Goal: Task Accomplishment & Management: Manage account settings

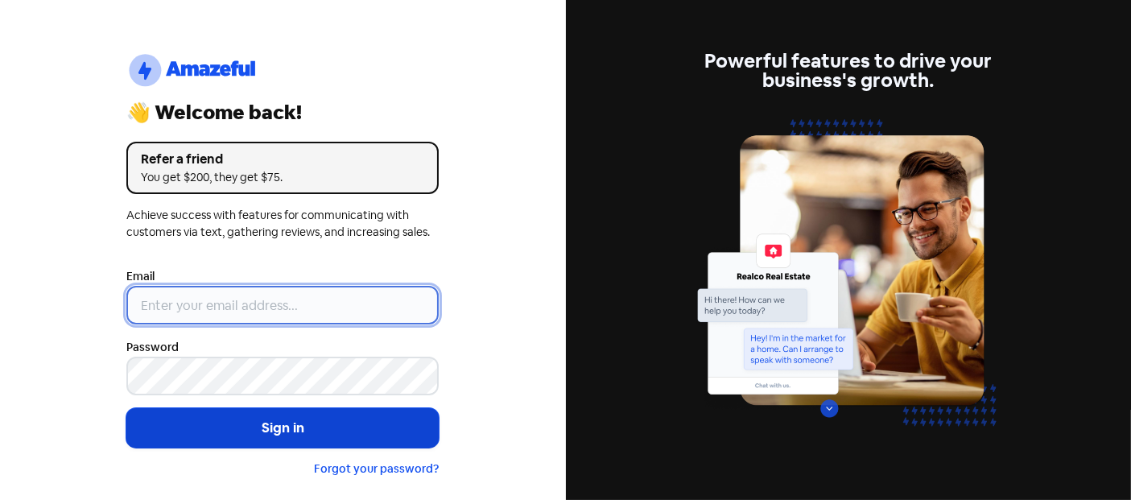
type input "[EMAIL_ADDRESS][DOMAIN_NAME]"
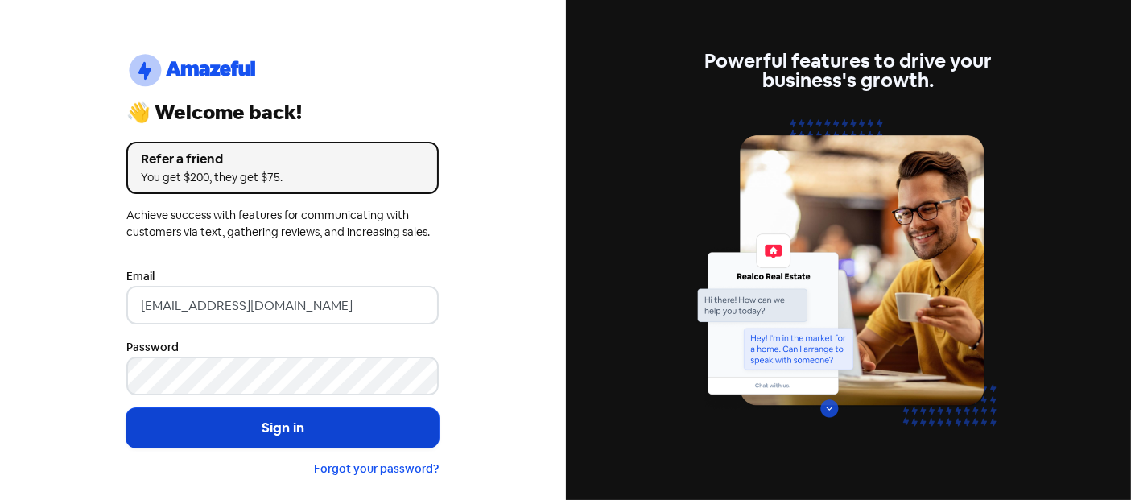
click at [165, 435] on button "Sign in" at bounding box center [282, 428] width 312 height 40
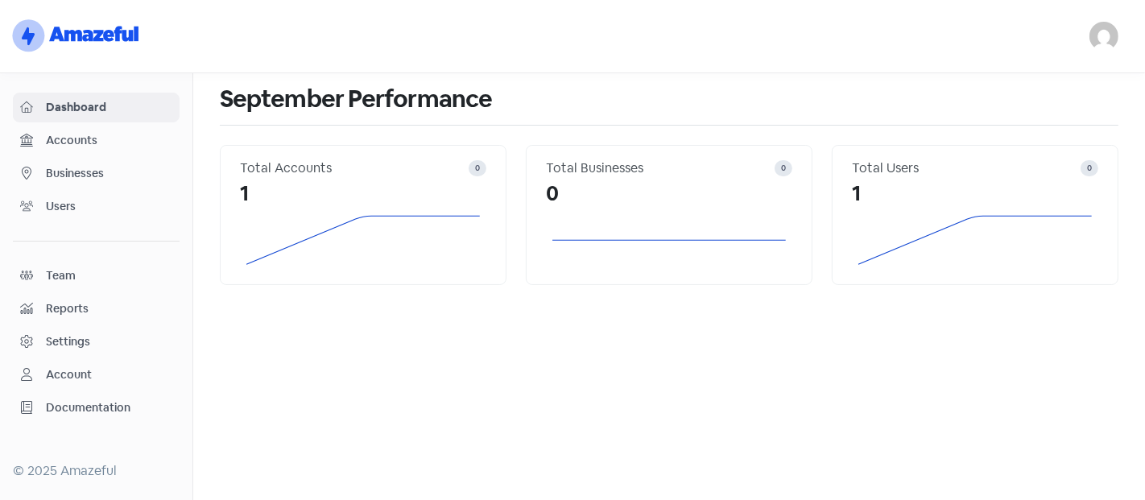
click at [77, 177] on span "Businesses" at bounding box center [109, 173] width 126 height 17
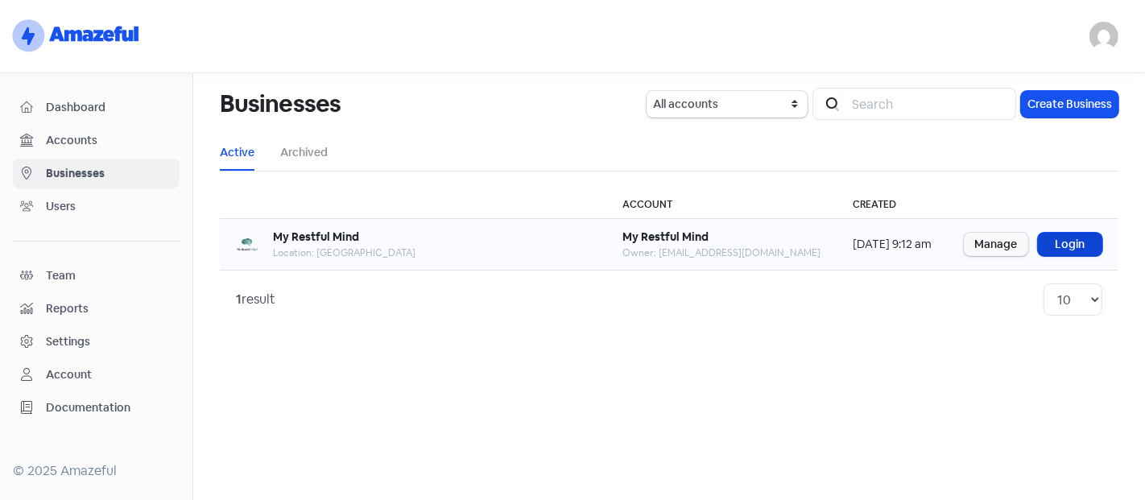
click at [1076, 238] on link "Login" at bounding box center [1070, 244] width 64 height 23
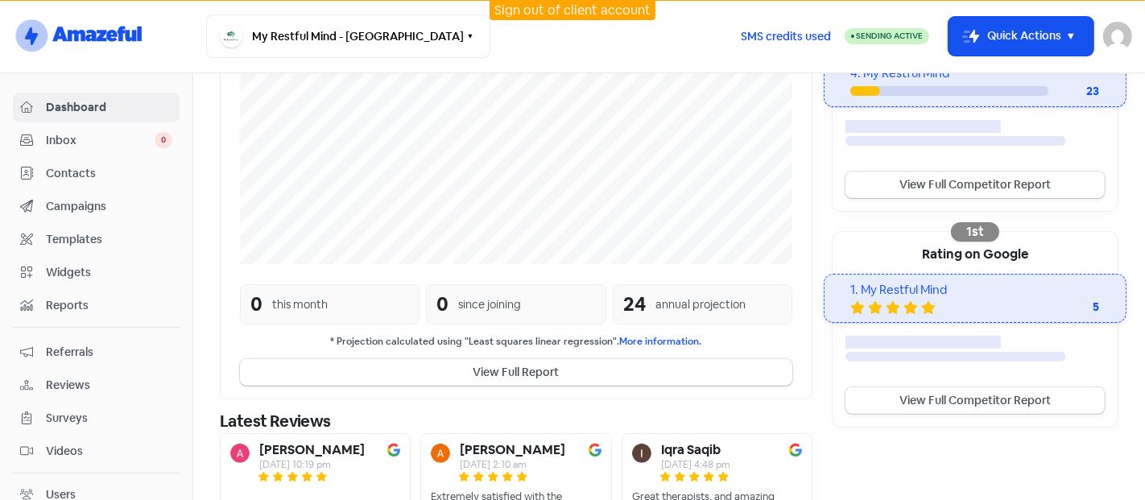
scroll to position [472, 0]
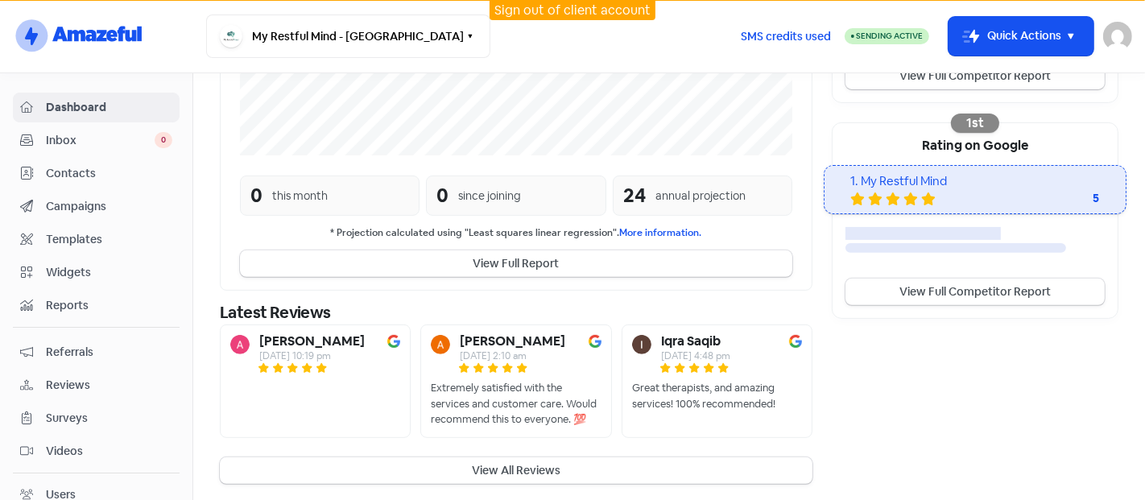
click at [67, 202] on span "Campaigns" at bounding box center [109, 206] width 126 height 17
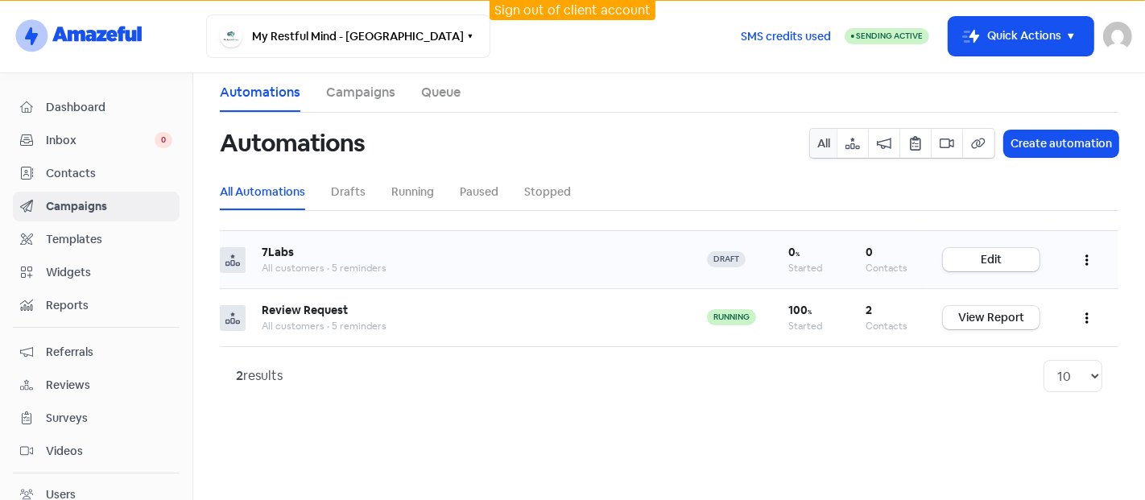
click at [1083, 250] on button "button" at bounding box center [1087, 260] width 31 height 38
click at [1034, 362] on button "Delete" at bounding box center [1037, 372] width 127 height 32
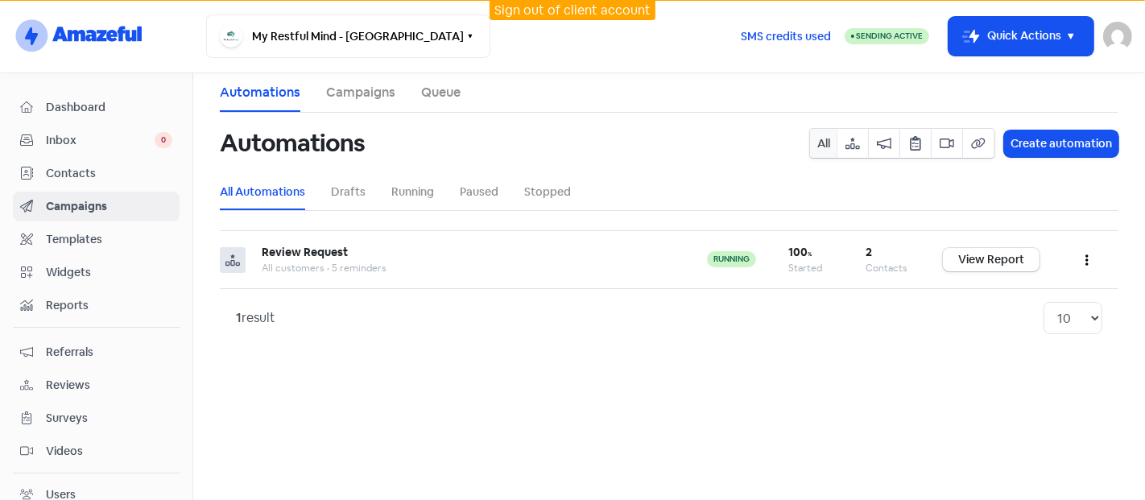
scroll to position [24, 0]
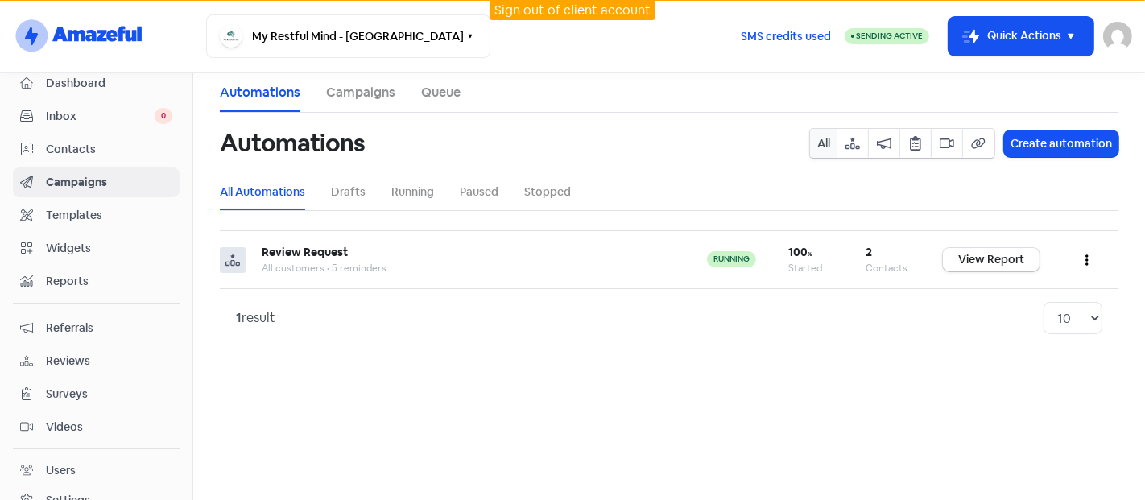
click at [23, 337] on link "Referrals" at bounding box center [96, 328] width 167 height 30
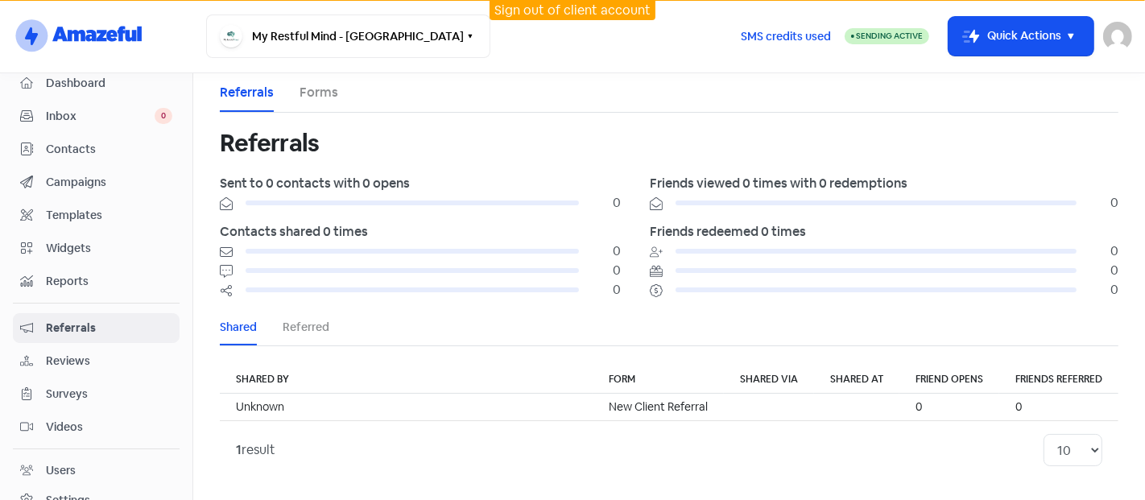
click at [72, 366] on link "Reviews" at bounding box center [96, 361] width 167 height 30
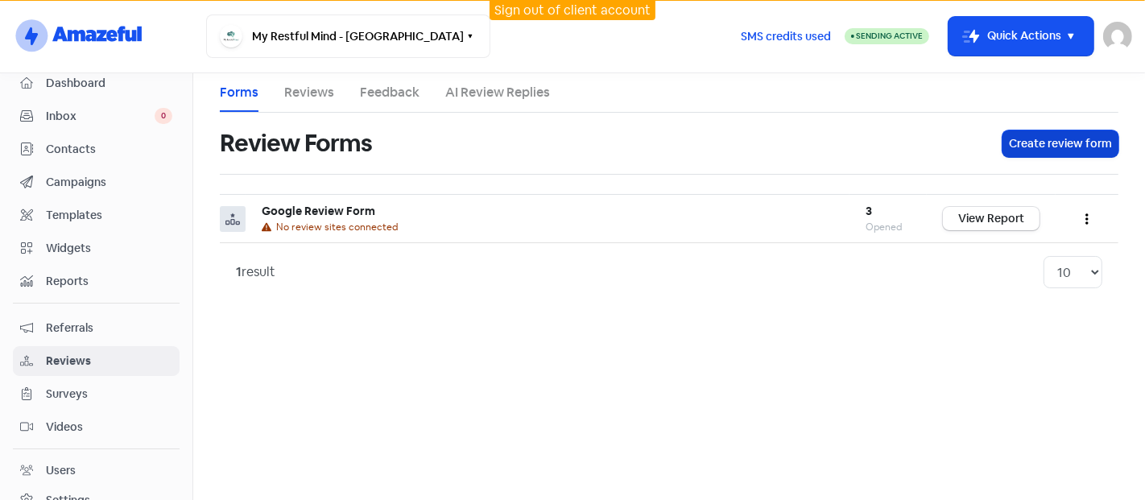
click at [1023, 139] on button "Create review form" at bounding box center [1061, 143] width 116 height 27
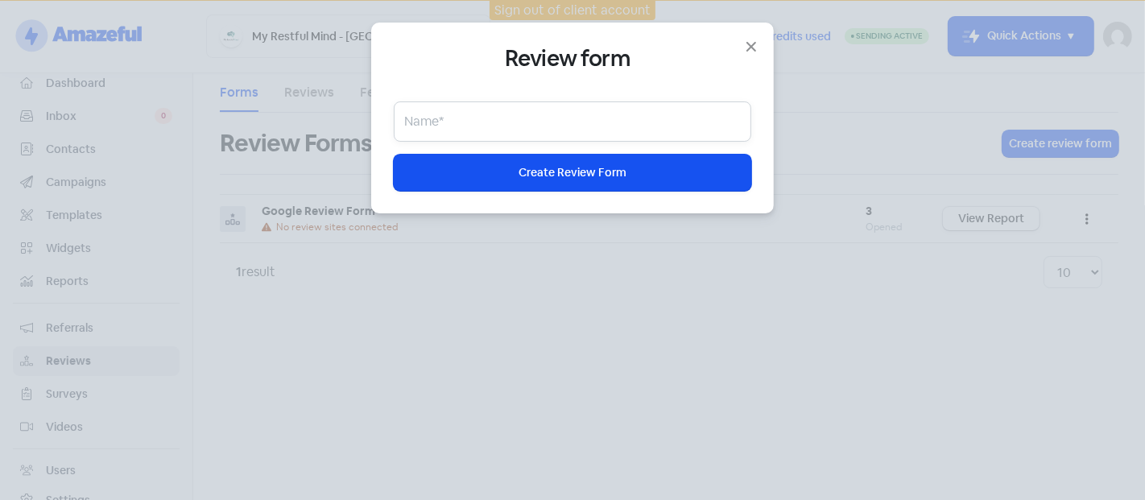
click at [467, 122] on input "text" at bounding box center [573, 121] width 358 height 40
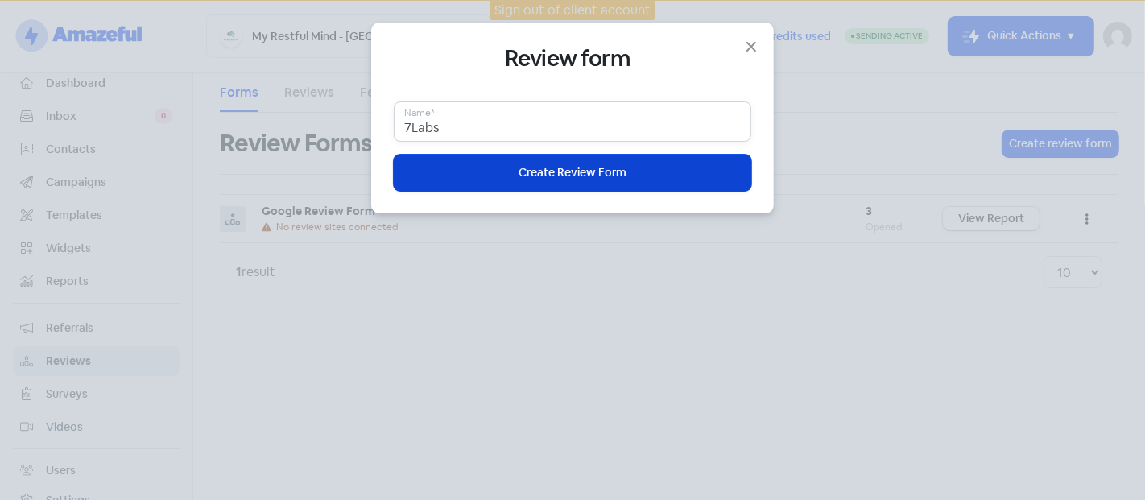
type input "7Labs"
click at [561, 168] on span "Create Review Form" at bounding box center [573, 172] width 108 height 17
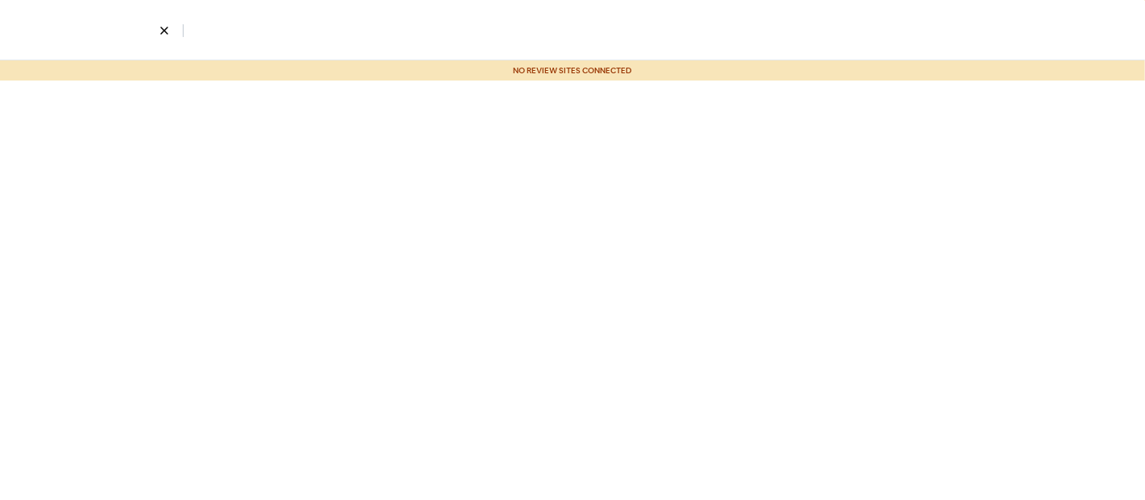
select select "4"
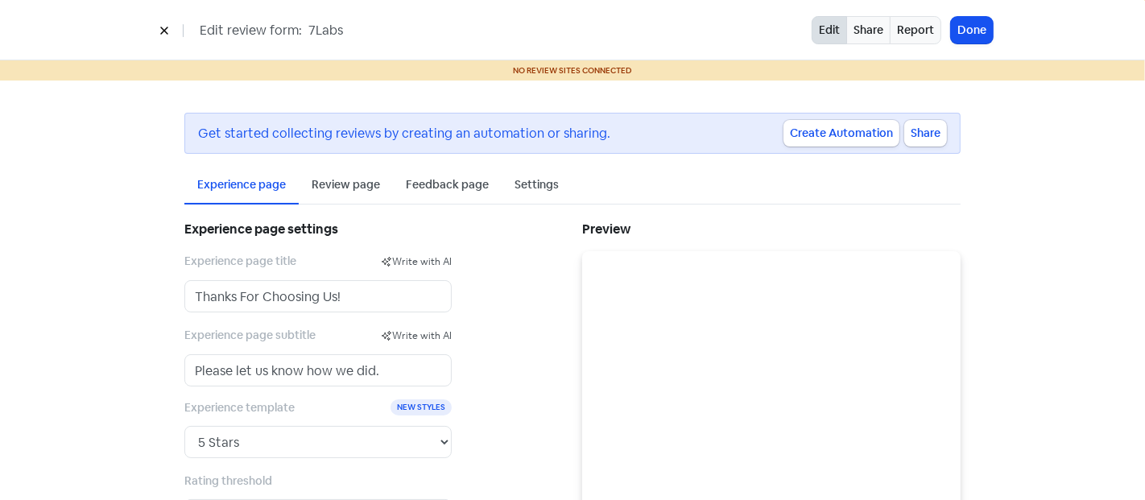
click at [349, 193] on div "Review page" at bounding box center [346, 186] width 94 height 38
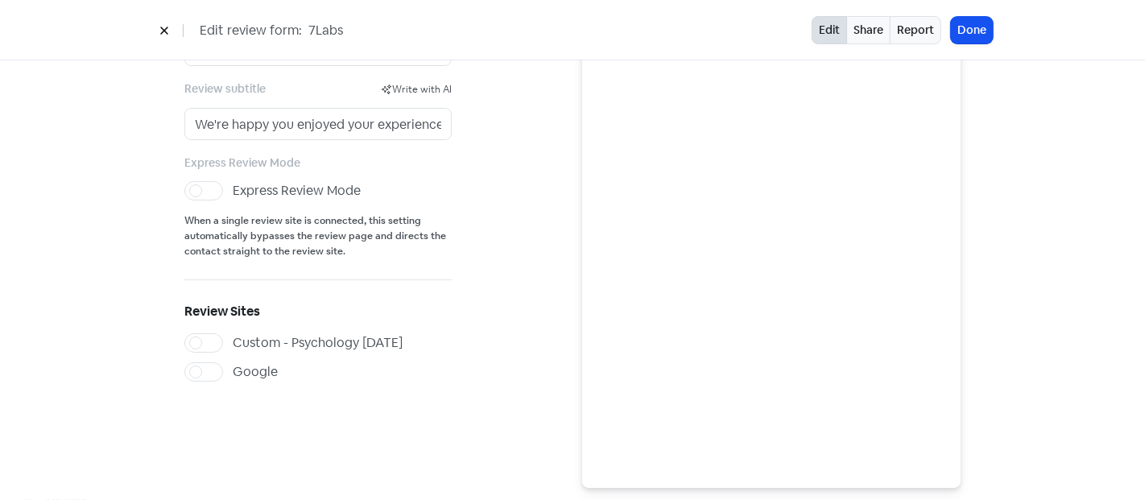
scroll to position [264, 0]
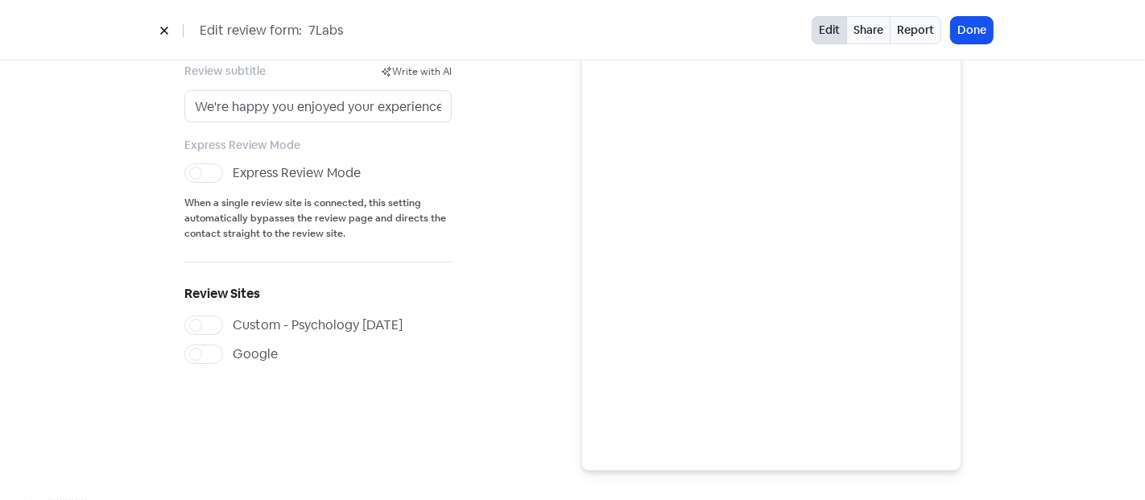
click at [233, 332] on label "Custom - Psychology Today" at bounding box center [318, 325] width 170 height 19
click at [233, 326] on input "Custom - Psychology Today" at bounding box center [238, 321] width 10 height 10
checkbox input "true"
click at [203, 369] on div "Review page settings Review title Write with AI Please leave us a review Review…" at bounding box center [374, 211] width 398 height 517
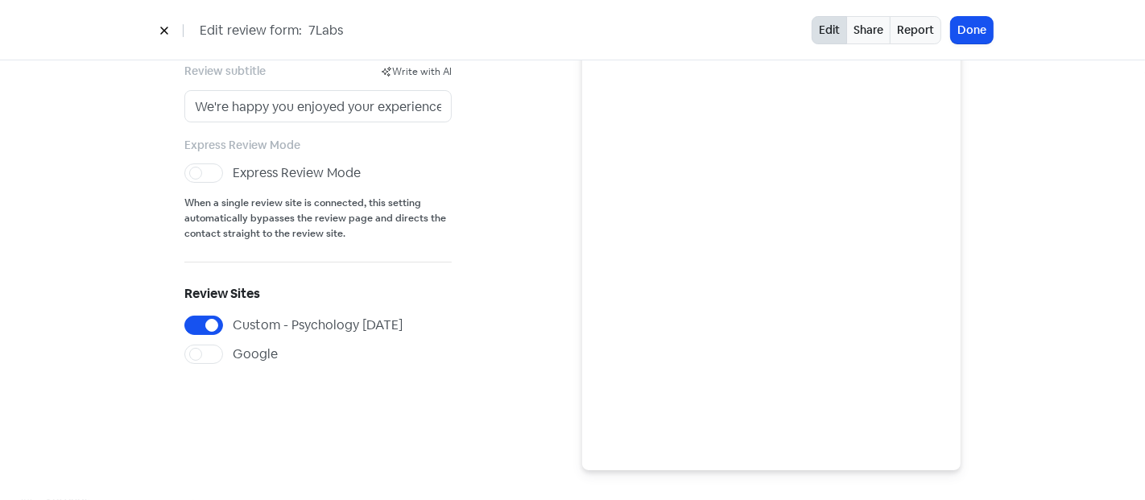
click at [193, 366] on div "Review page settings Review title Write with AI Please leave us a review Review…" at bounding box center [374, 211] width 398 height 517
click at [233, 353] on label "Google" at bounding box center [255, 354] width 45 height 19
click at [233, 353] on input "Google" at bounding box center [238, 350] width 10 height 10
checkbox input "true"
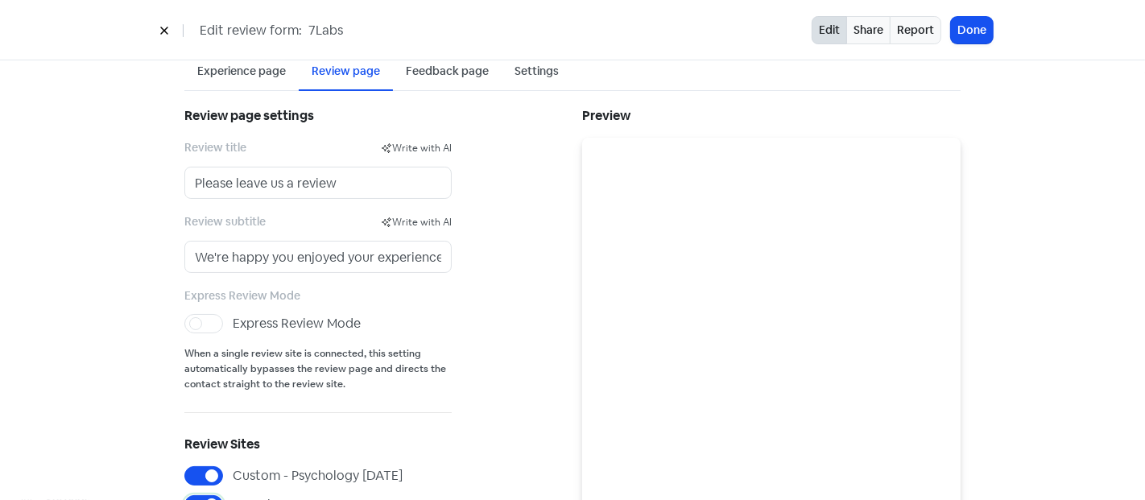
scroll to position [65, 0]
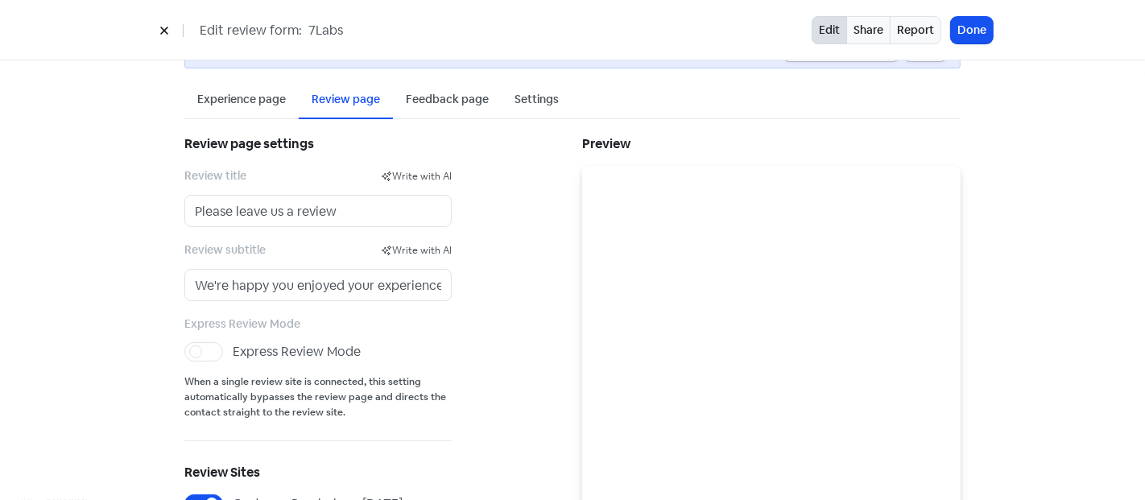
click at [198, 336] on div "Express Review Mode" at bounding box center [317, 328] width 267 height 28
click at [233, 355] on label "Express Review Mode" at bounding box center [297, 351] width 128 height 19
click at [233, 353] on input "Express Review Mode" at bounding box center [238, 347] width 10 height 10
checkbox input "true"
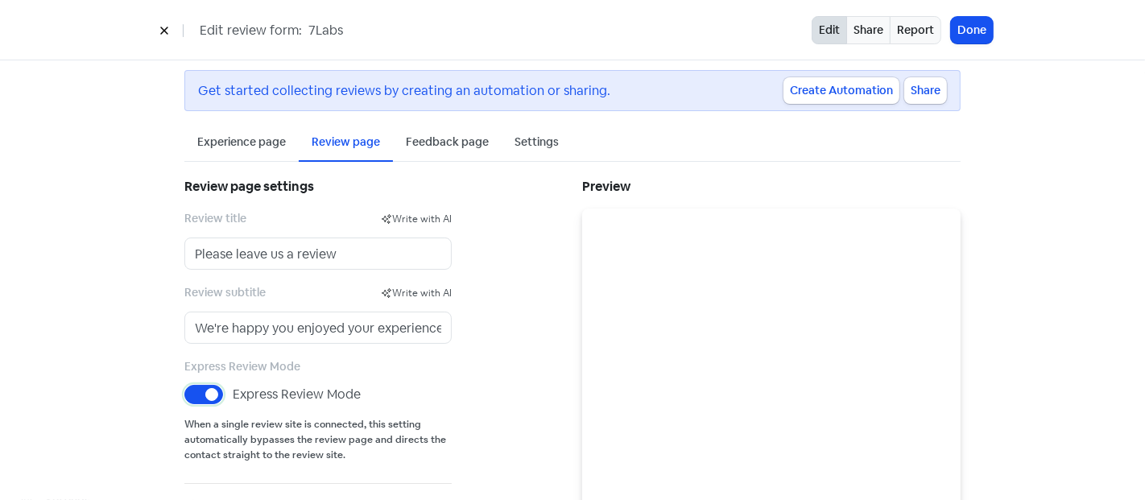
scroll to position [0, 0]
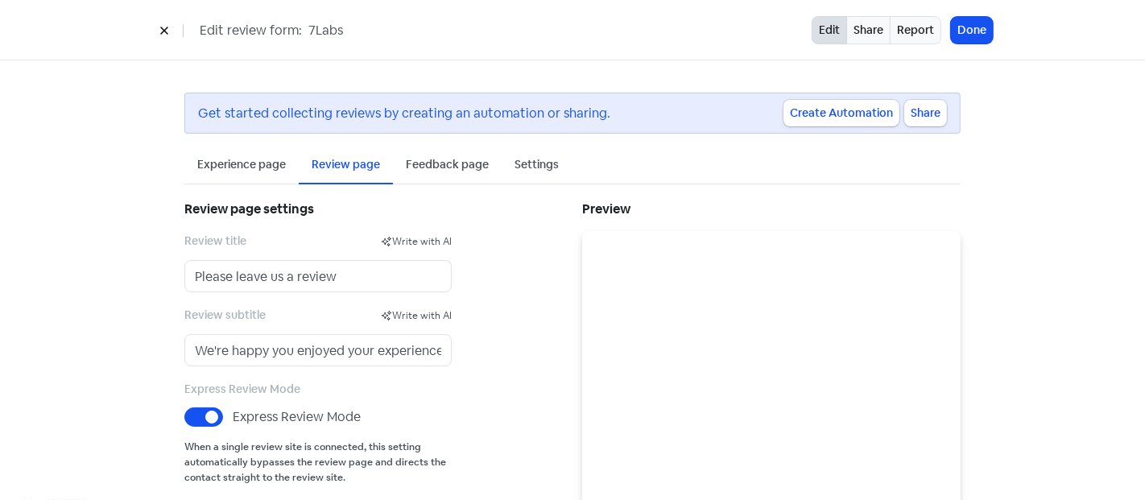
click at [420, 163] on div "Feedback page" at bounding box center [447, 164] width 83 height 17
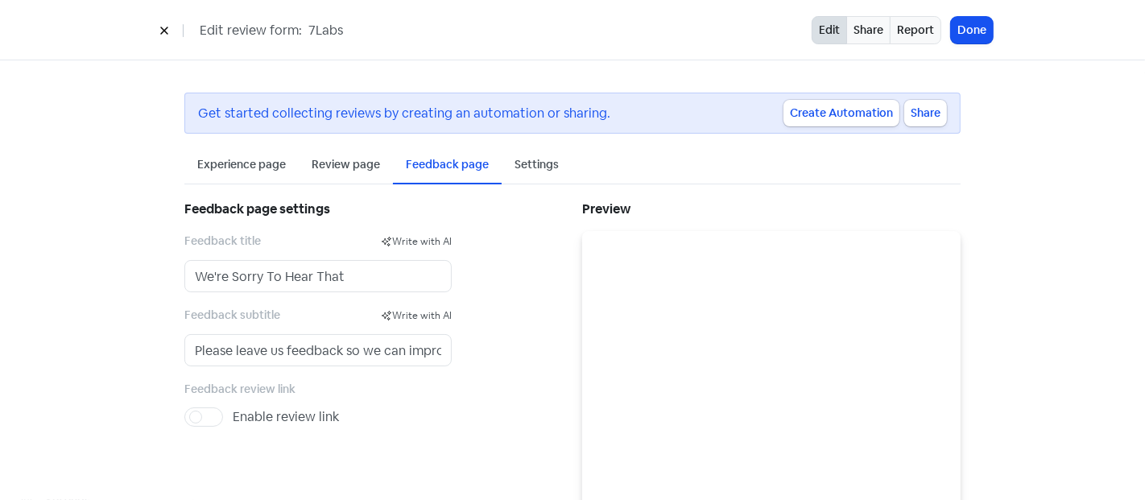
click at [522, 163] on div "Settings" at bounding box center [537, 164] width 44 height 17
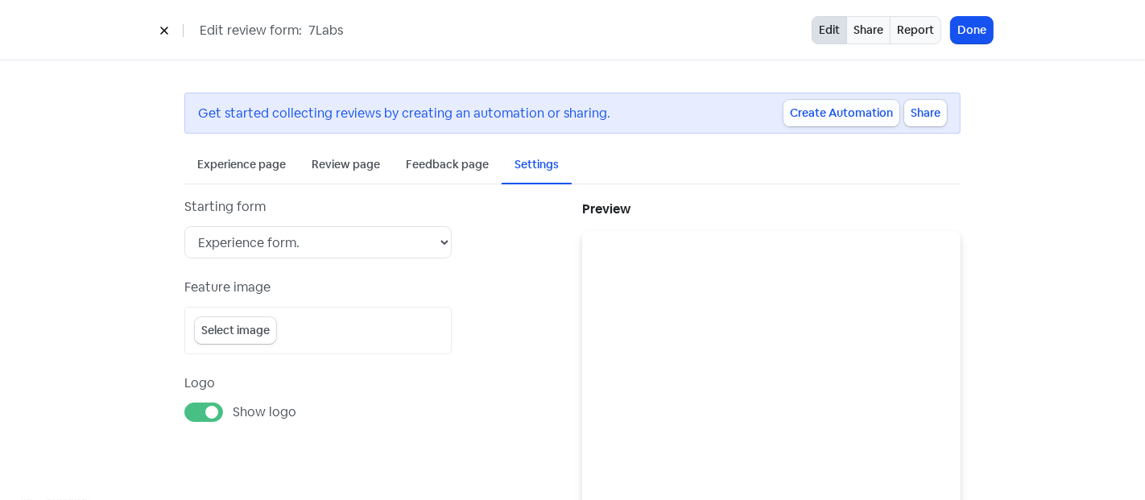
click at [835, 110] on button "Create Automation" at bounding box center [842, 113] width 116 height 27
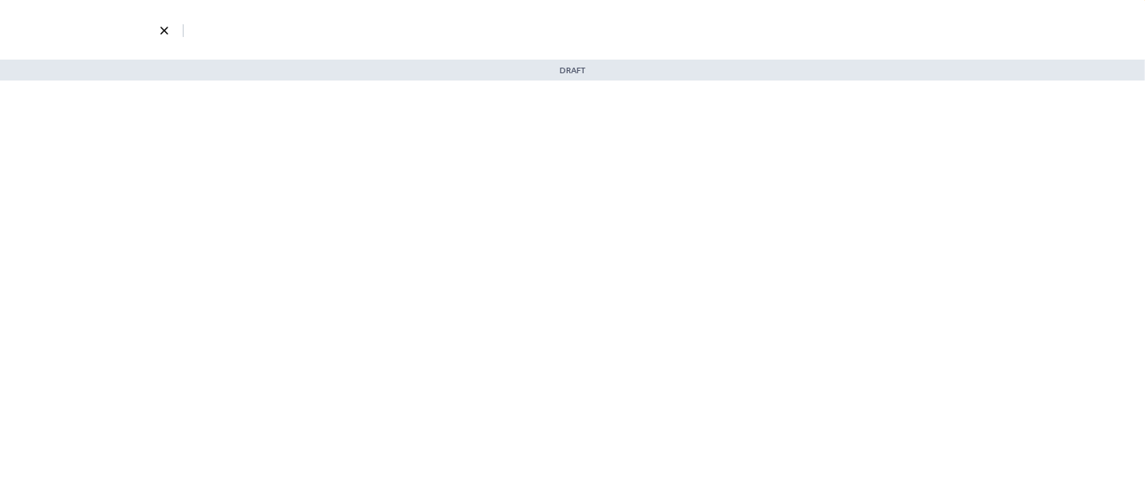
select select "3700"
select select "1325"
select select "3"
select select "7"
select select "9"
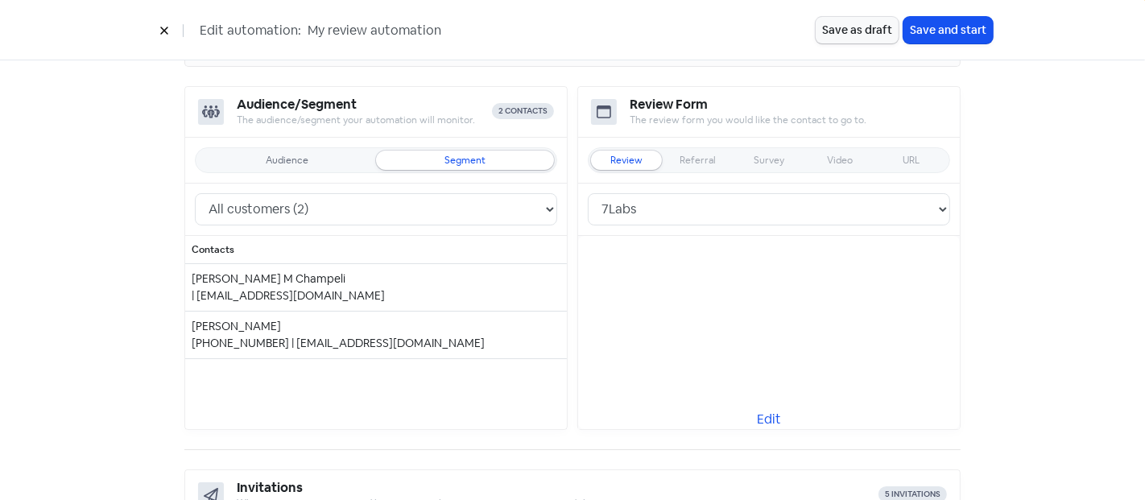
scroll to position [268, 0]
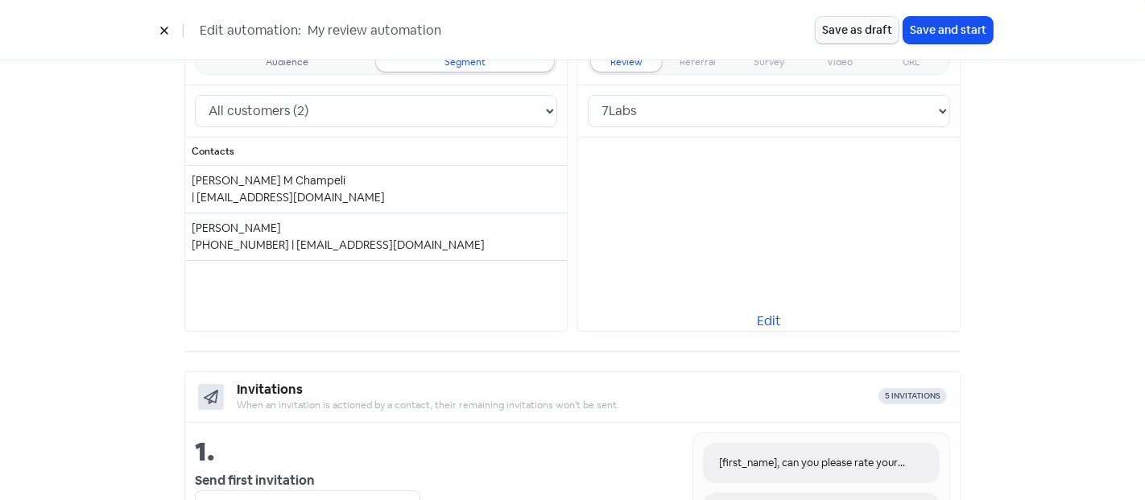
click at [413, 226] on div "Sid Qureshi" at bounding box center [376, 228] width 369 height 17
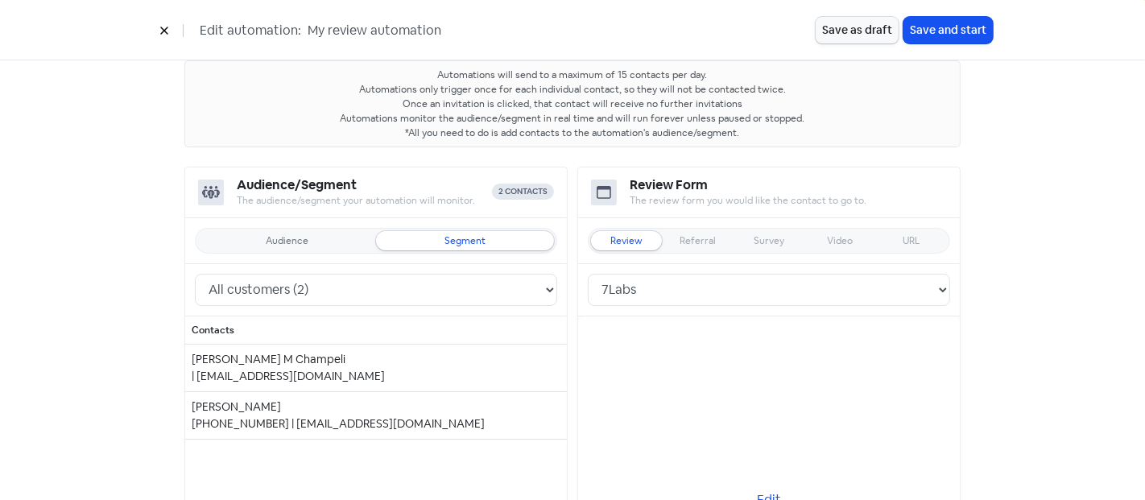
click at [236, 244] on div "Audience" at bounding box center [287, 240] width 178 height 19
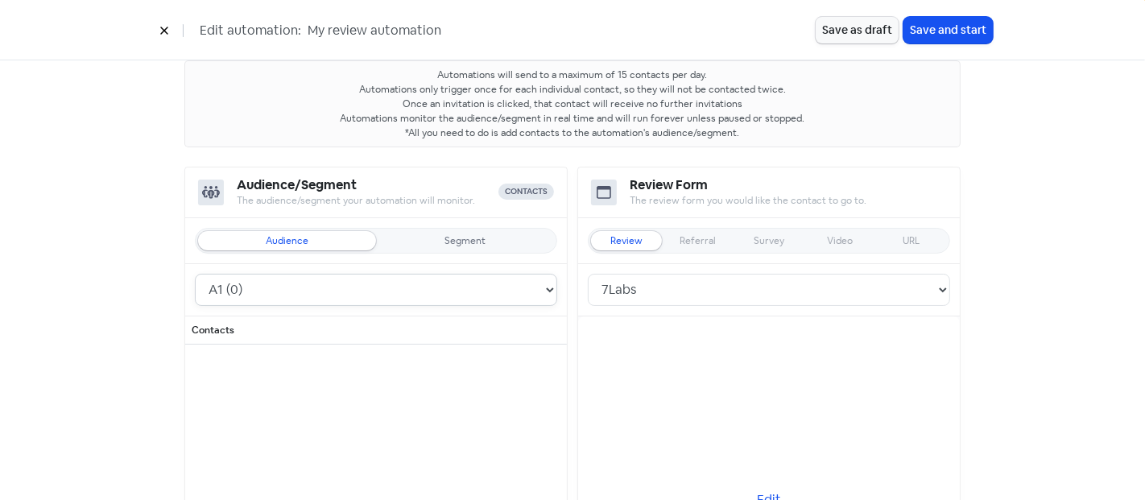
click at [269, 287] on select "A1 (0) Patients (1)" at bounding box center [376, 290] width 362 height 32
click at [195, 274] on select "A1 (0) Patients (1)" at bounding box center [376, 290] width 362 height 32
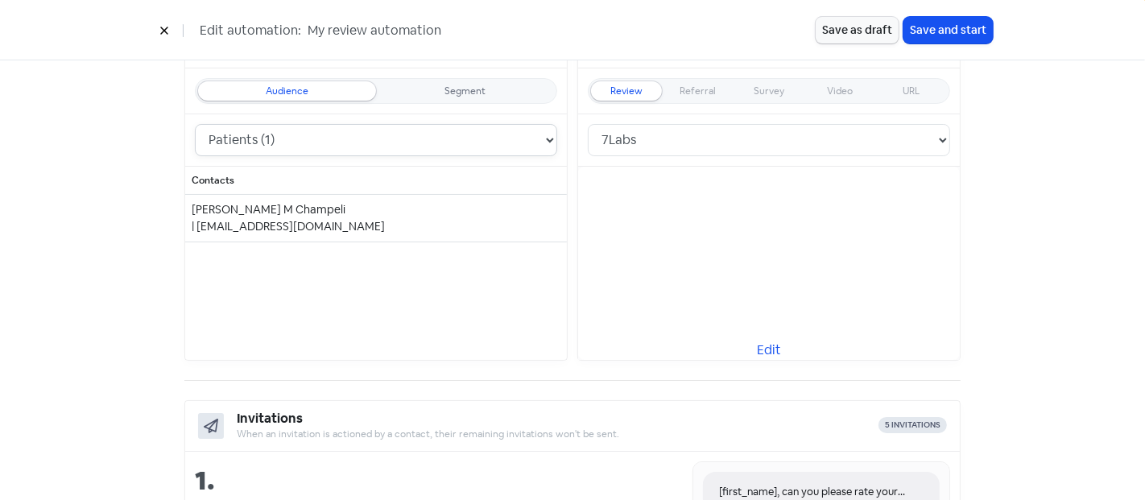
scroll to position [268, 0]
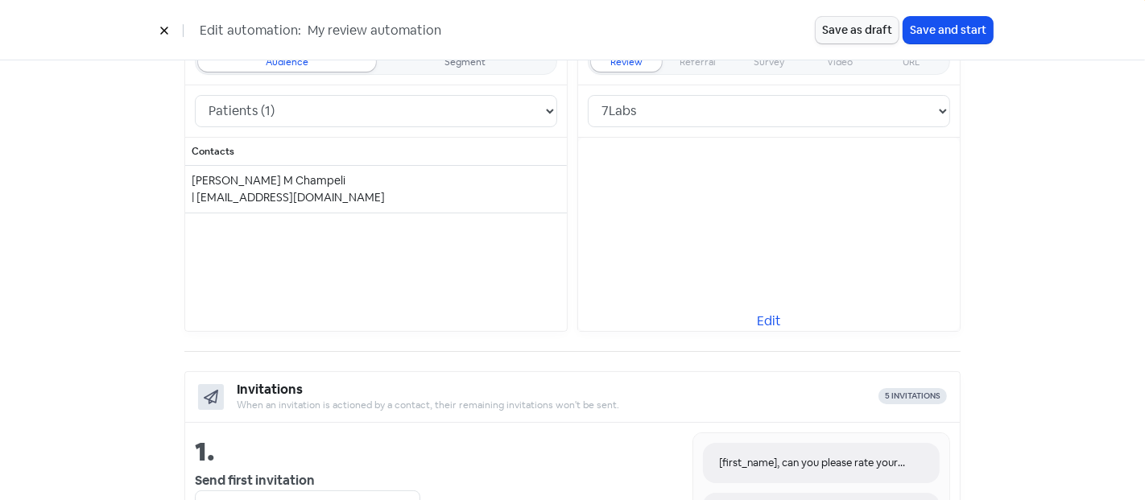
click at [240, 211] on div "Contacts Fatema M Champeli | aqrampura@gmail.com" at bounding box center [376, 230] width 382 height 185
click at [249, 185] on div "Fatema M Champeli" at bounding box center [376, 180] width 369 height 17
click at [383, 272] on div "Contacts Fatema M Champeli | aqrampura@gmail.com" at bounding box center [376, 230] width 382 height 185
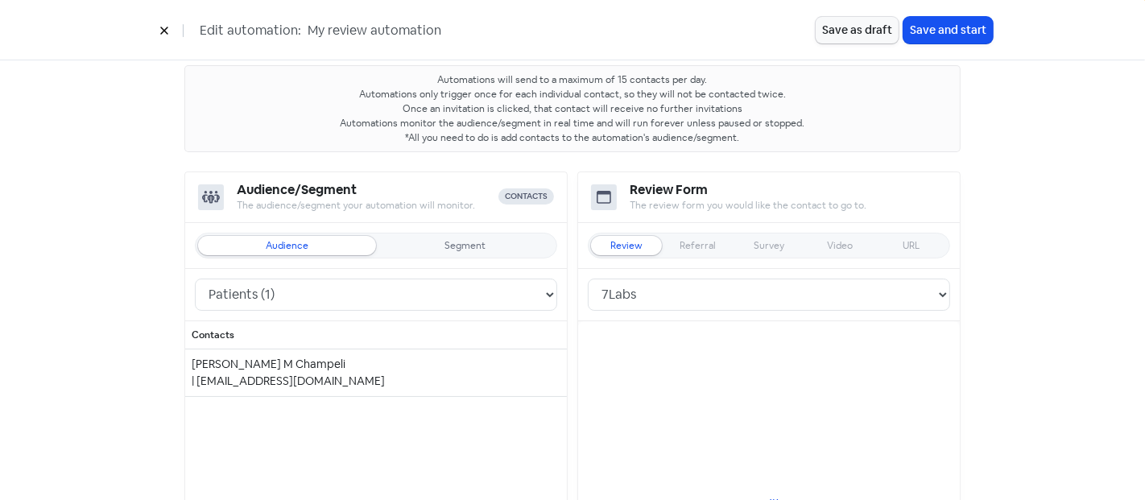
scroll to position [179, 0]
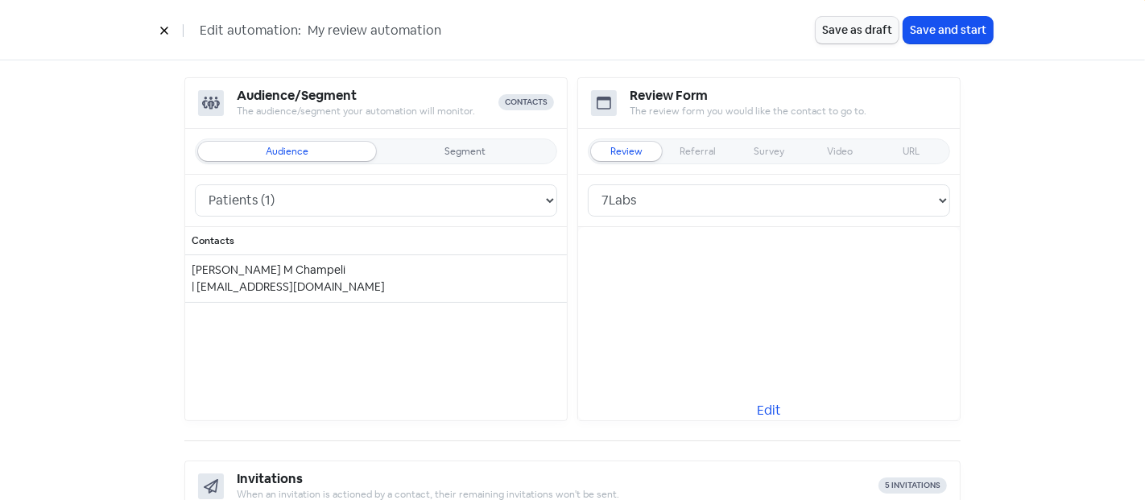
click at [453, 147] on div "Segment" at bounding box center [465, 152] width 41 height 10
click at [400, 171] on div "Audience Segment" at bounding box center [376, 152] width 382 height 46
click at [377, 185] on select "All leads (0) All customers (2) All contacts (2)" at bounding box center [376, 200] width 362 height 32
select select "3700"
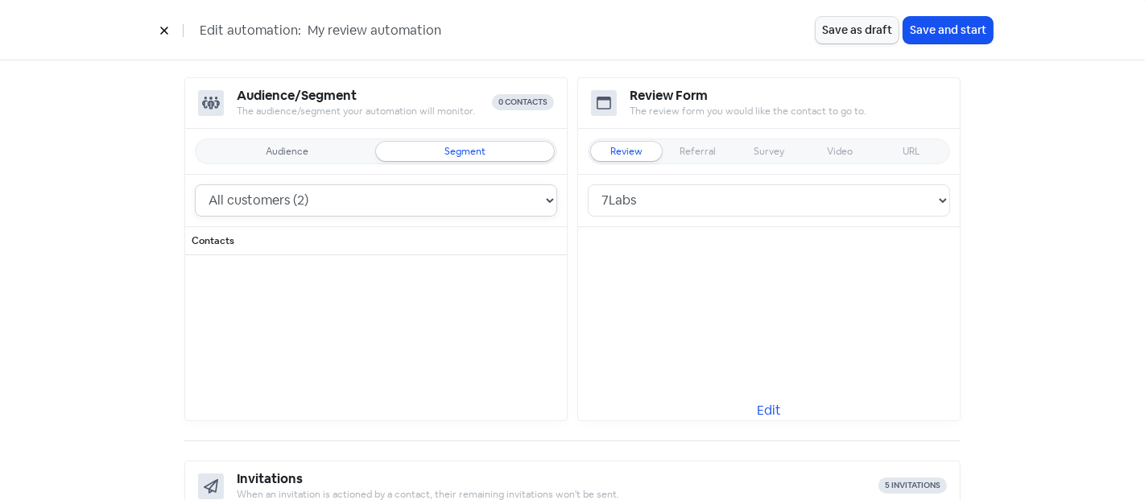
click at [195, 184] on select "All leads (0) All customers (2) All contacts (2)" at bounding box center [376, 200] width 362 height 32
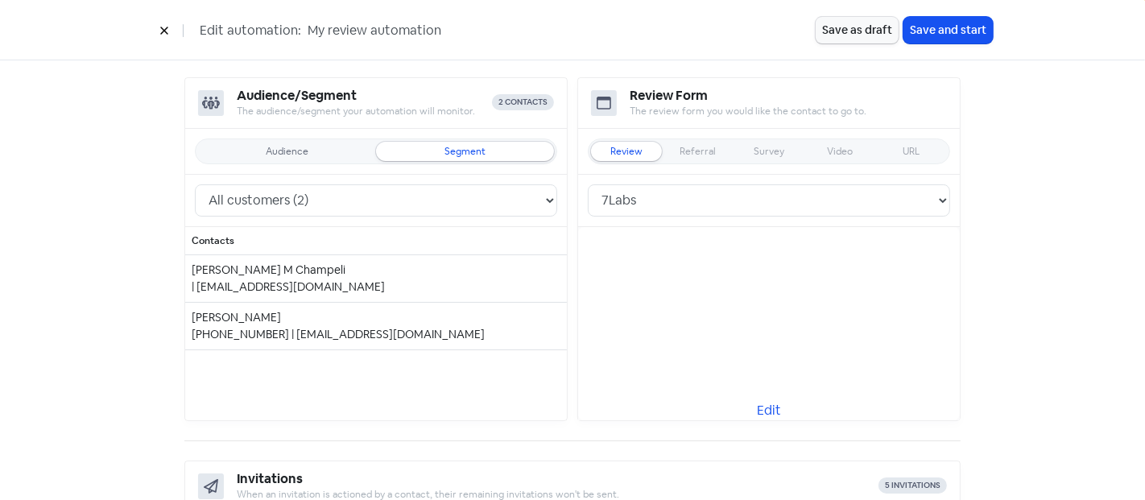
click at [236, 321] on div "Sid Qureshi" at bounding box center [376, 317] width 369 height 17
click at [378, 326] on div "+16478791069 | hassanmoeen95@gmail.com" at bounding box center [376, 334] width 369 height 17
click at [467, 279] on div "| aqrampura@gmail.com" at bounding box center [376, 287] width 369 height 17
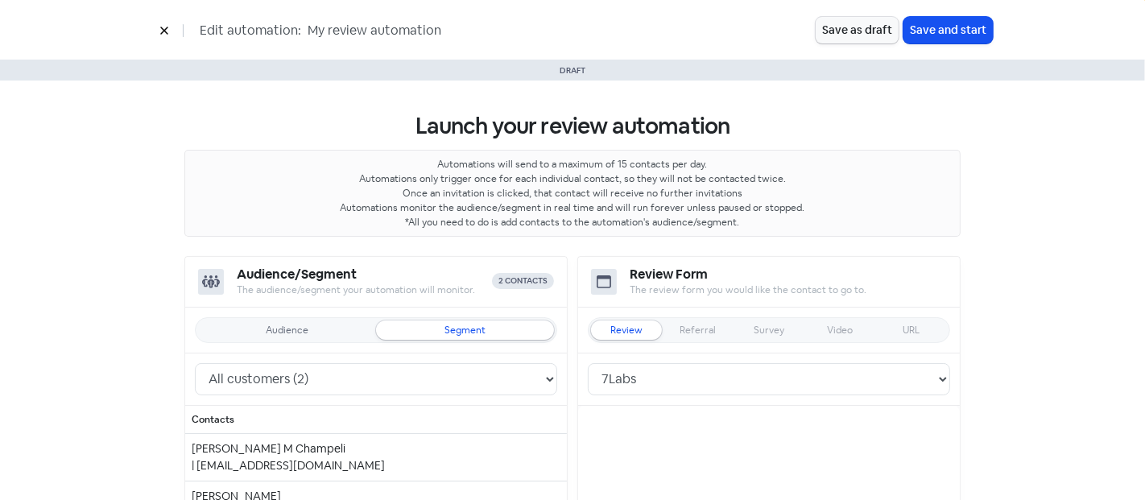
click at [160, 26] on icon at bounding box center [164, 31] width 10 height 10
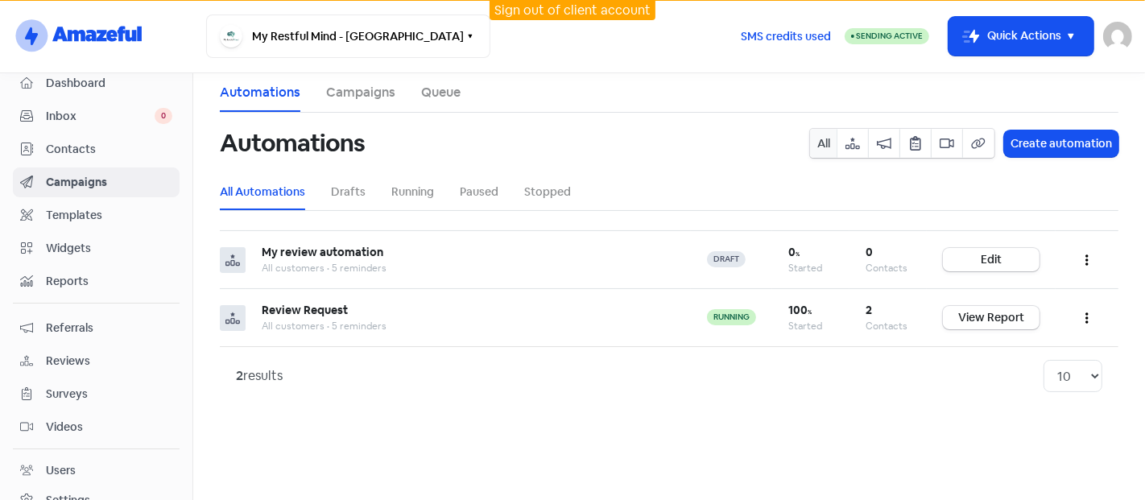
click at [62, 151] on span "Contacts" at bounding box center [109, 149] width 126 height 17
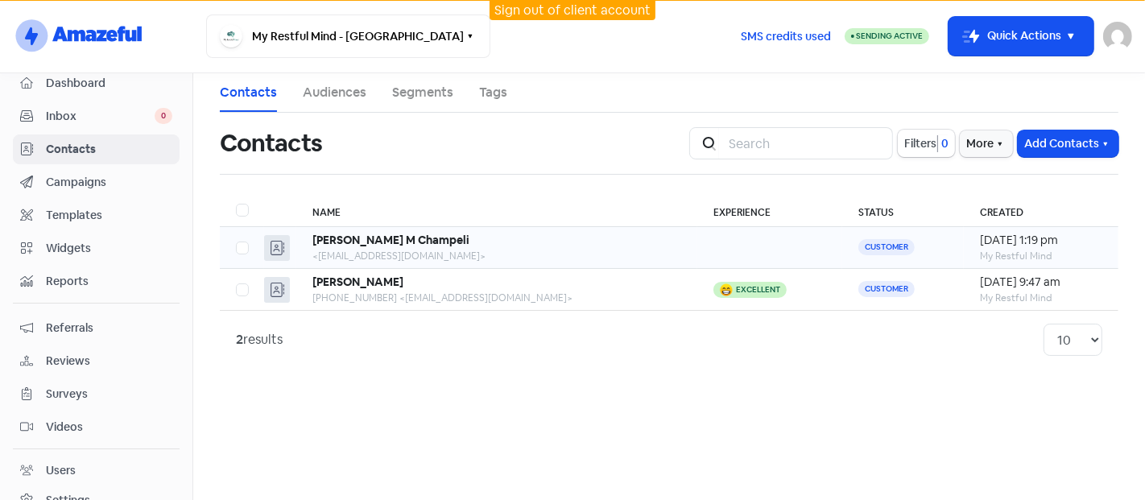
click at [236, 238] on label at bounding box center [236, 238] width 0 height 0
click at [243, 245] on input "checkbox" at bounding box center [241, 243] width 10 height 10
checkbox input "true"
click at [368, 242] on b "Fatema M Champeli" at bounding box center [390, 240] width 157 height 14
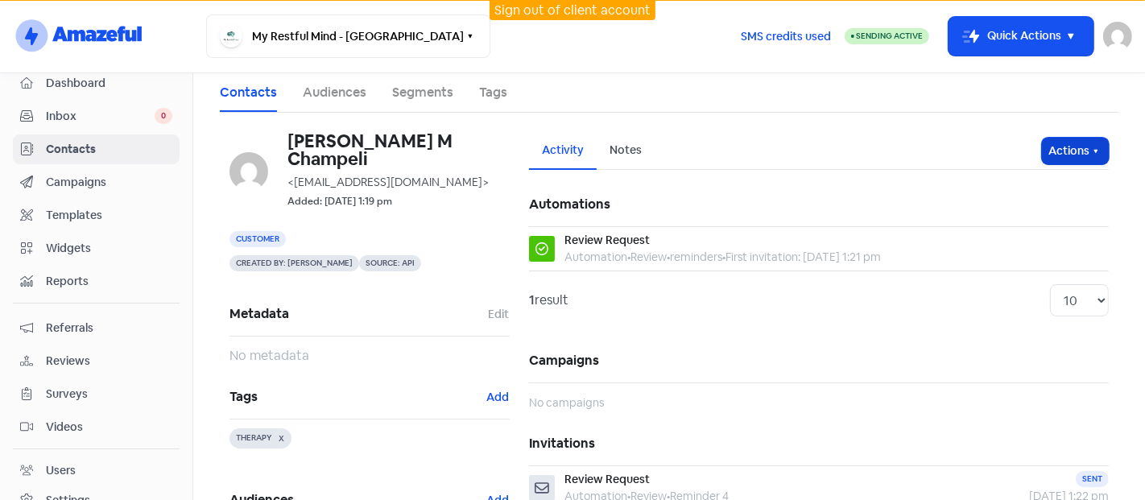
click at [1076, 140] on button "Actions" at bounding box center [1075, 151] width 67 height 27
click at [1024, 261] on button "Unsubscribe" at bounding box center [1044, 258] width 127 height 32
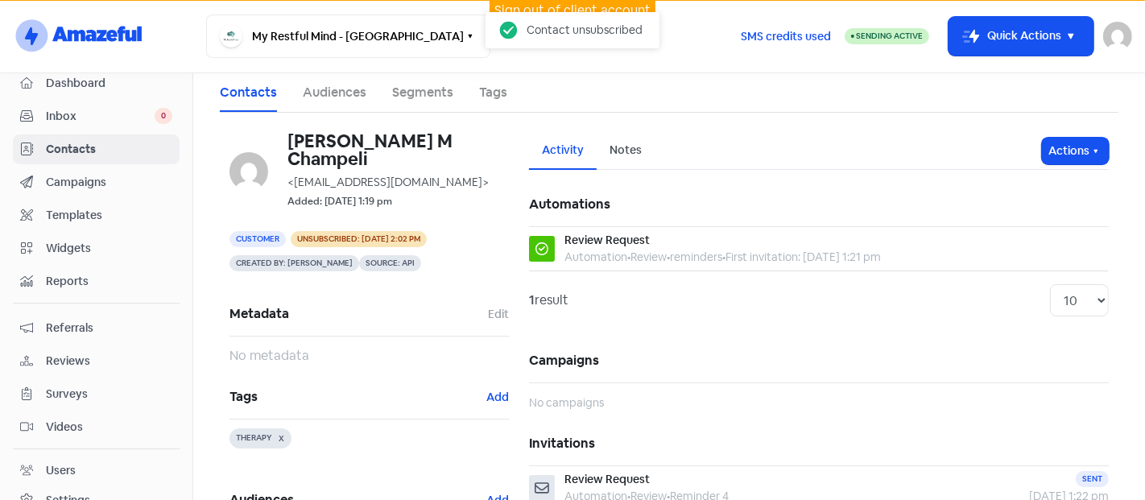
click at [248, 97] on link "Contacts" at bounding box center [248, 92] width 57 height 19
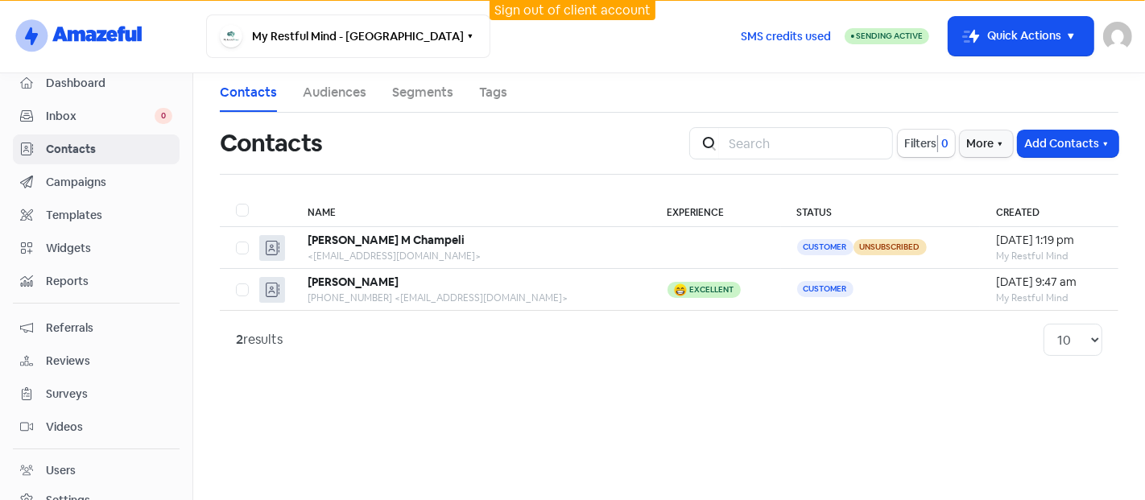
click at [407, 433] on main "Contacts Audiences Segments Tags Contacts Icon For Search Filters 0 More Add Co…" at bounding box center [669, 286] width 952 height 427
click at [68, 167] on link "Campaigns" at bounding box center [96, 182] width 167 height 30
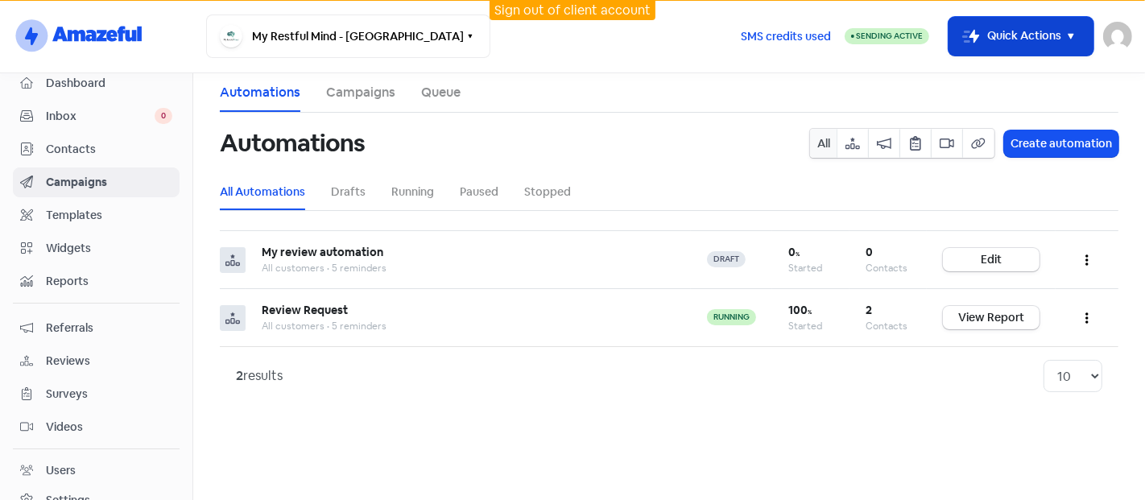
click at [1068, 31] on icon "button" at bounding box center [1070, 36] width 19 height 19
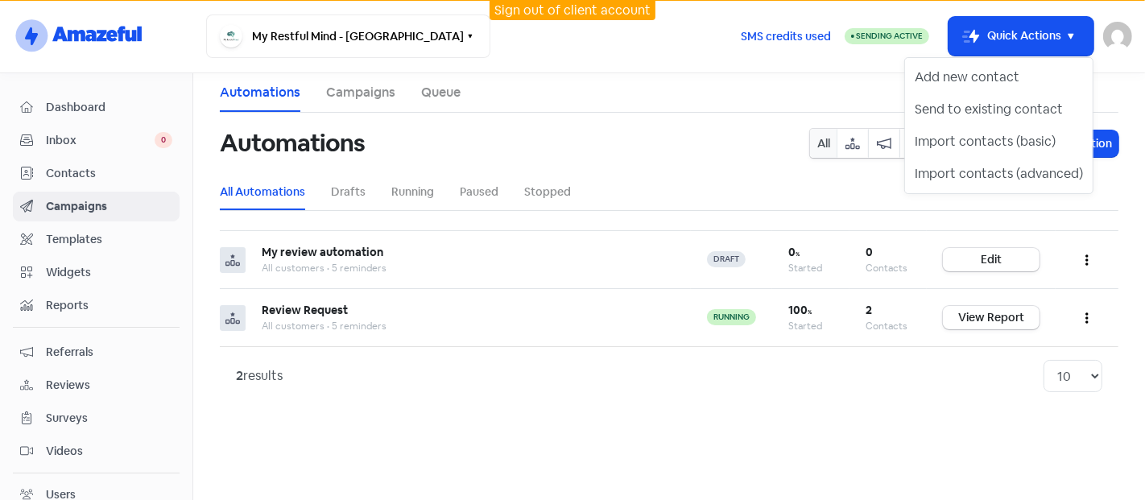
click at [105, 103] on span "Dashboard" at bounding box center [109, 107] width 126 height 17
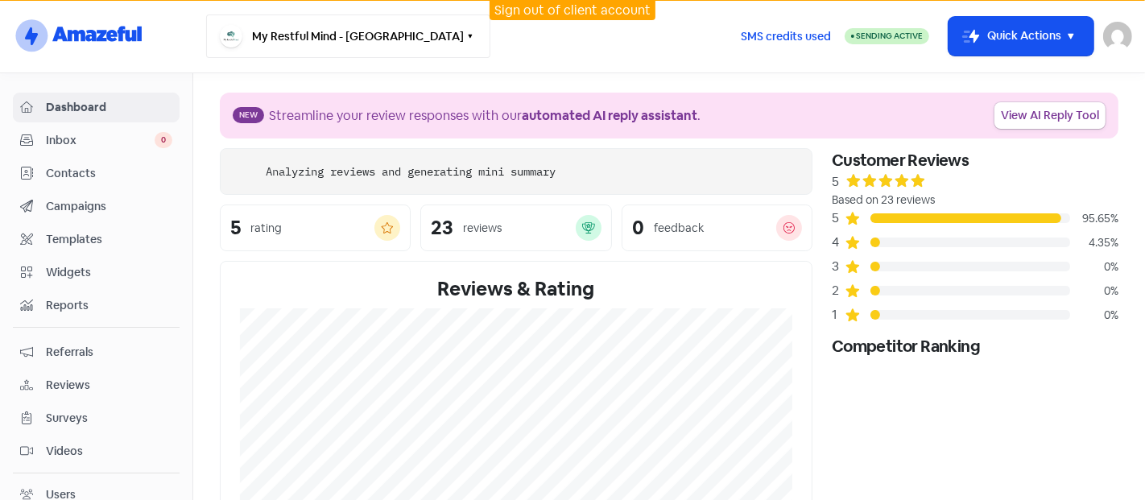
click at [362, 35] on button "My Restful Mind - Toronto" at bounding box center [348, 35] width 284 height 43
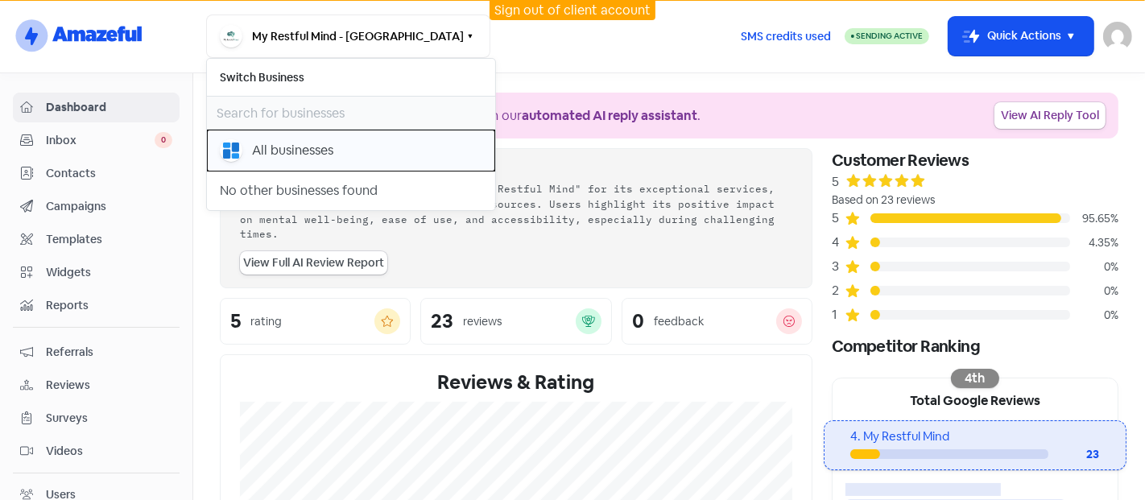
click at [281, 159] on div "All businesses" at bounding box center [351, 150] width 263 height 23
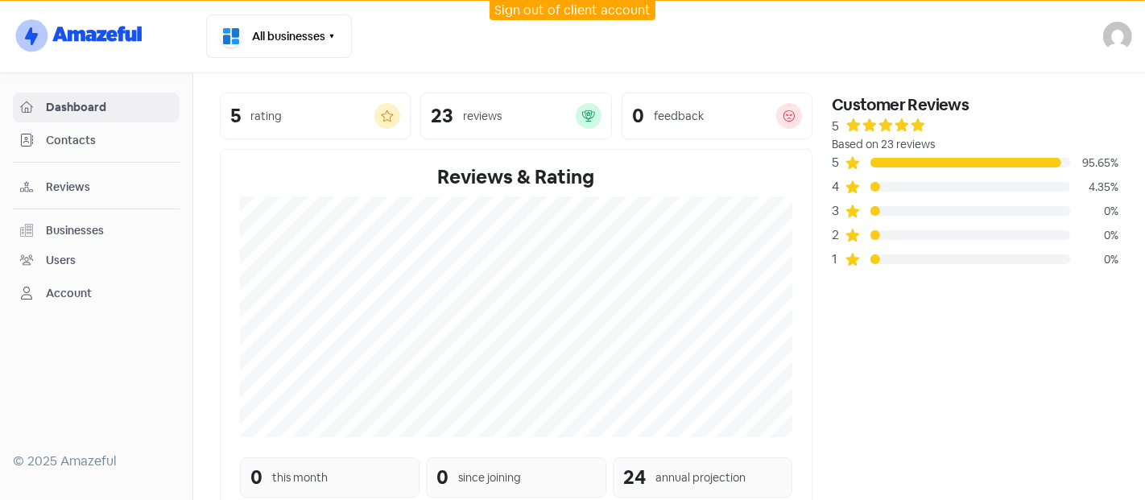
click at [92, 231] on div "Businesses" at bounding box center [75, 230] width 58 height 17
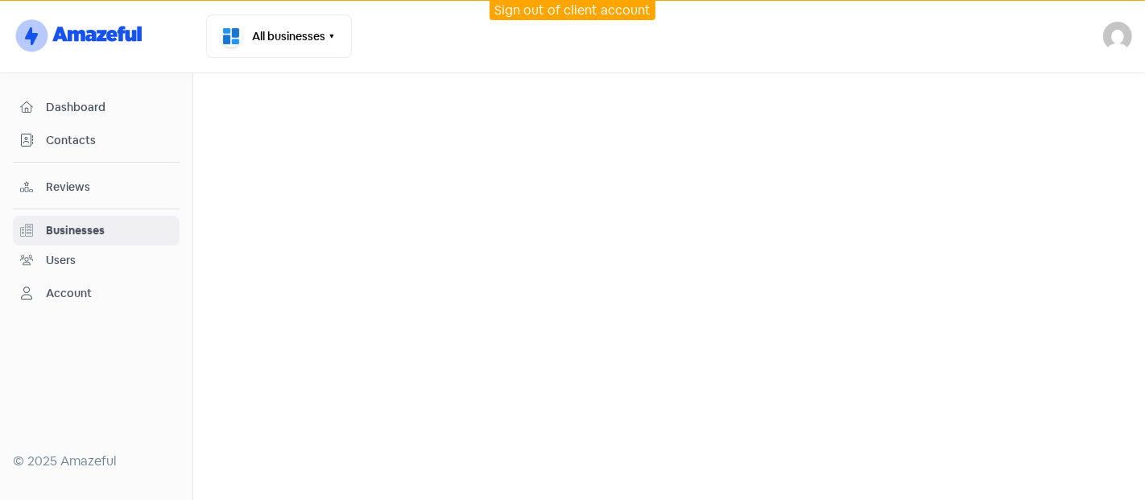
select select "12_months"
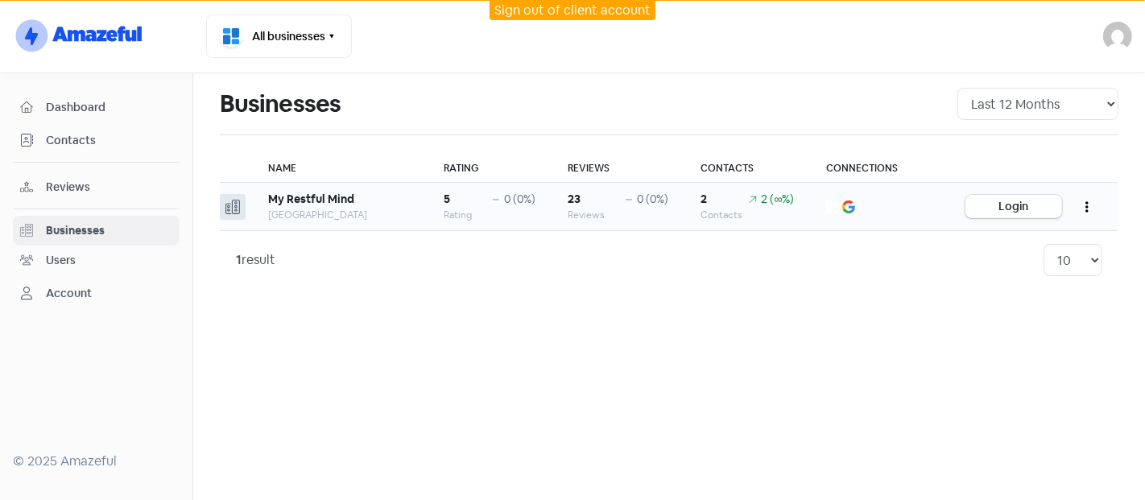
click at [1079, 210] on button "button" at bounding box center [1087, 207] width 31 height 38
click at [644, 366] on main "Businesses All Time Last 12 Months Last 6 Months Last 3 Months Name Rating Revi…" at bounding box center [669, 286] width 952 height 427
click at [336, 35] on icon "button" at bounding box center [331, 36] width 13 height 13
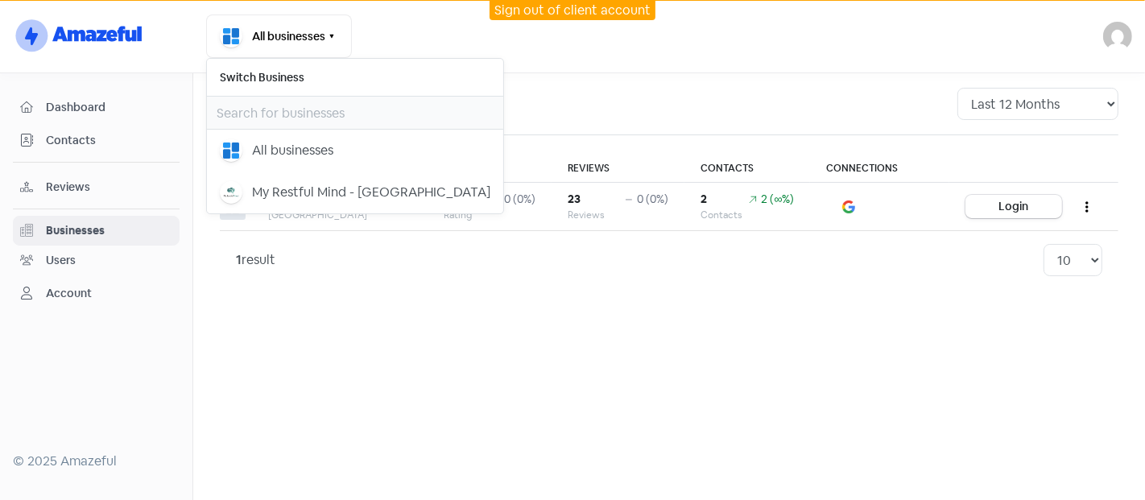
click at [65, 263] on div "Users" at bounding box center [61, 260] width 30 height 17
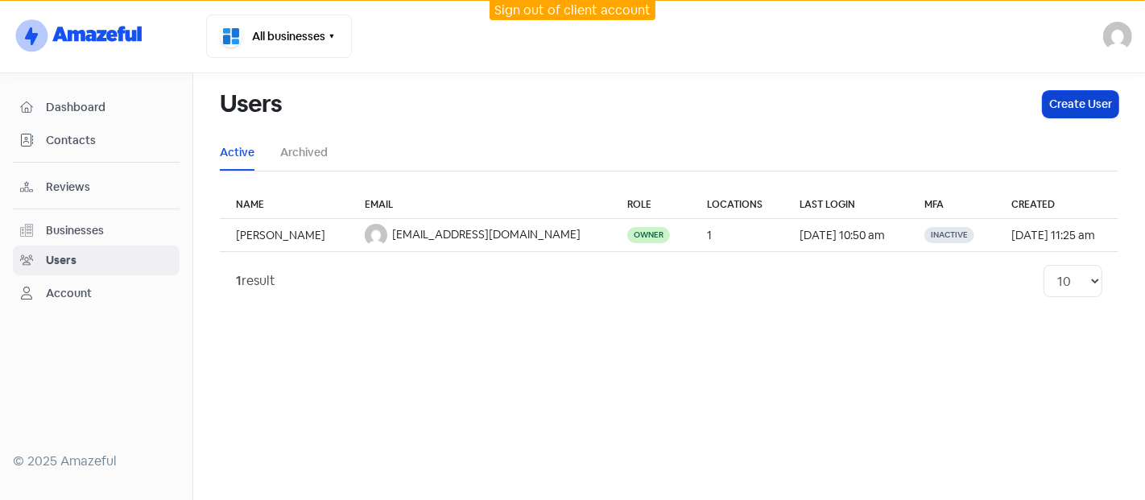
click at [1083, 103] on button "Create User" at bounding box center [1081, 104] width 76 height 27
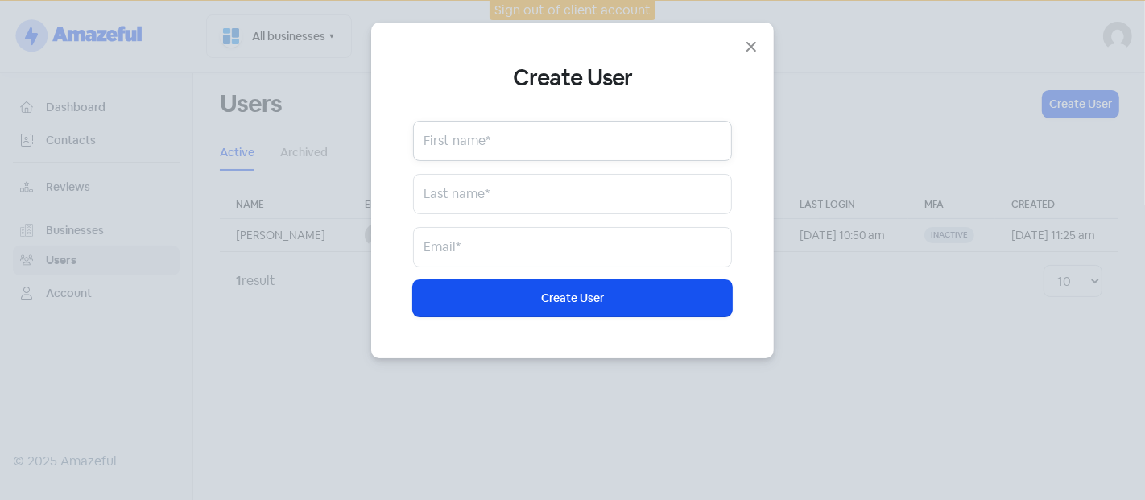
click at [455, 147] on input "text" at bounding box center [572, 141] width 319 height 40
type input "Attiya"
click at [452, 209] on input "text" at bounding box center [572, 194] width 319 height 40
click at [450, 205] on input "Mudassir" at bounding box center [572, 194] width 319 height 40
click at [443, 203] on input "Mudassir" at bounding box center [572, 194] width 319 height 40
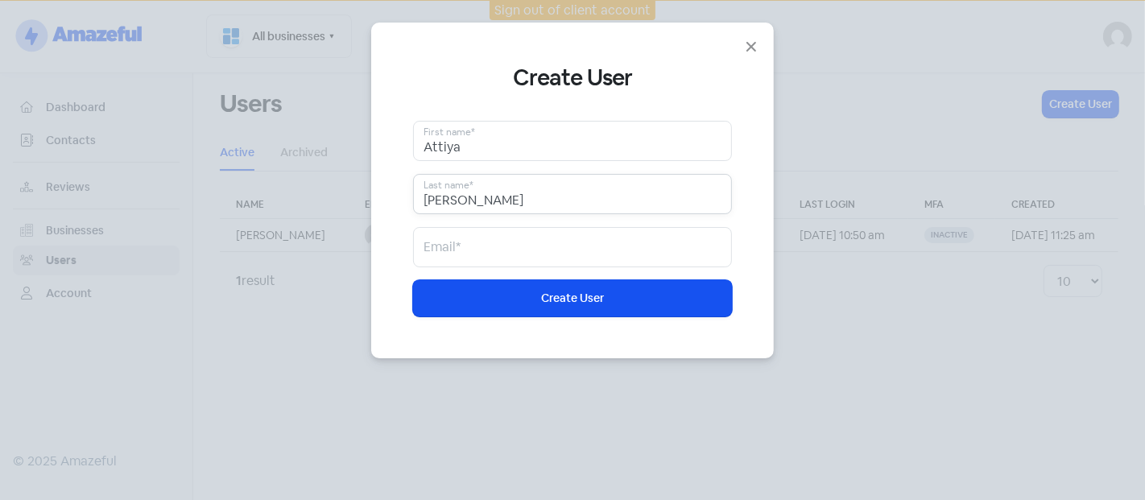
click at [507, 194] on input "Mudassir" at bounding box center [572, 194] width 319 height 40
type input "M"
type input "A"
click at [469, 234] on input "email" at bounding box center [572, 247] width 319 height 40
drag, startPoint x: 492, startPoint y: 148, endPoint x: 477, endPoint y: 208, distance: 61.5
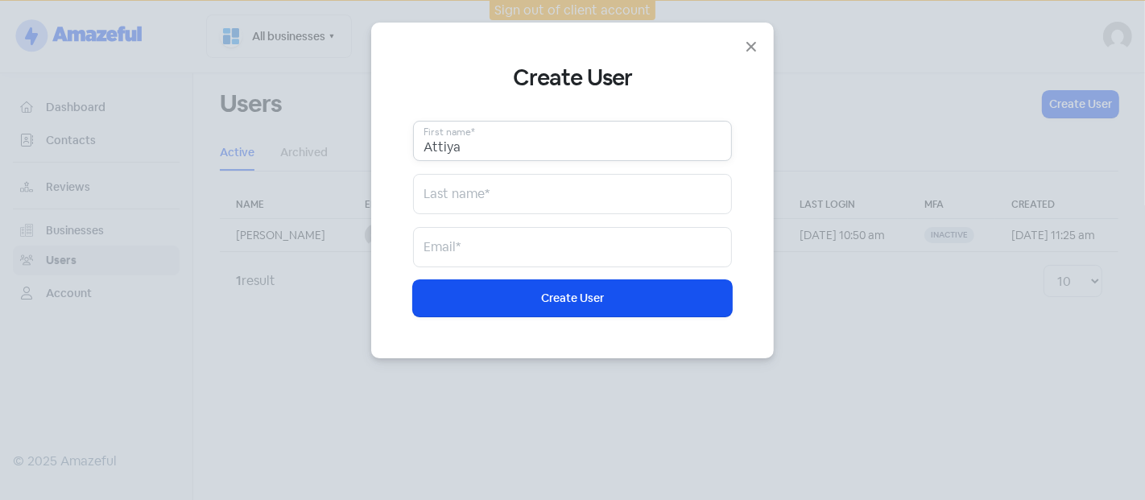
click at [487, 167] on div "Create User Attiya First name* Last name* Email* Icon For Loading Create User" at bounding box center [572, 190] width 319 height 252
click at [461, 187] on input "text" at bounding box center [572, 194] width 319 height 40
type input "Mudasir"
click at [431, 268] on div "Create User Attiya First name* Mudasir Last name* Email* Icon For Loading Creat…" at bounding box center [572, 190] width 319 height 252
click at [467, 248] on input "email" at bounding box center [572, 247] width 319 height 40
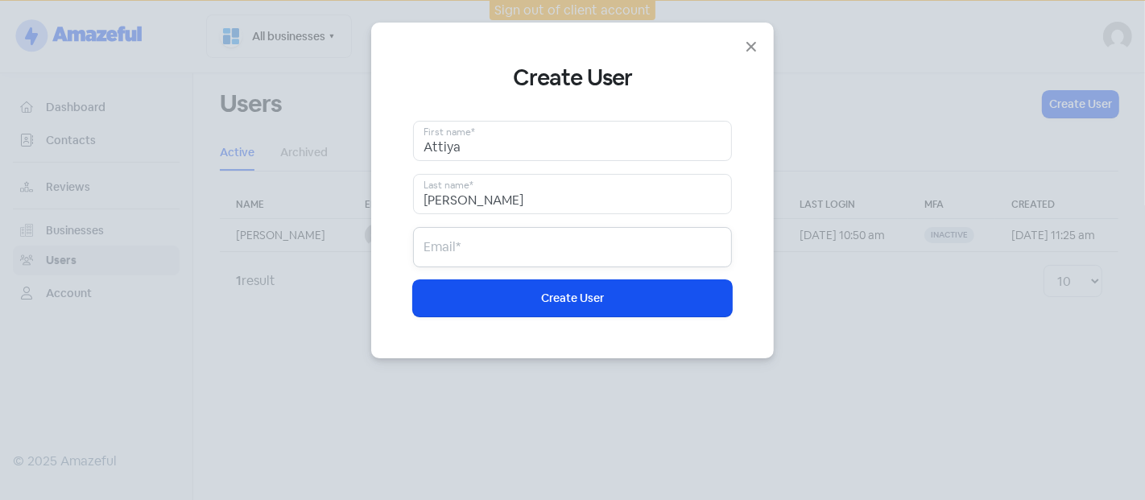
paste input "[EMAIL_ADDRESS][DOMAIN_NAME]"
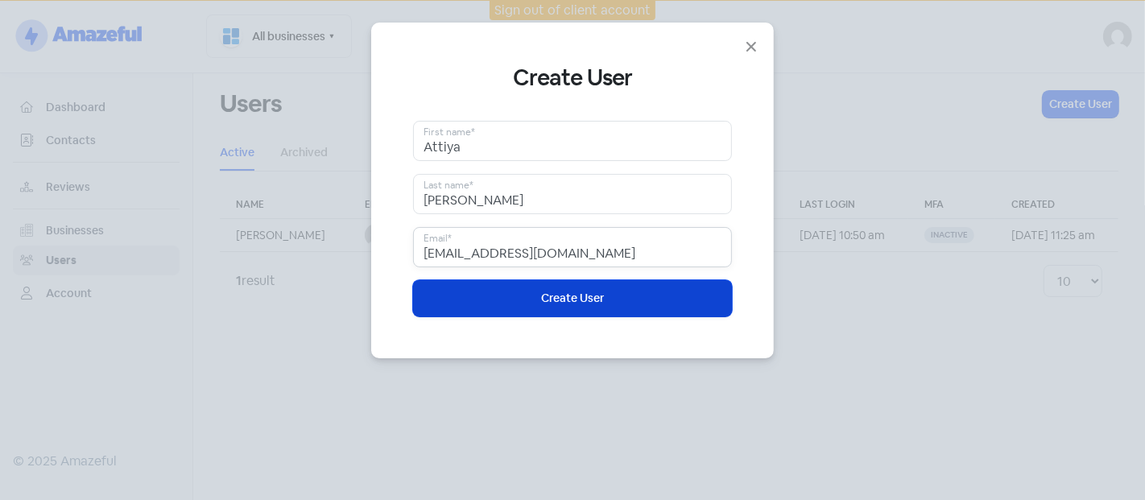
type input "[EMAIL_ADDRESS][DOMAIN_NAME]"
click at [515, 296] on button "Icon For Loading Create User" at bounding box center [572, 298] width 319 height 36
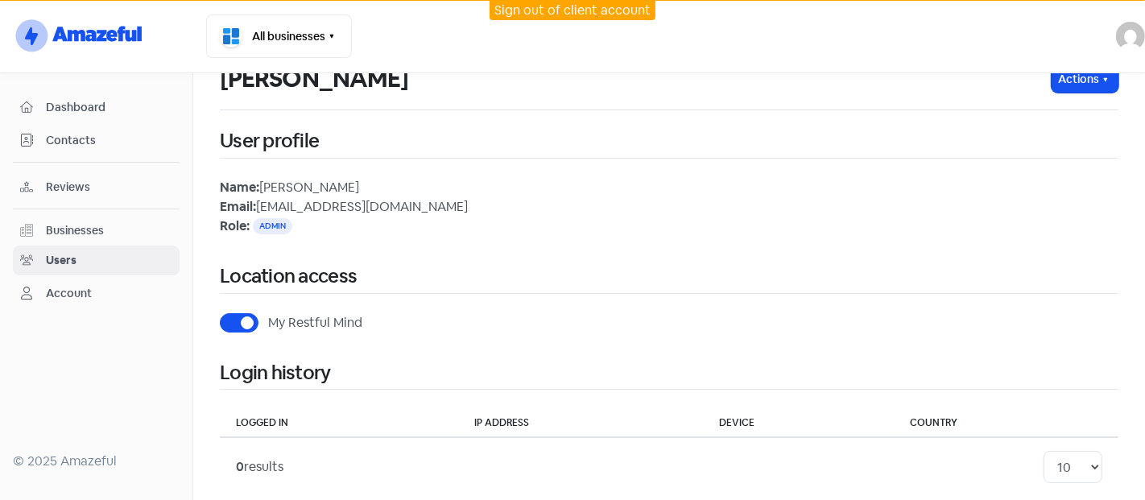
scroll to position [48, 0]
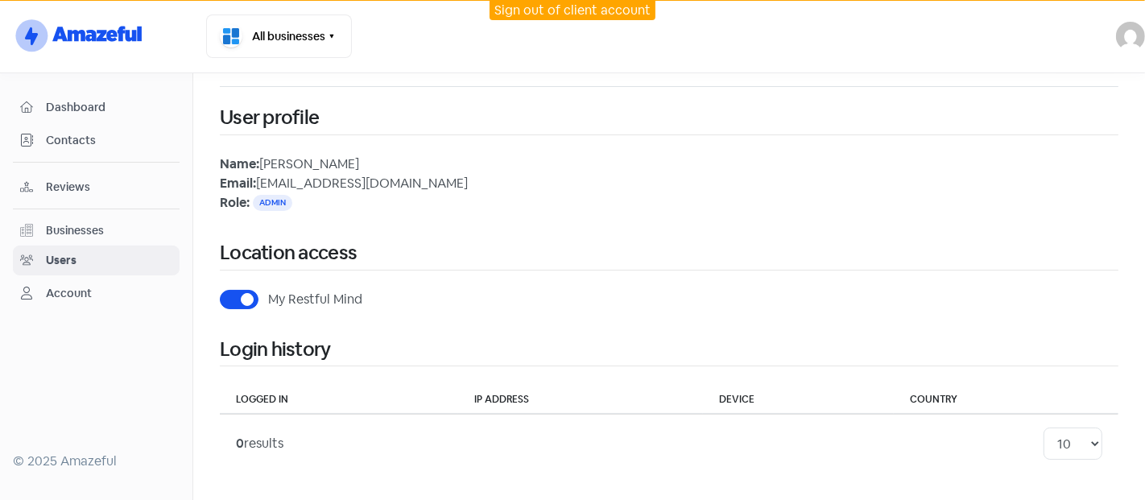
click at [268, 296] on label "My Restful Mind" at bounding box center [315, 299] width 94 height 19
click at [268, 296] on input "My Restful Mind" at bounding box center [273, 295] width 10 height 10
checkbox input "false"
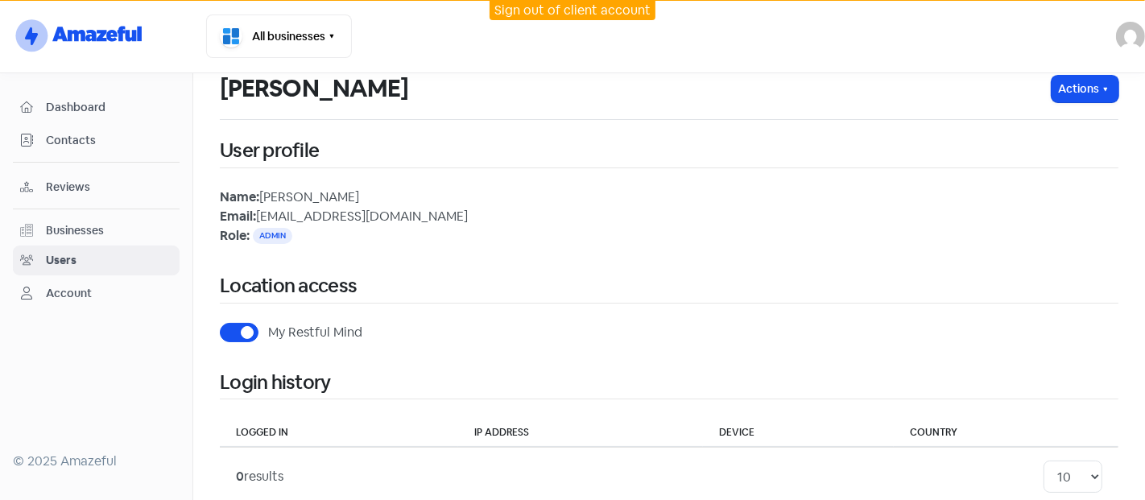
scroll to position [0, 0]
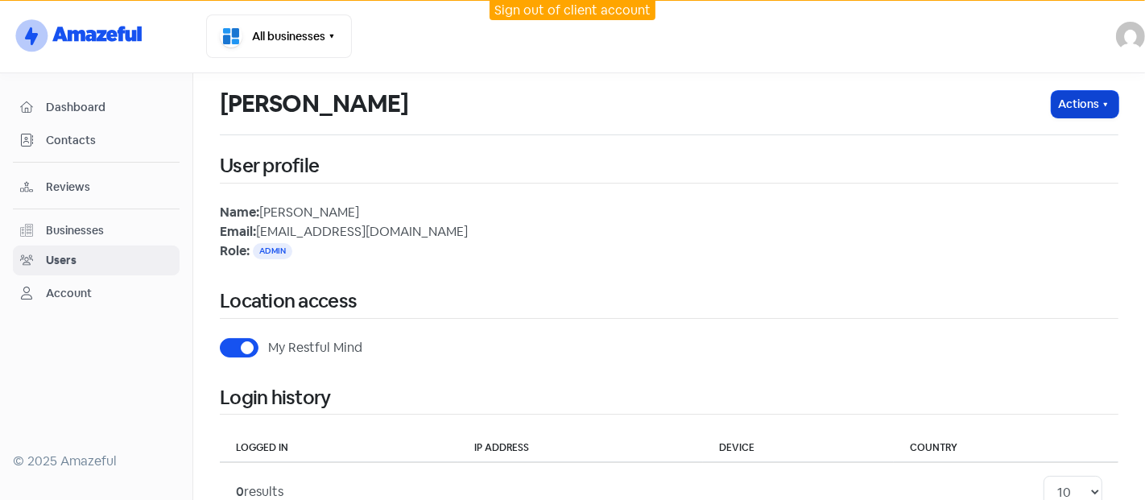
click at [1085, 102] on button "Actions" at bounding box center [1085, 104] width 67 height 27
click at [66, 225] on div "Businesses" at bounding box center [75, 230] width 58 height 17
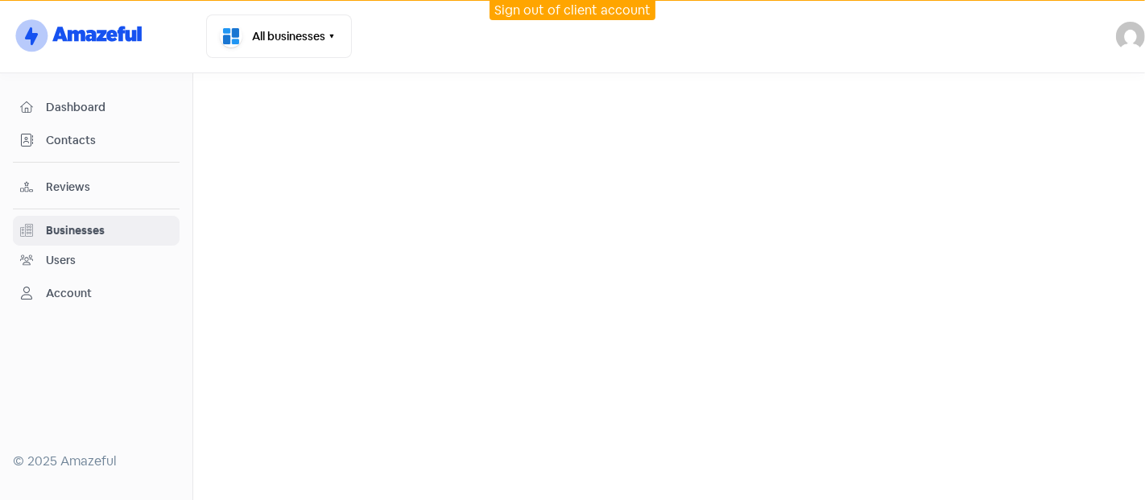
select select "12_months"
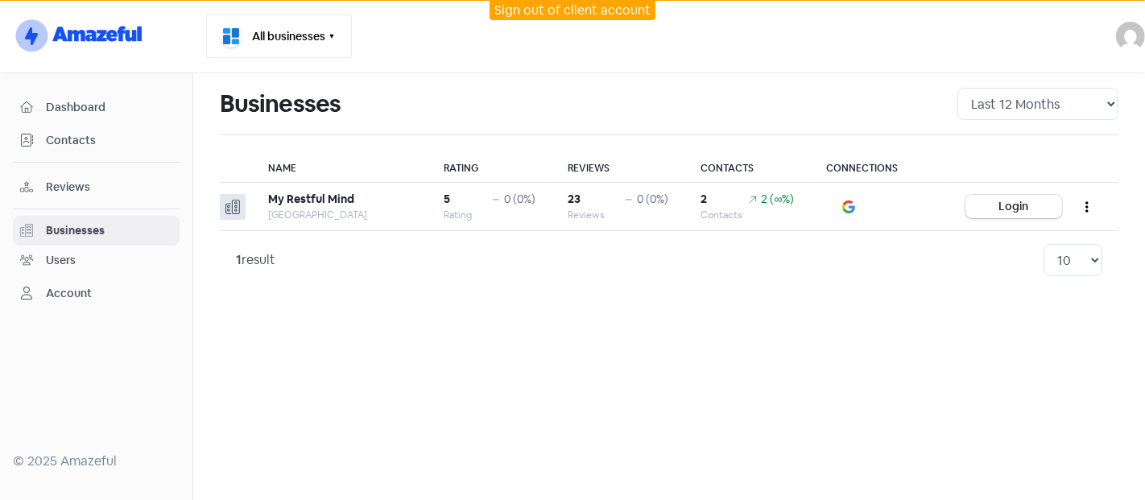
click at [292, 27] on button "All businesses" at bounding box center [279, 35] width 146 height 43
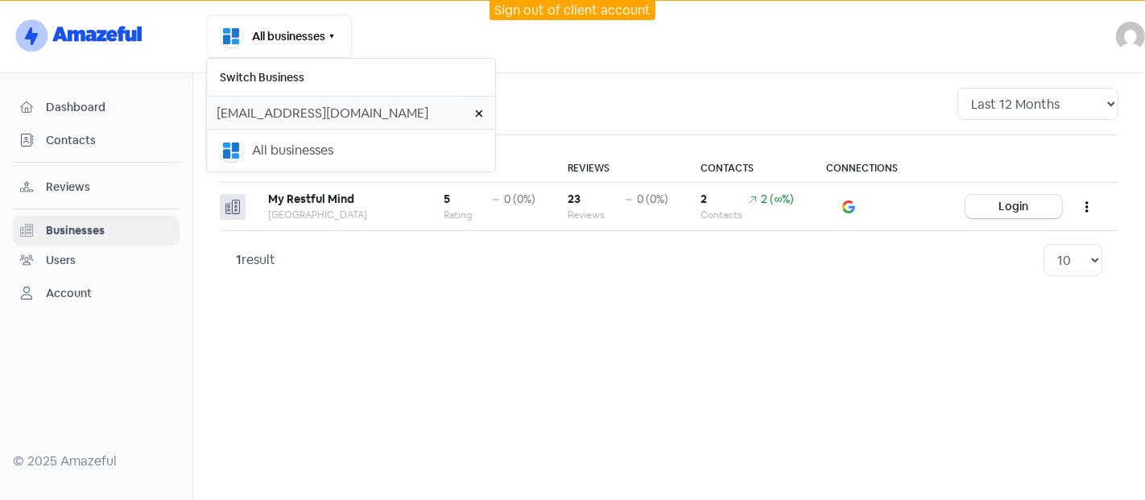
click at [628, 302] on main "Businesses All Time Last 12 Months Last 6 Months Last 3 Months Name Rating Revi…" at bounding box center [669, 286] width 952 height 427
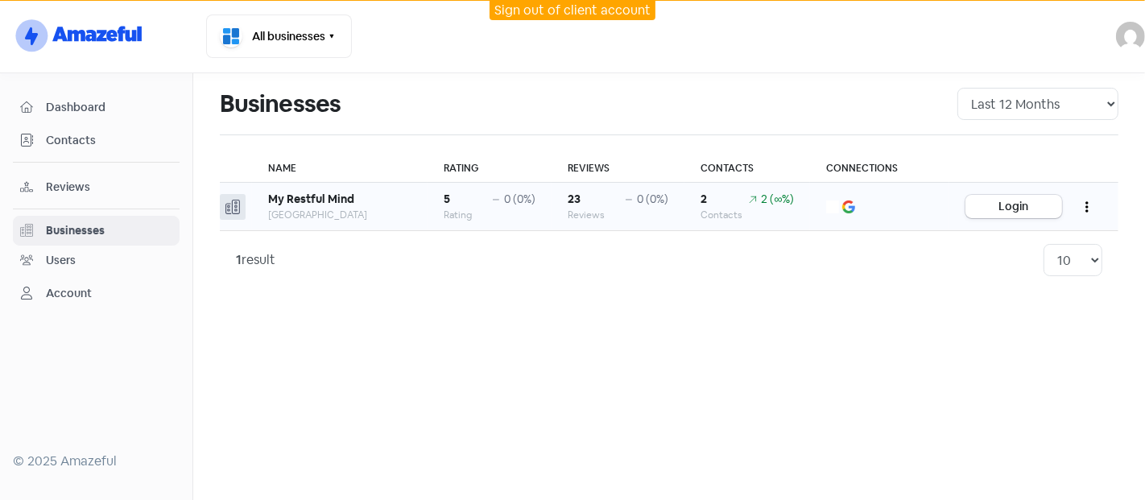
click at [1095, 200] on button "button" at bounding box center [1087, 207] width 31 height 38
click at [497, 413] on main "Businesses All Time Last 12 Months Last 6 Months Last 3 Months Name Rating Revi…" at bounding box center [669, 286] width 952 height 427
click at [87, 108] on span "Dashboard" at bounding box center [109, 107] width 126 height 17
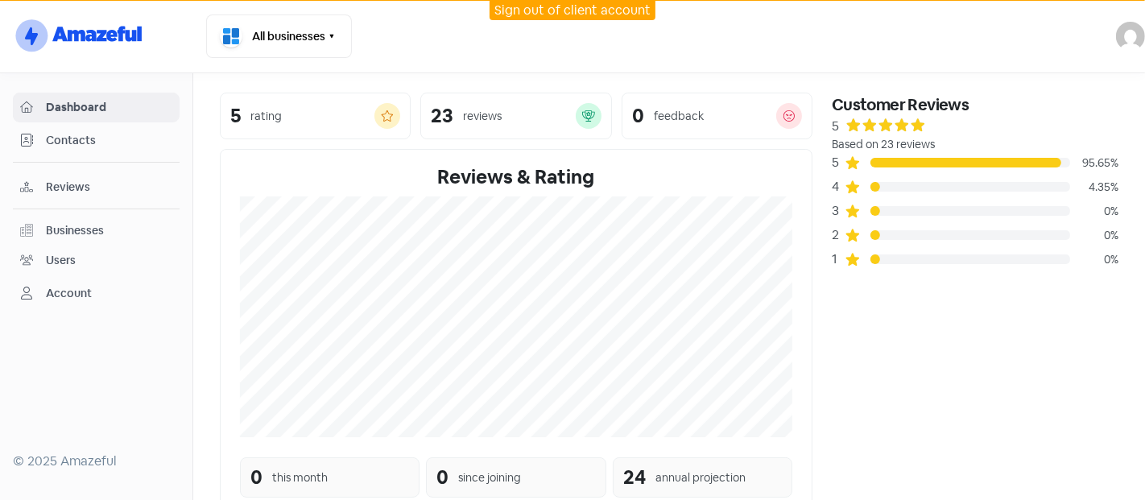
click at [605, 10] on link "Sign out of client account" at bounding box center [572, 10] width 156 height 17
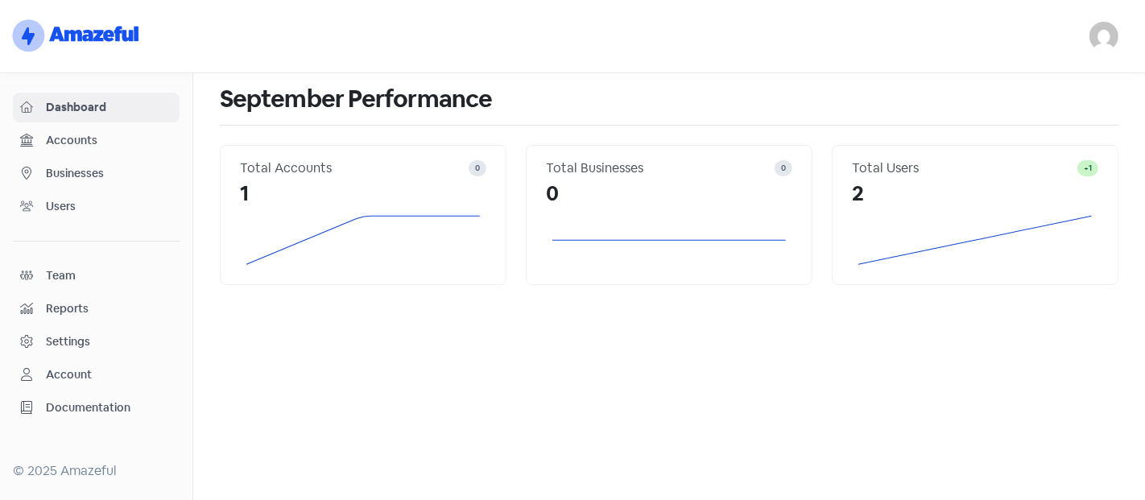
click at [48, 205] on span "Users" at bounding box center [109, 206] width 126 height 17
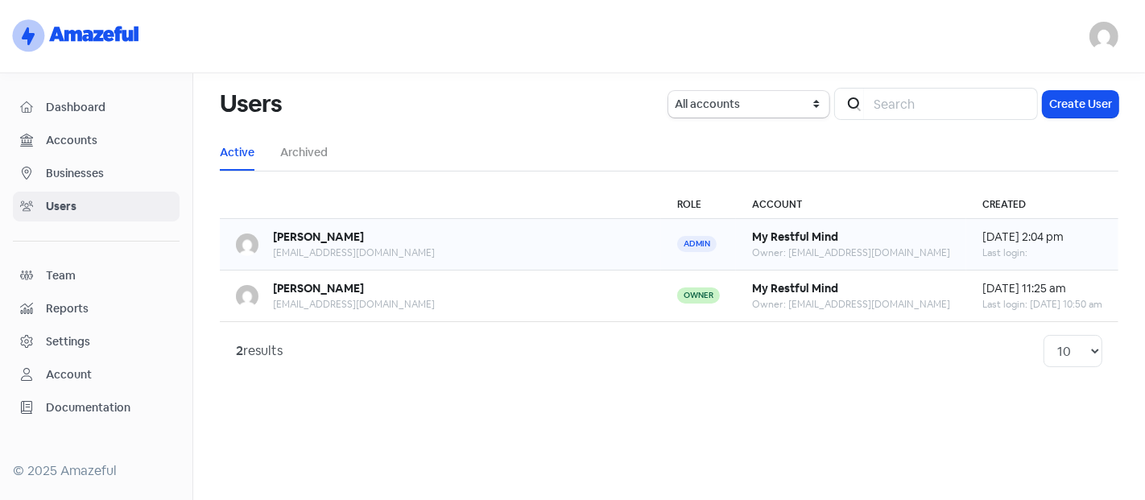
click at [862, 254] on div "Owner: [EMAIL_ADDRESS][DOMAIN_NAME]" at bounding box center [851, 253] width 198 height 14
click at [818, 241] on b "My Restful Mind" at bounding box center [795, 237] width 86 height 14
click at [407, 246] on div "Attiya Mudasir attiyaiqbalahmed@gmail.com" at bounding box center [440, 244] width 409 height 31
drag, startPoint x: 407, startPoint y: 246, endPoint x: 362, endPoint y: 362, distance: 124.1
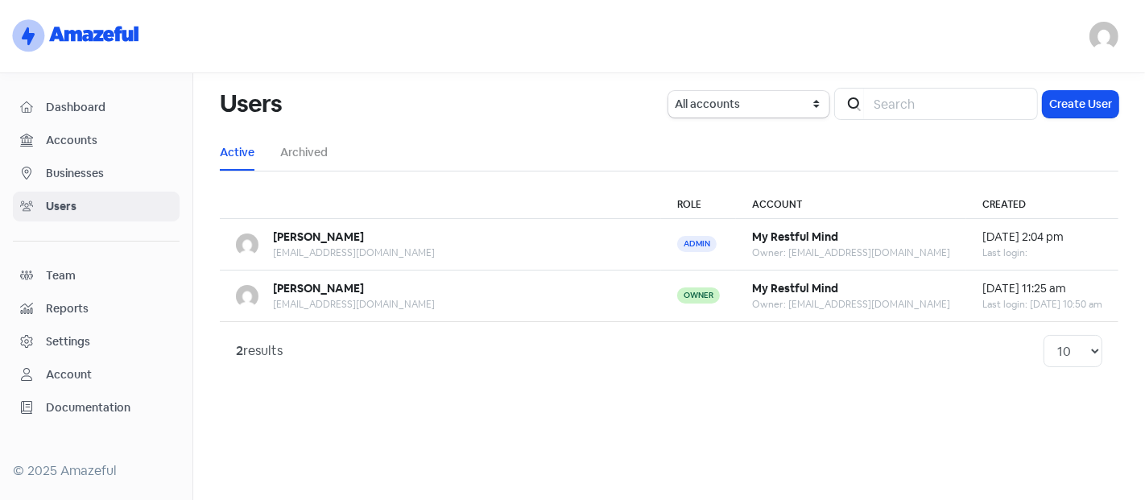
click at [362, 362] on div "2 results 10 20 30 50 100" at bounding box center [669, 351] width 866 height 32
click at [105, 167] on span "Businesses" at bounding box center [109, 173] width 126 height 17
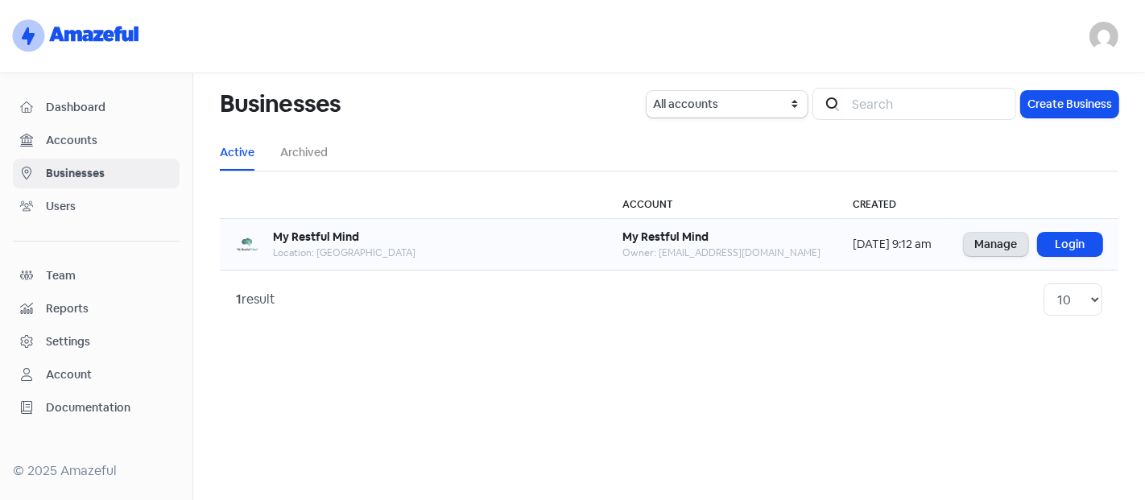
click at [986, 254] on link "Manage" at bounding box center [996, 244] width 64 height 23
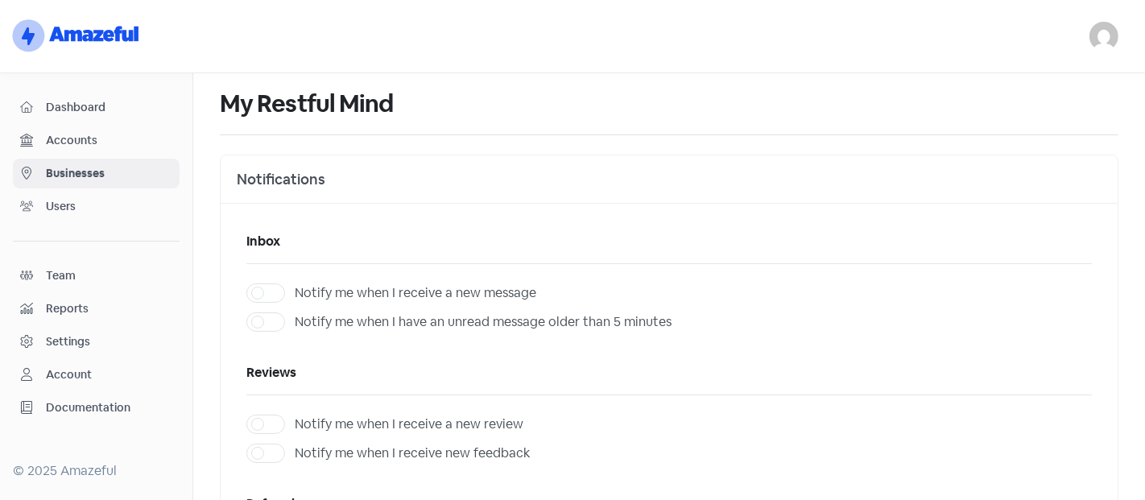
click at [85, 205] on span "Users" at bounding box center [109, 206] width 126 height 17
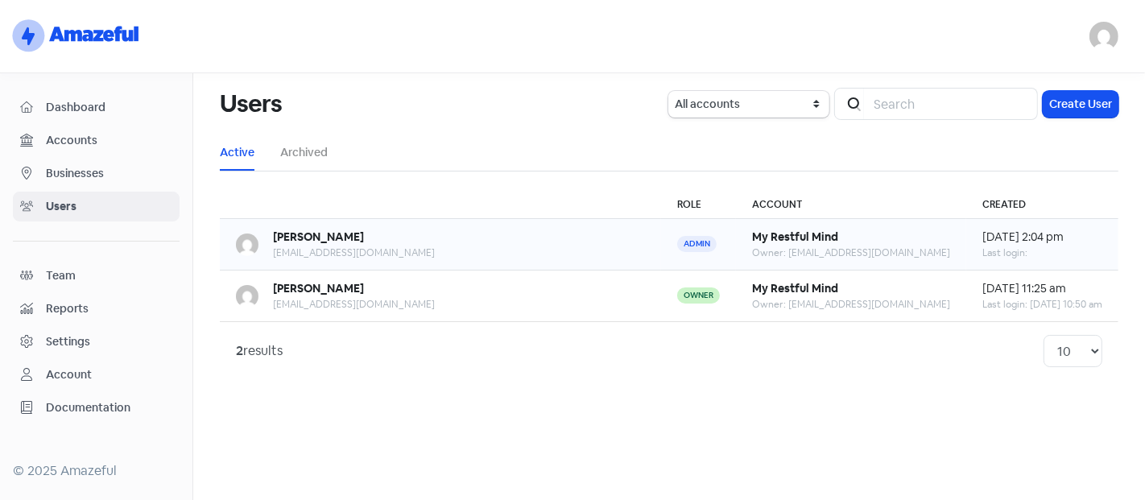
click at [999, 239] on div "8 Sep 2025, 2:04 pm" at bounding box center [1042, 237] width 120 height 17
click at [701, 261] on td "Admin" at bounding box center [698, 245] width 75 height 52
drag, startPoint x: 391, startPoint y: 234, endPoint x: 342, endPoint y: 242, distance: 49.8
click at [342, 242] on b "Attiya Mudasir" at bounding box center [318, 237] width 91 height 14
drag, startPoint x: 944, startPoint y: 240, endPoint x: 532, endPoint y: 420, distance: 449.3
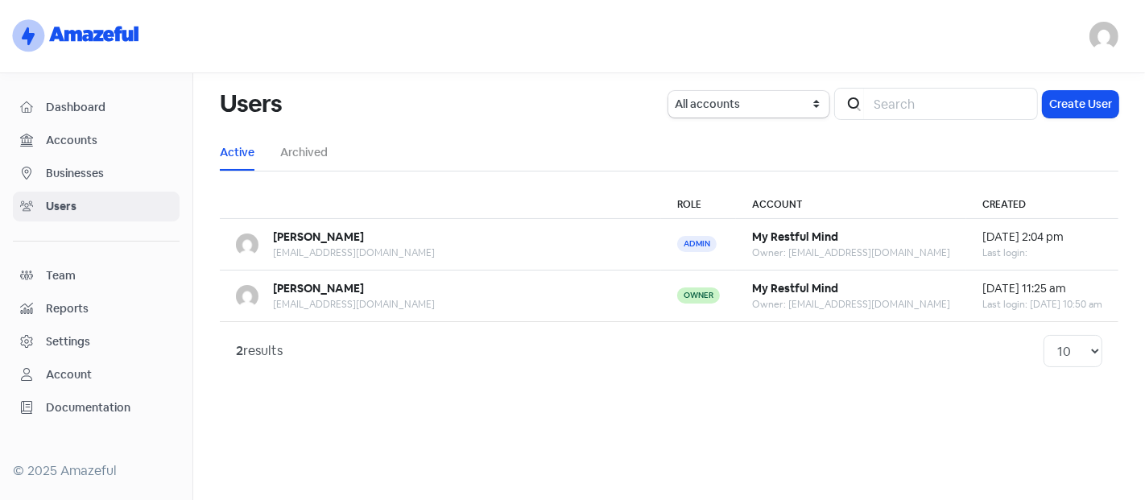
click at [532, 420] on main "Users All accounts My Restful Mind Icon For Search Create User Active Archived …" at bounding box center [669, 286] width 952 height 427
click at [59, 111] on span "Dashboard" at bounding box center [109, 107] width 126 height 17
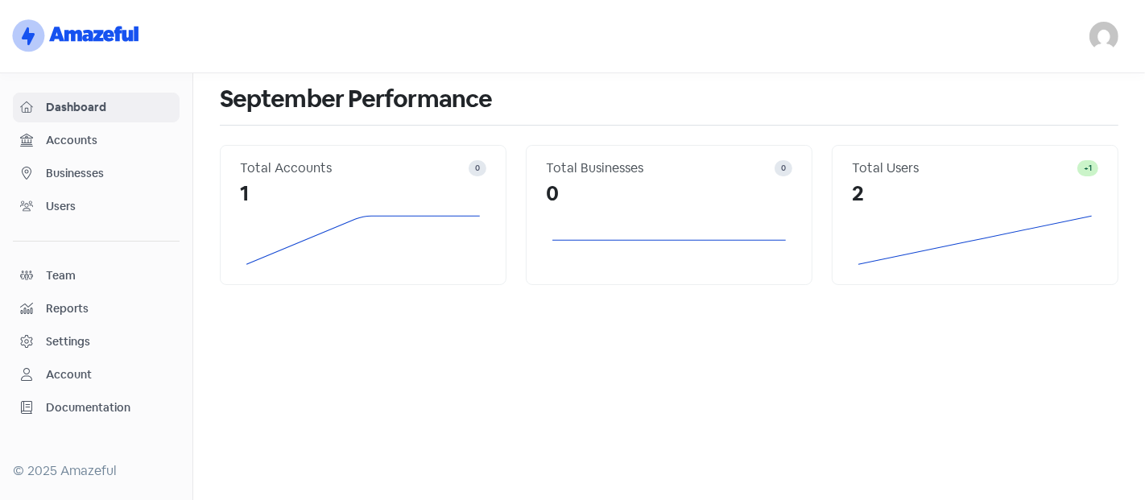
click at [57, 167] on span "Businesses" at bounding box center [109, 173] width 126 height 17
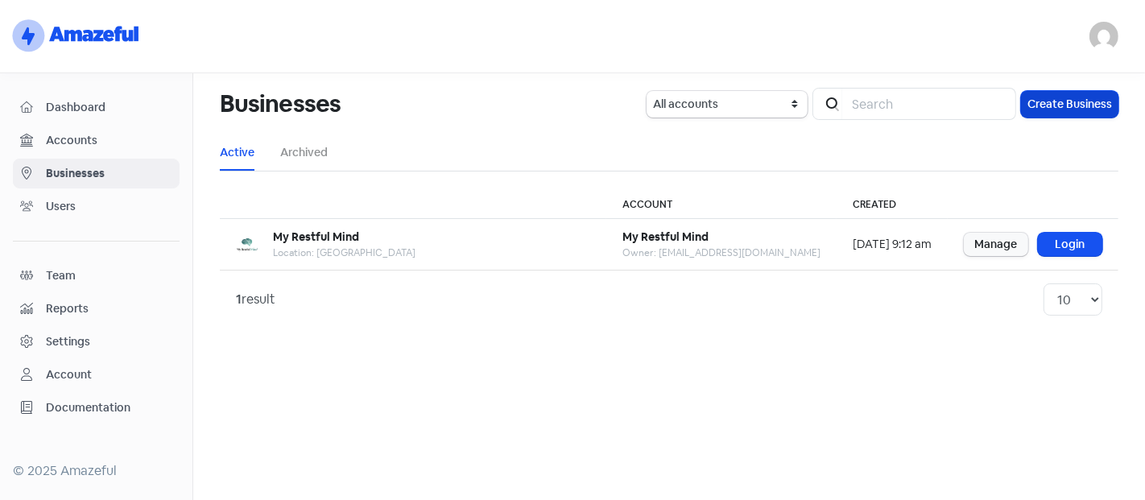
click at [1066, 101] on button "Create Business" at bounding box center [1069, 104] width 97 height 27
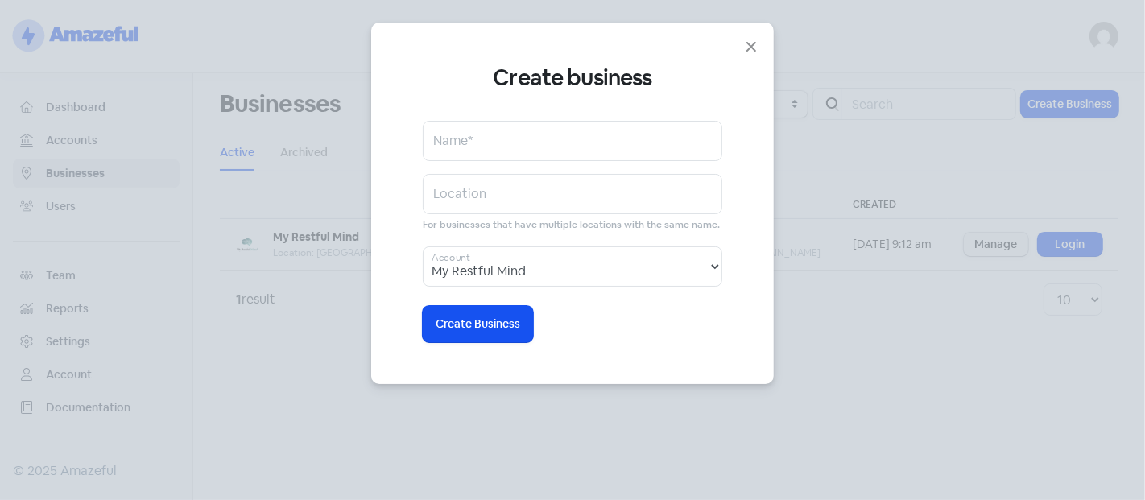
click at [511, 161] on div "Create business Name* Location For businesses that have multiple locations with…" at bounding box center [573, 203] width 300 height 278
click at [507, 139] on input "text" at bounding box center [573, 141] width 300 height 40
type input "[PERSON_NAME] House of Aesthetics"
click at [507, 197] on input "text" at bounding box center [573, 194] width 300 height 40
click at [544, 267] on select "My Restful Mind" at bounding box center [573, 266] width 300 height 40
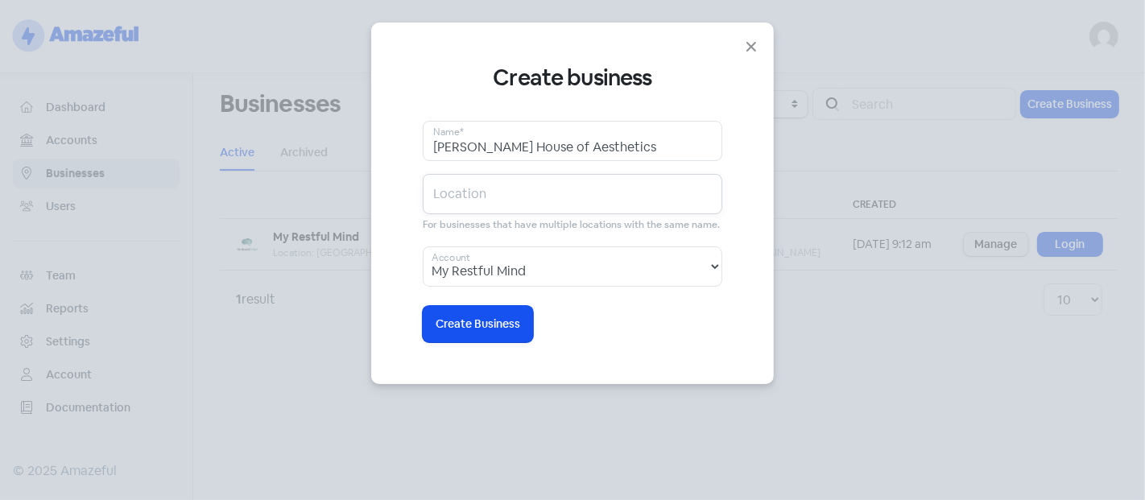
click at [542, 183] on input "text" at bounding box center [573, 194] width 300 height 40
click at [752, 54] on icon "button" at bounding box center [751, 46] width 19 height 19
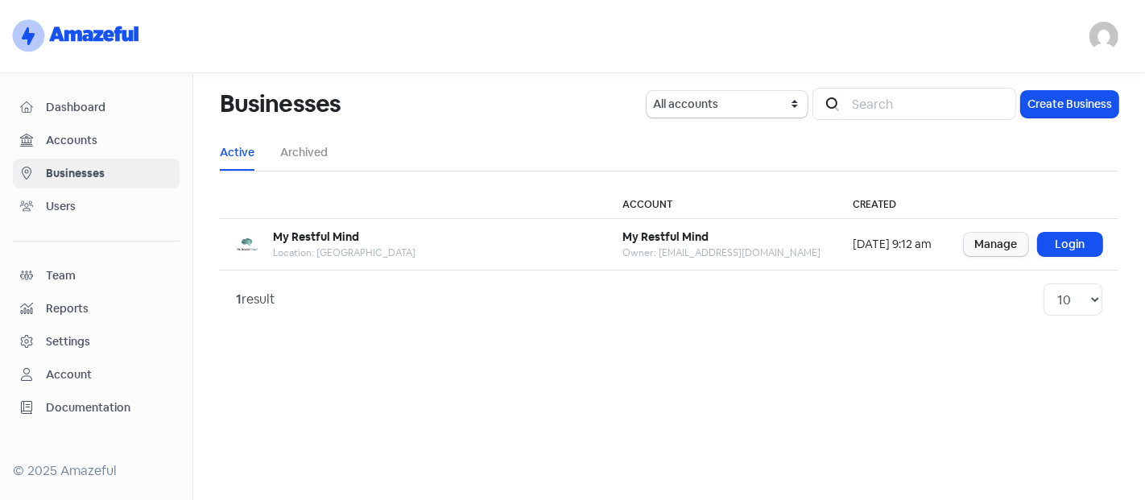
click at [69, 142] on span "Accounts" at bounding box center [109, 140] width 126 height 17
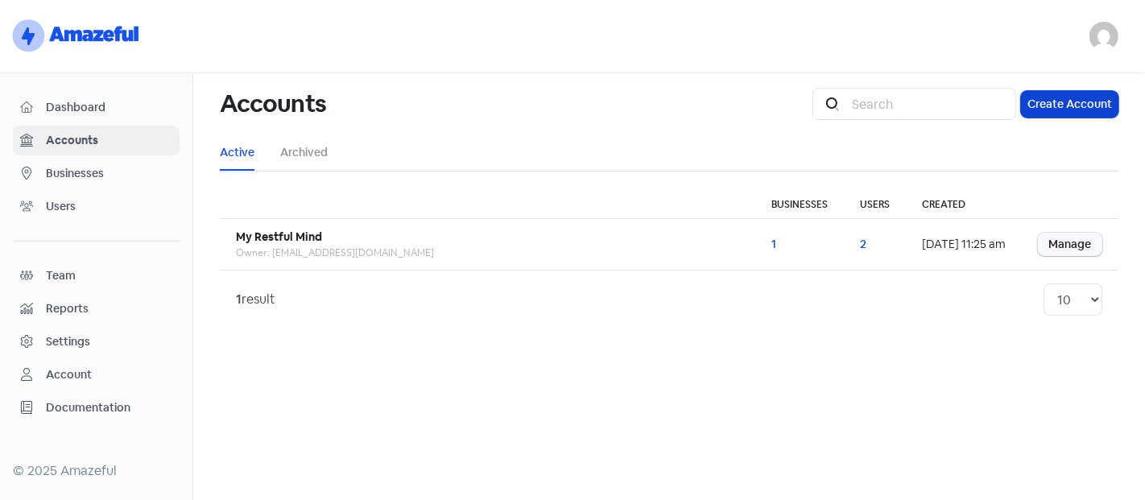
click at [1040, 97] on button "Create Account" at bounding box center [1069, 104] width 97 height 27
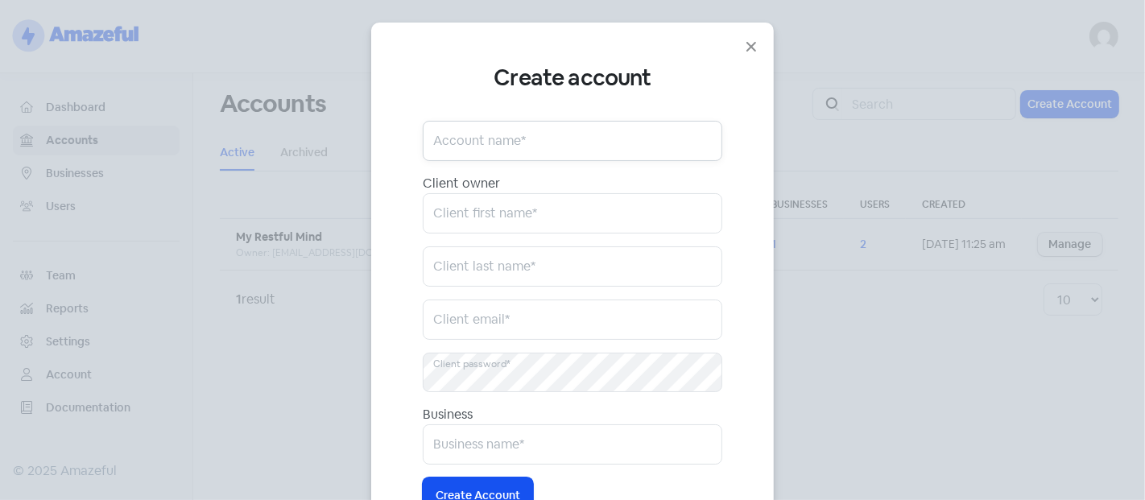
click at [485, 159] on input "text" at bounding box center [573, 141] width 300 height 40
click at [475, 201] on input "text" at bounding box center [573, 213] width 300 height 40
click at [464, 250] on input "text" at bounding box center [573, 266] width 300 height 40
click at [431, 151] on input "text" at bounding box center [573, 141] width 300 height 40
click at [444, 148] on input "text" at bounding box center [573, 141] width 300 height 40
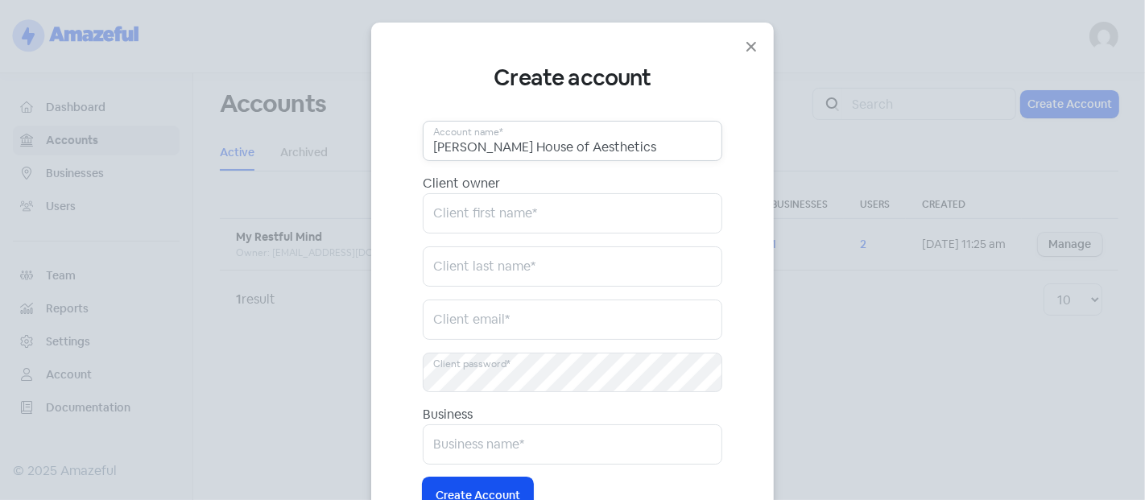
type input "[PERSON_NAME] House of Aesthetics"
click at [444, 220] on input "text" at bounding box center [573, 213] width 300 height 40
type input "[PERSON_NAME]"
click at [445, 256] on input "text" at bounding box center [573, 266] width 300 height 40
type input "Y"
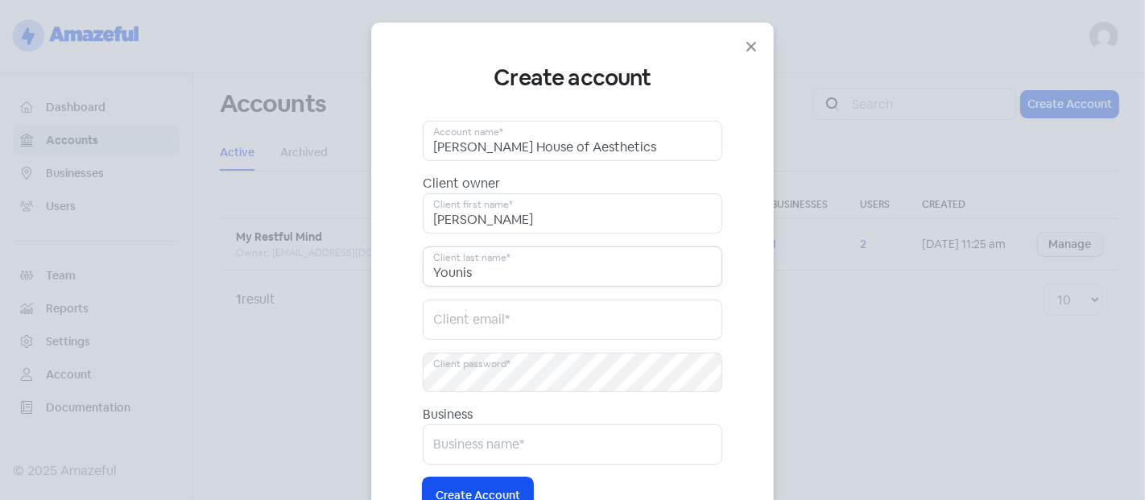
type input "Younis"
click at [481, 325] on input "email" at bounding box center [573, 320] width 300 height 40
click at [465, 316] on input "email" at bounding box center [573, 320] width 300 height 40
paste input "[EMAIL_ADDRESS][DOMAIN_NAME]"
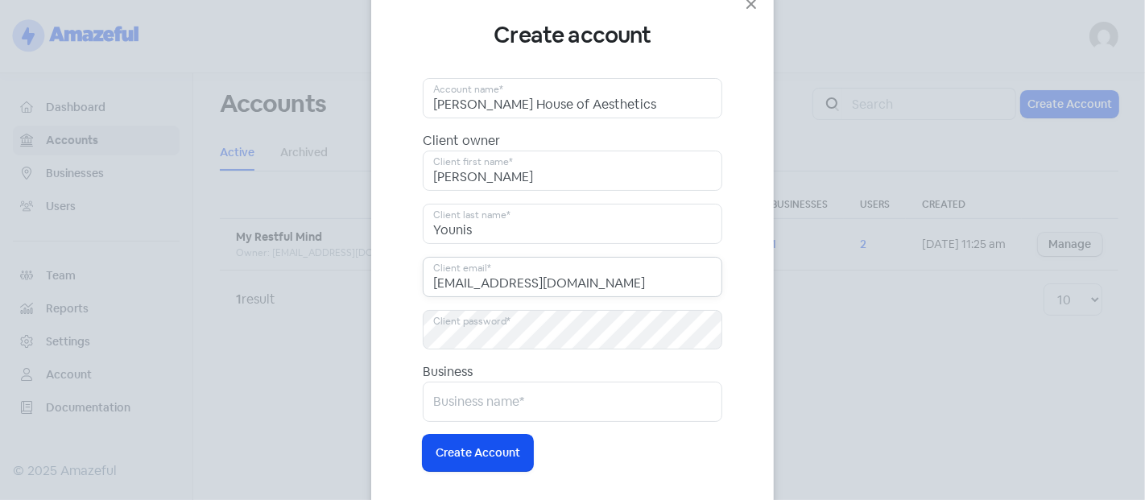
scroll to position [78, 0]
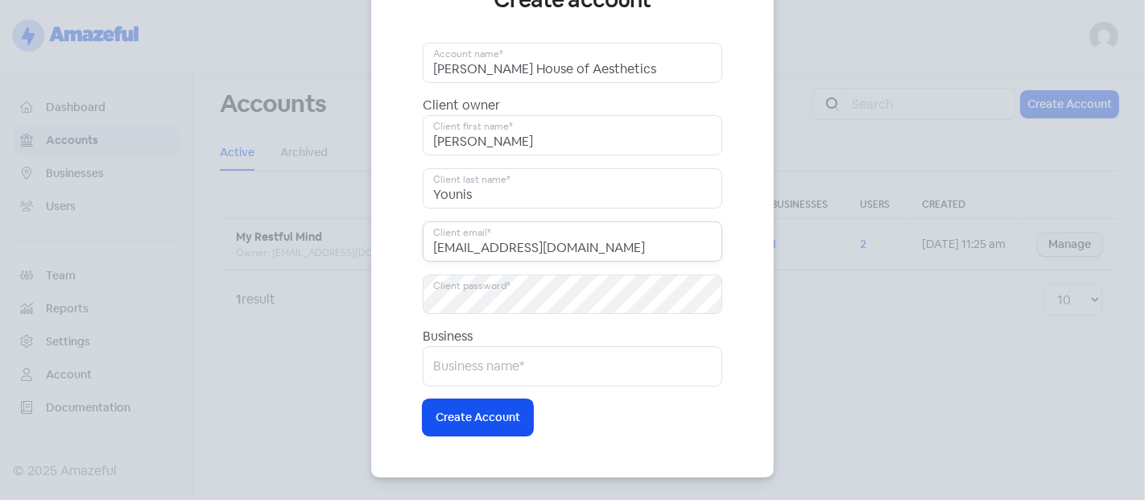
type input "[EMAIL_ADDRESS][DOMAIN_NAME]"
click at [463, 373] on input "text" at bounding box center [573, 366] width 300 height 40
click at [440, 383] on input "text" at bounding box center [573, 366] width 300 height 40
type input "[PERSON_NAME] House of Aesthetics"
click at [488, 423] on span "Create Account" at bounding box center [478, 417] width 85 height 17
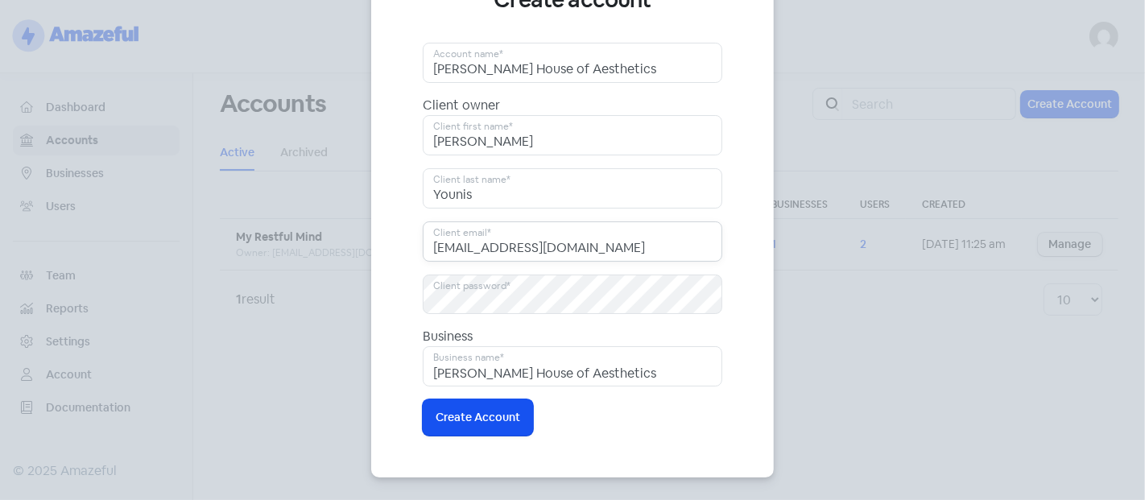
click at [629, 250] on input "[EMAIL_ADDRESS][DOMAIN_NAME]" at bounding box center [573, 241] width 300 height 40
click at [934, 327] on div "Create account Ihya House of Aesthetics Account name* Client owner Sabrina Clie…" at bounding box center [572, 250] width 1145 height 500
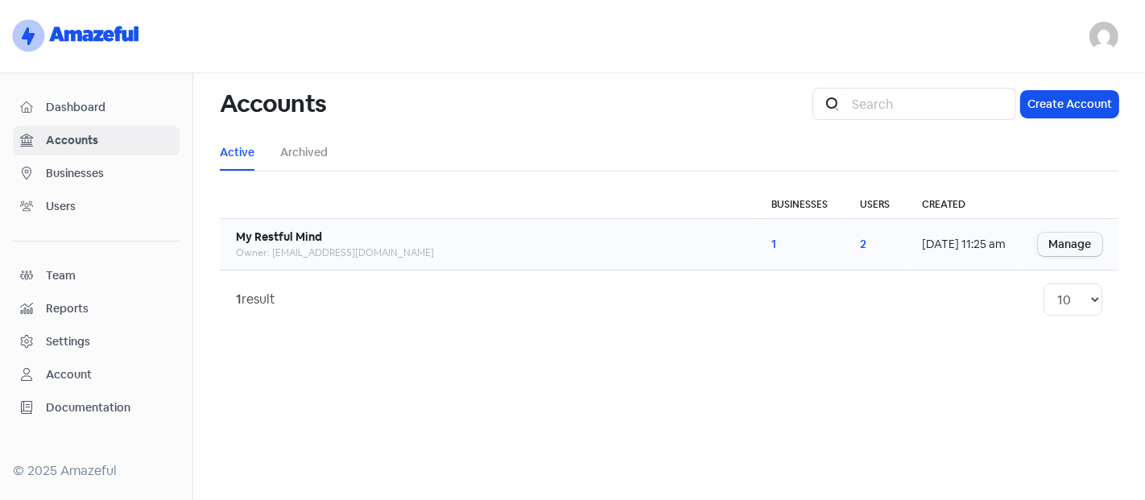
click at [280, 266] on td "My Restful Mind Owner: myrestfulmind@gmail.com" at bounding box center [488, 245] width 536 height 52
click at [62, 170] on span "Businesses" at bounding box center [109, 173] width 126 height 17
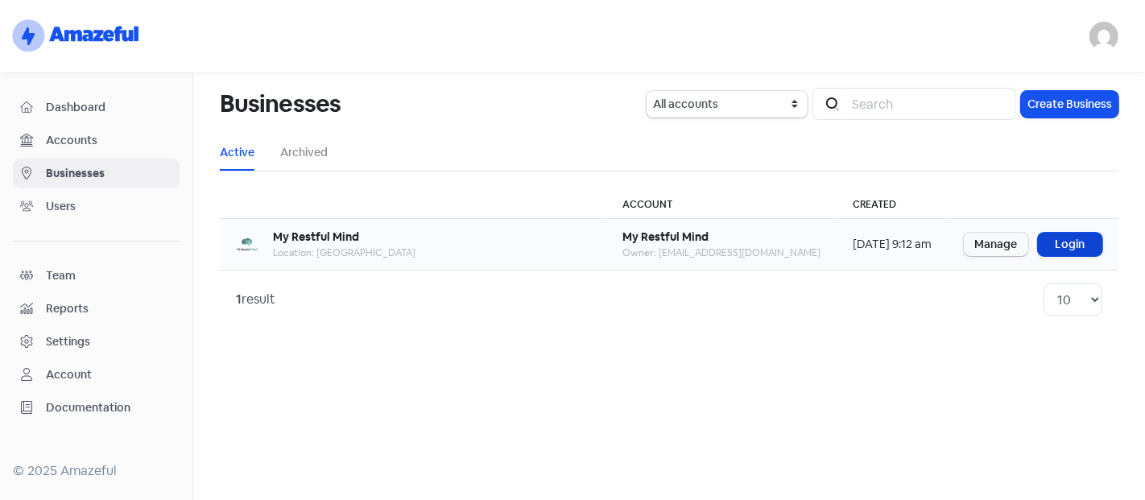
click at [1067, 248] on link "Login" at bounding box center [1070, 244] width 64 height 23
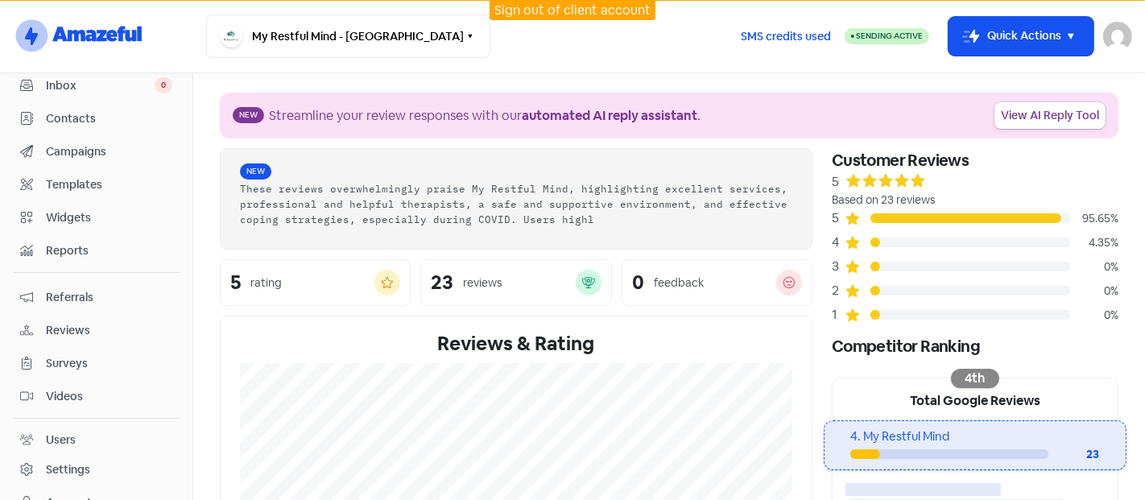
scroll to position [104, 0]
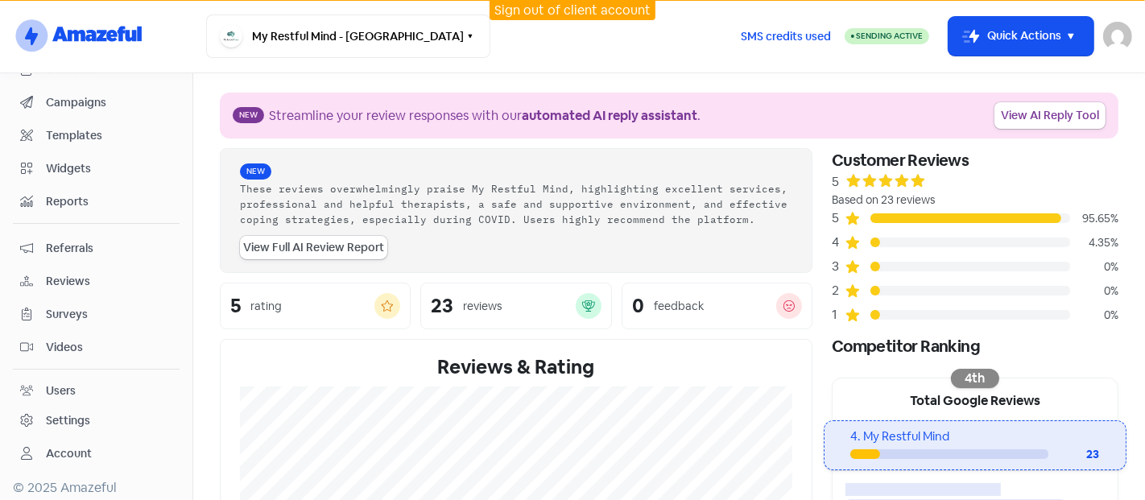
click at [34, 382] on div "Users" at bounding box center [96, 391] width 152 height 19
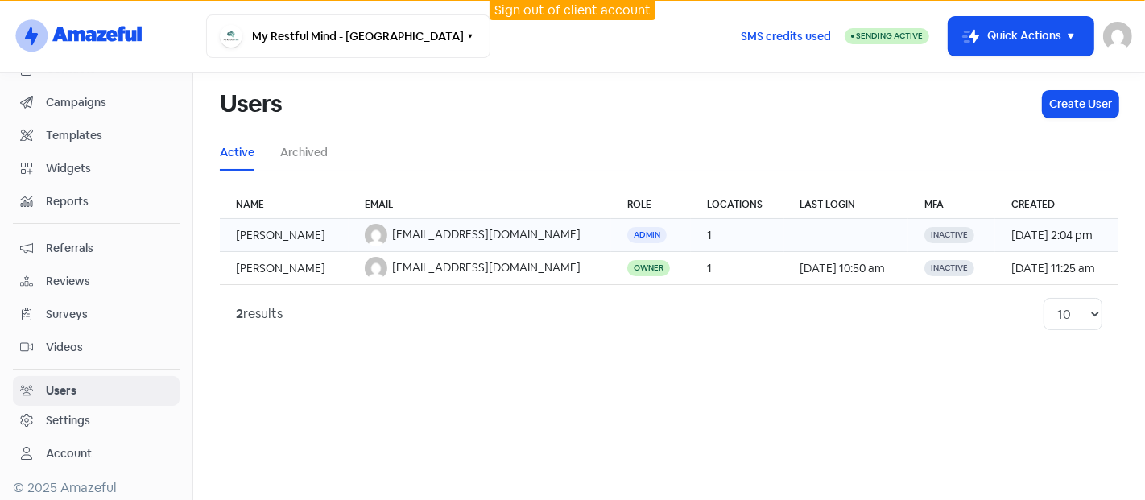
click at [842, 233] on td at bounding box center [846, 235] width 125 height 33
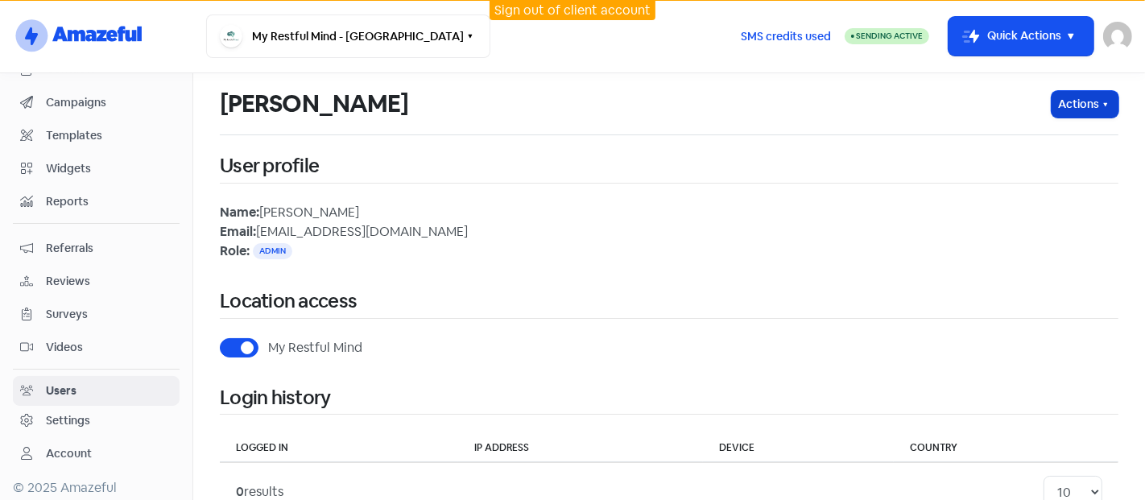
click at [1073, 116] on button "Actions" at bounding box center [1085, 104] width 67 height 27
click at [1027, 205] on button "Delete User" at bounding box center [1053, 211] width 127 height 32
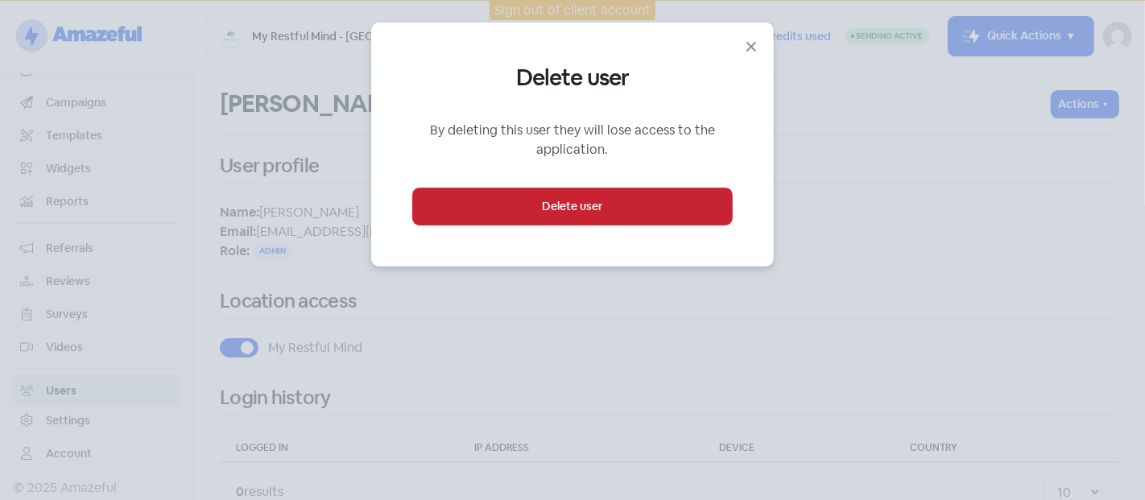
click at [633, 211] on button "Delete user" at bounding box center [572, 206] width 319 height 36
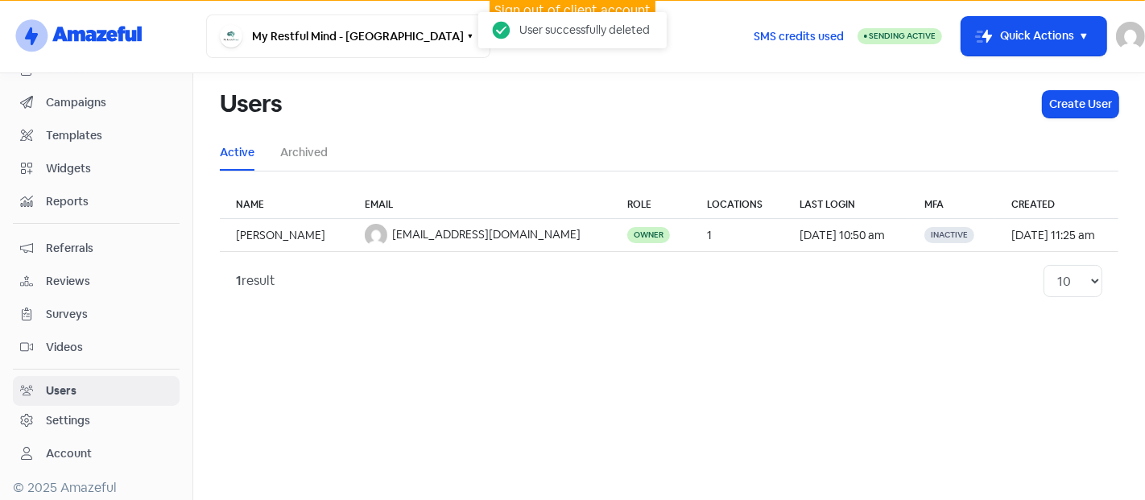
click at [515, 10] on link "Sign out of client account" at bounding box center [572, 10] width 156 height 17
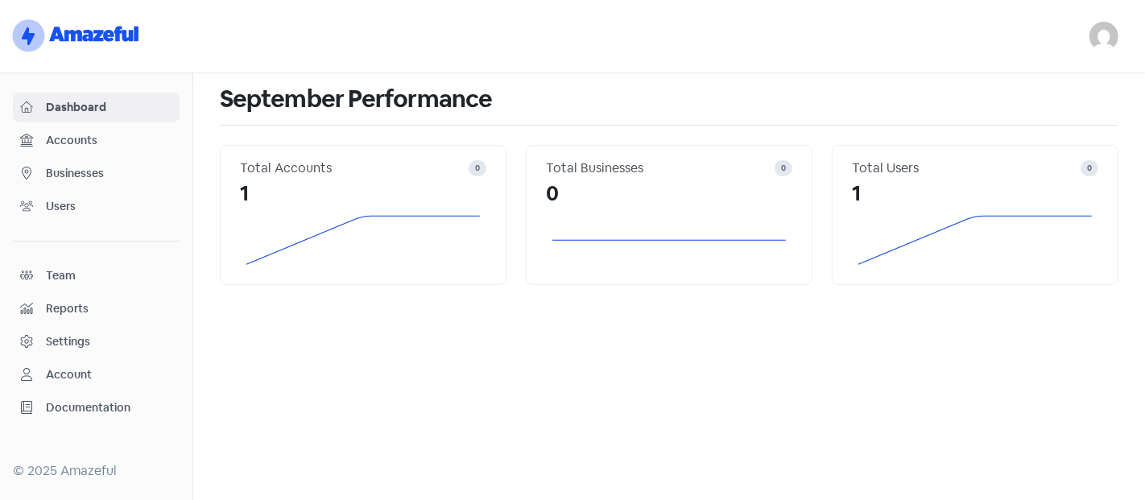
click at [73, 141] on span "Accounts" at bounding box center [109, 140] width 126 height 17
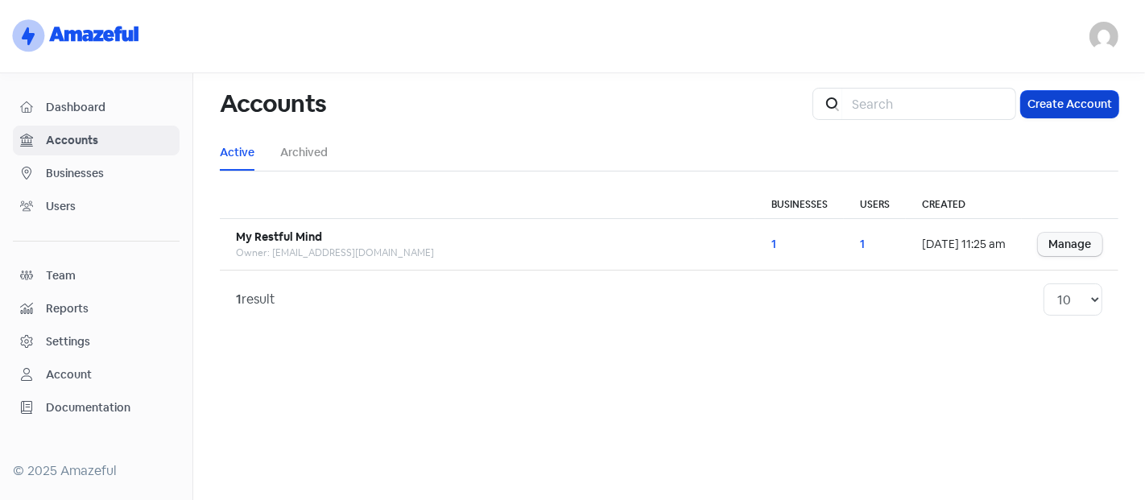
click at [1049, 98] on button "Create Account" at bounding box center [1069, 104] width 97 height 27
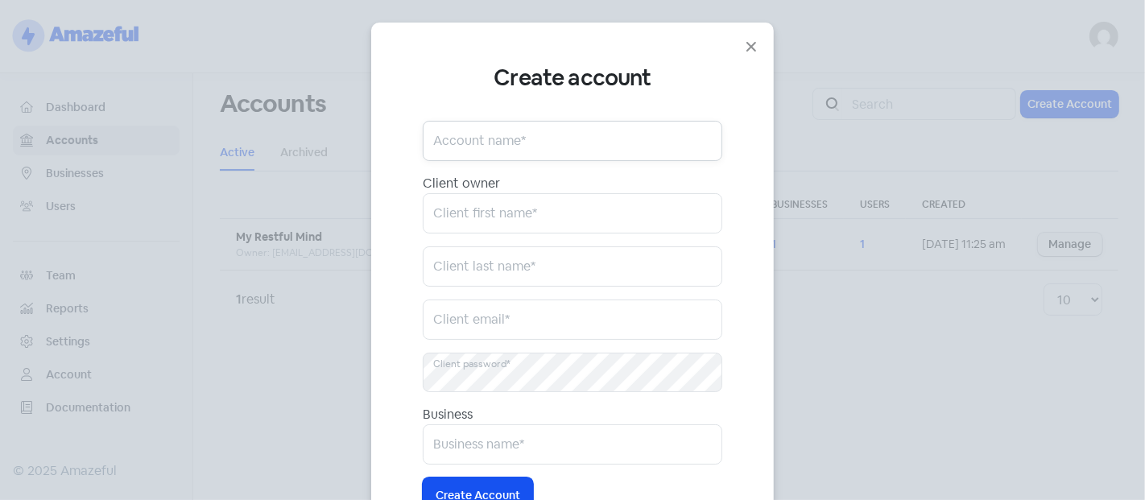
click at [486, 154] on input "text" at bounding box center [573, 141] width 300 height 40
type input "Ihya"
click at [464, 223] on input "text" at bounding box center [573, 213] width 300 height 40
click at [460, 213] on input "text" at bounding box center [573, 213] width 300 height 40
type input "[PERSON_NAME]"
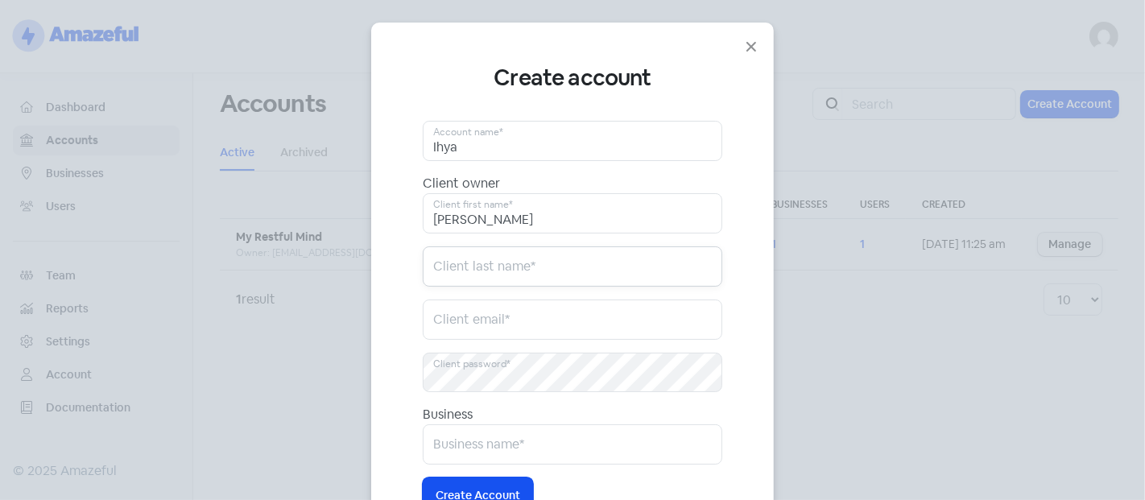
click at [462, 258] on input "text" at bounding box center [573, 266] width 300 height 40
type input "Younis"
click at [468, 318] on input "email" at bounding box center [573, 320] width 300 height 40
paste input "[EMAIL_ADDRESS][DOMAIN_NAME]"
type input "[EMAIL_ADDRESS][DOMAIN_NAME]"
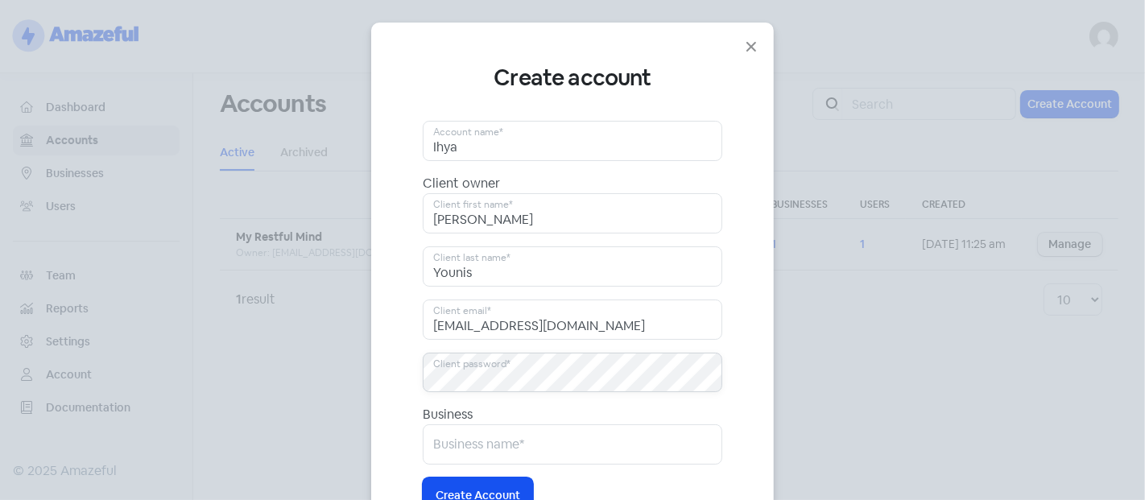
scroll to position [78, 0]
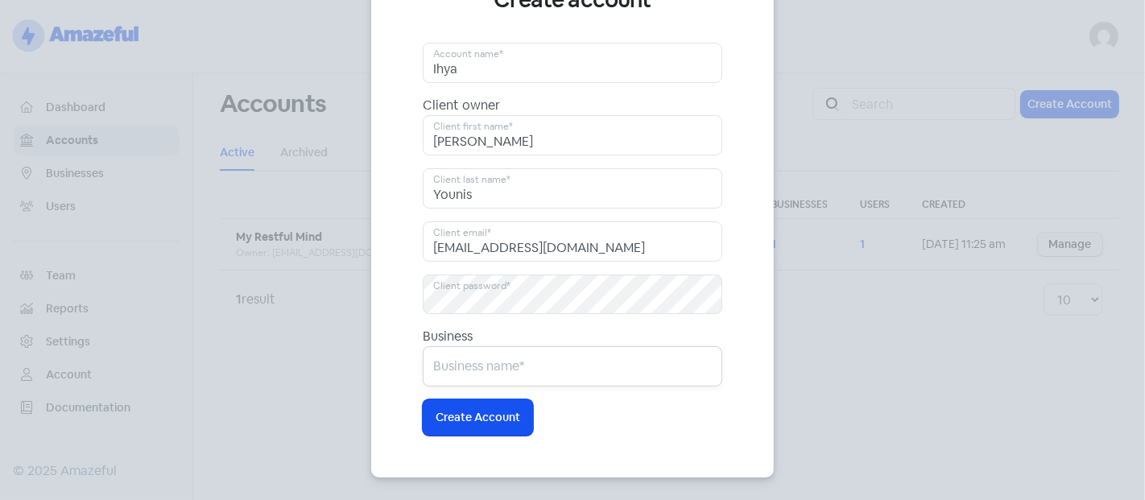
click at [465, 370] on input "text" at bounding box center [573, 366] width 300 height 40
type input "[PERSON_NAME] House of Aesthetics"
click at [438, 415] on span "Create Account" at bounding box center [478, 417] width 85 height 17
drag, startPoint x: 649, startPoint y: 238, endPoint x: 209, endPoint y: 219, distance: 440.1
click at [209, 219] on div "Create account [PERSON_NAME] Account name* Client owner [PERSON_NAME] Client fi…" at bounding box center [572, 250] width 1145 height 500
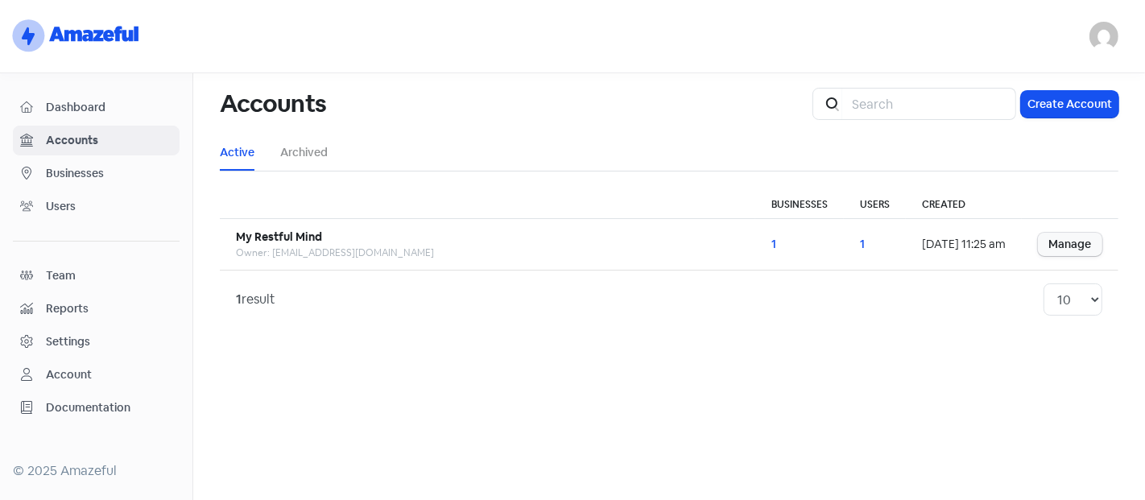
click at [43, 203] on div "Users" at bounding box center [96, 206] width 152 height 19
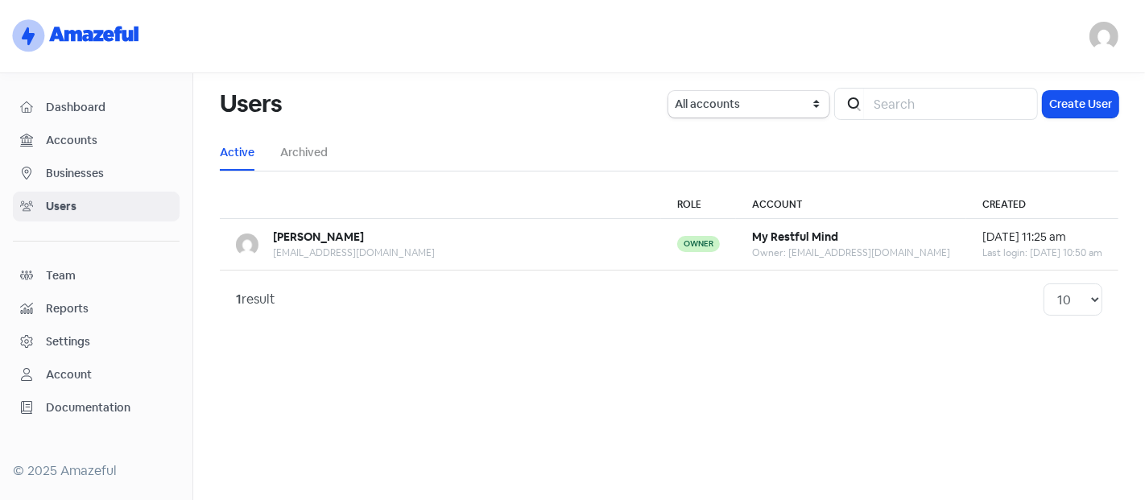
click at [75, 129] on link "Accounts" at bounding box center [96, 141] width 167 height 30
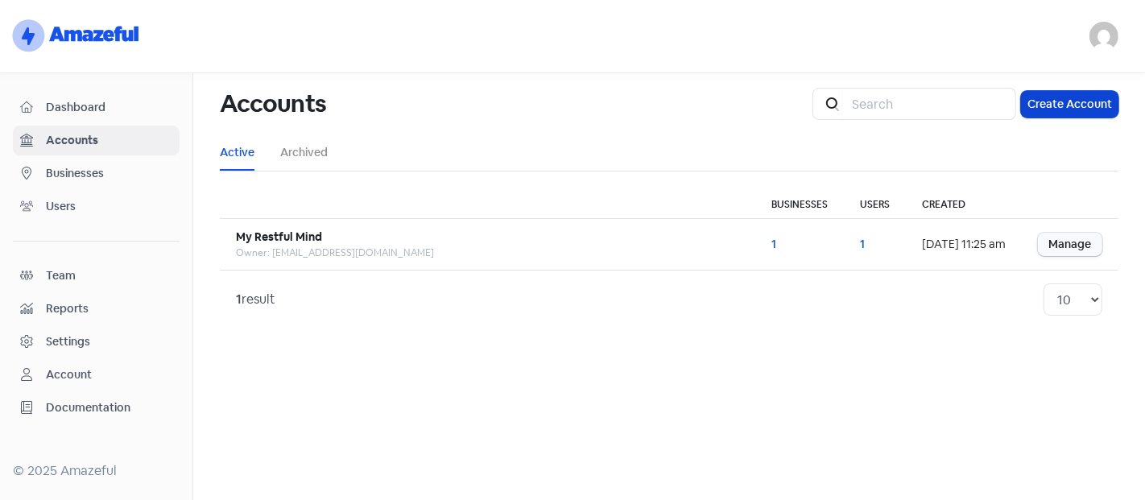
click at [1053, 105] on button "Create Account" at bounding box center [1069, 104] width 97 height 27
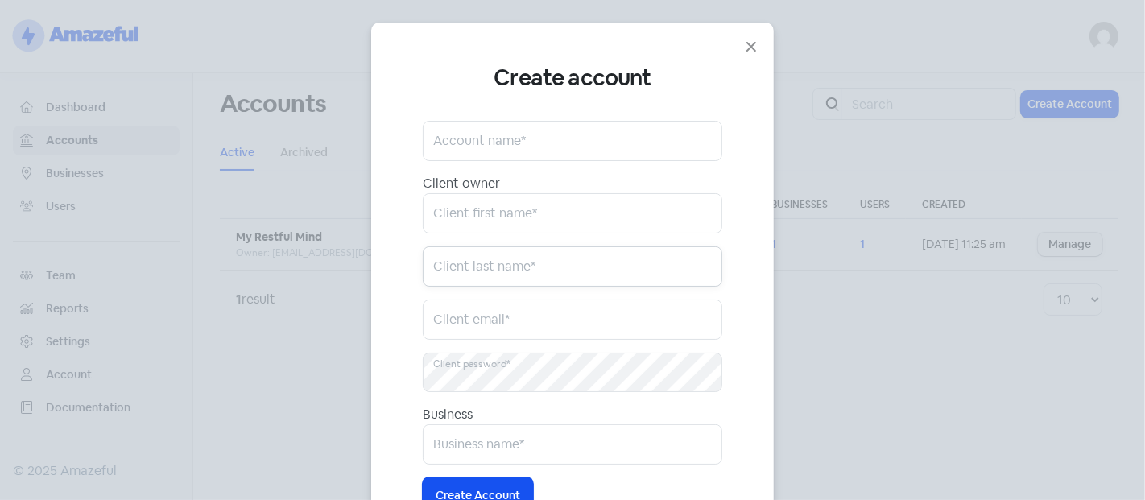
click at [488, 254] on input "text" at bounding box center [573, 266] width 300 height 40
click at [442, 316] on input "email" at bounding box center [573, 320] width 300 height 40
paste input "[EMAIL_ADDRESS][DOMAIN_NAME]"
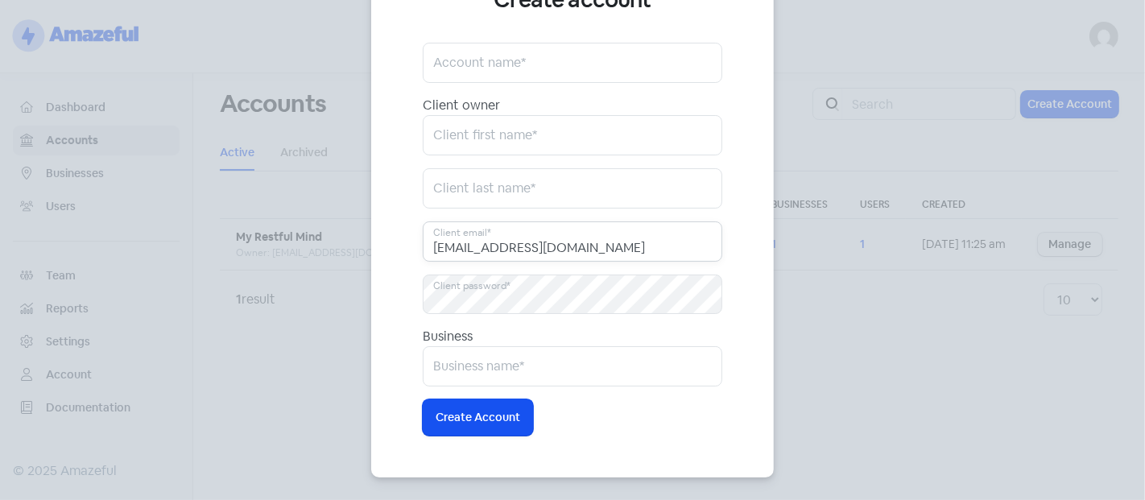
type input "[EMAIL_ADDRESS][DOMAIN_NAME]"
click at [457, 184] on input "text" at bounding box center [573, 188] width 300 height 40
click at [486, 56] on input "text" at bounding box center [573, 63] width 300 height 40
type input "Ihya"
click at [482, 146] on input "text" at bounding box center [573, 135] width 300 height 40
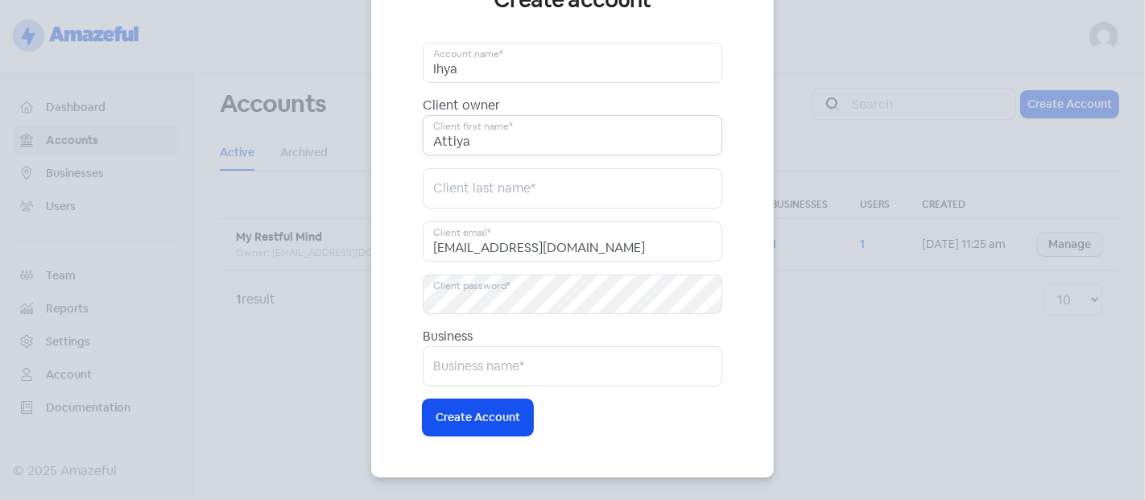
type input "Attiya"
click at [465, 176] on input "text" at bounding box center [573, 188] width 300 height 40
type input "M"
type input "[PERSON_NAME]"
drag, startPoint x: 487, startPoint y: 193, endPoint x: 296, endPoint y: 217, distance: 192.4
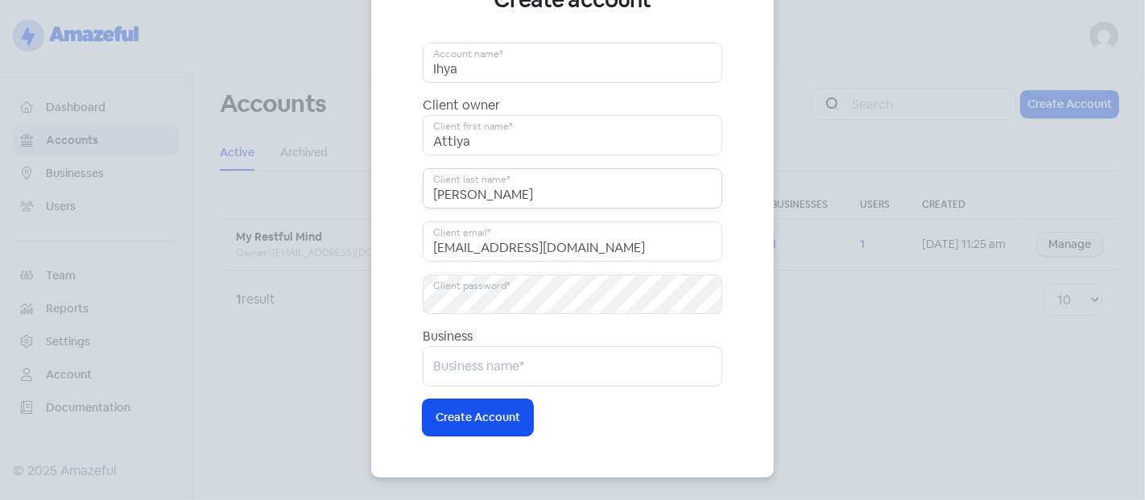
click at [296, 217] on div "Create account [PERSON_NAME] Account name* Client owner [PERSON_NAME] Client fi…" at bounding box center [572, 250] width 1145 height 500
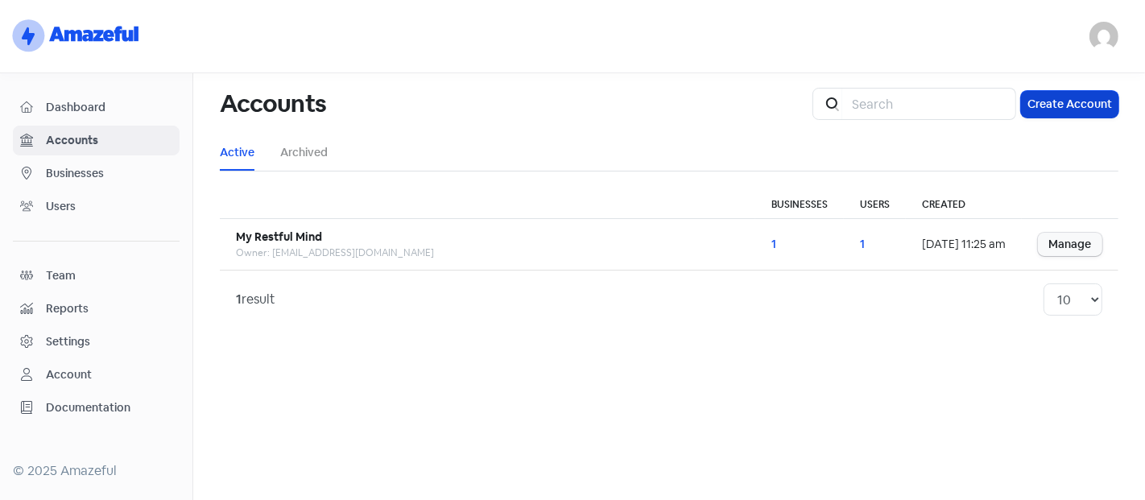
click at [1047, 98] on button "Create Account" at bounding box center [1069, 104] width 97 height 27
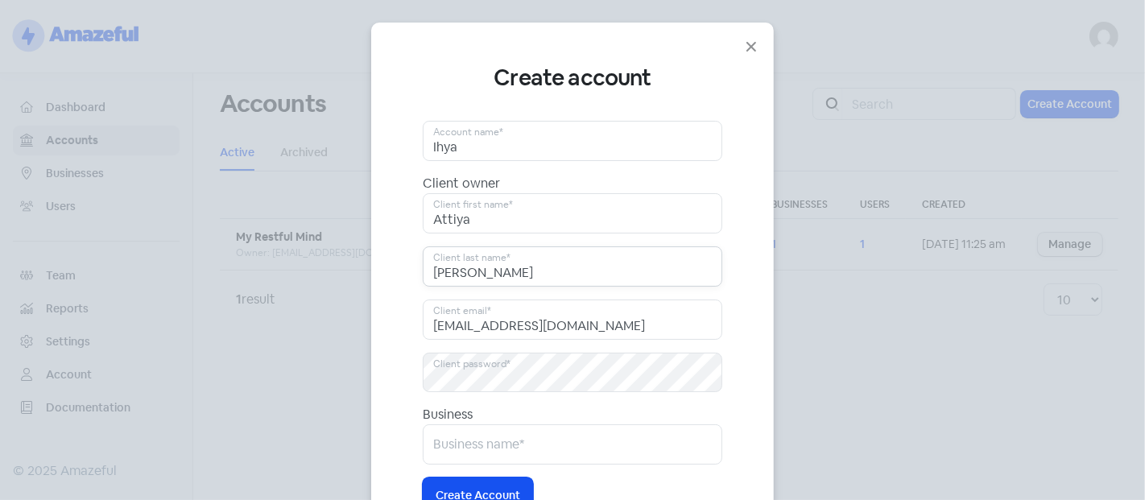
click at [492, 275] on input "[PERSON_NAME]" at bounding box center [573, 266] width 300 height 40
type input "S"
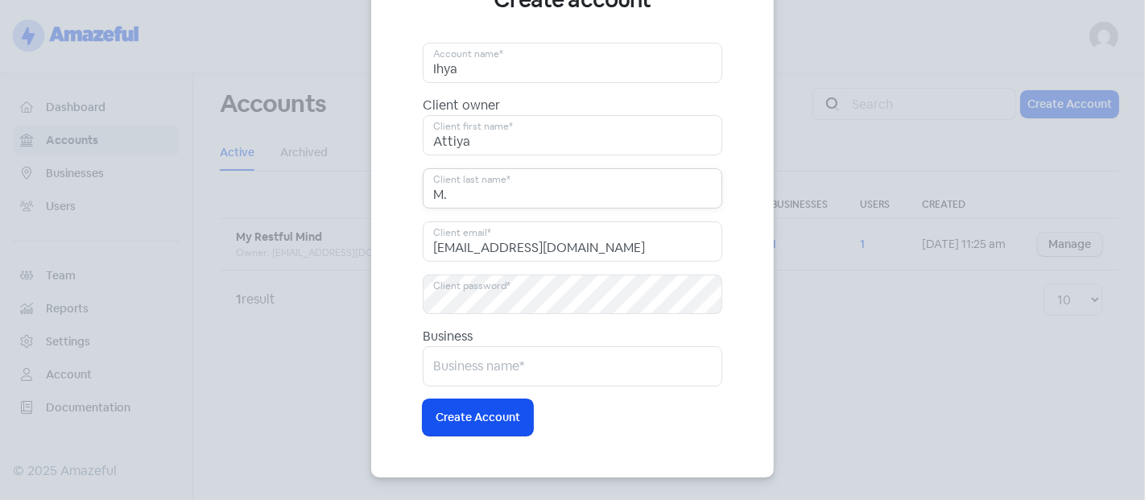
type input "M."
click at [527, 363] on input "text" at bounding box center [573, 366] width 300 height 40
type input "[PERSON_NAME] House of Aesthetics"
click at [457, 410] on span "Create Account" at bounding box center [478, 417] width 85 height 17
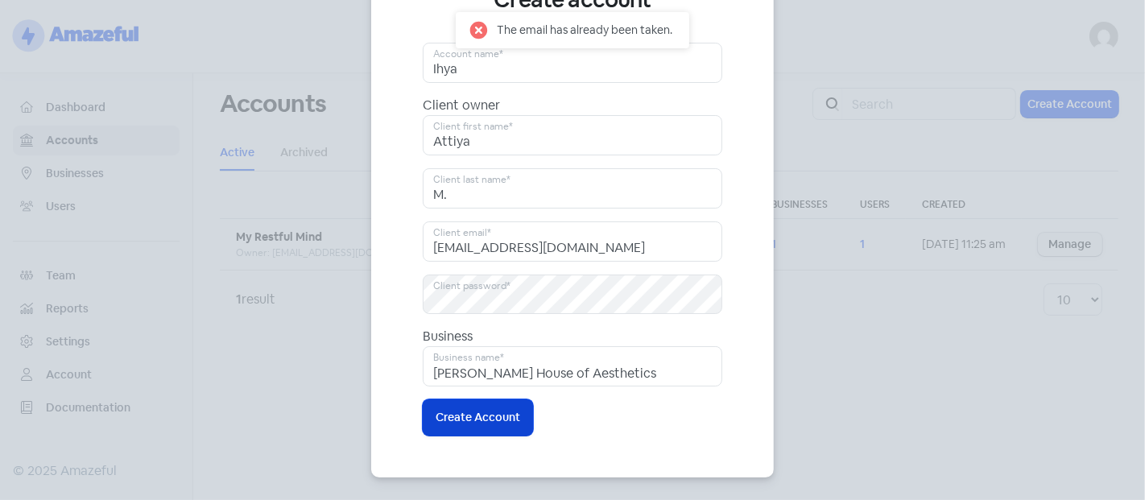
click at [457, 410] on span "Create Account" at bounding box center [478, 417] width 85 height 17
drag, startPoint x: 644, startPoint y: 236, endPoint x: 56, endPoint y: 237, distance: 587.8
click at [56, 237] on div "Create account [PERSON_NAME] Account name* Client owner [PERSON_NAME] Client fi…" at bounding box center [572, 250] width 1145 height 500
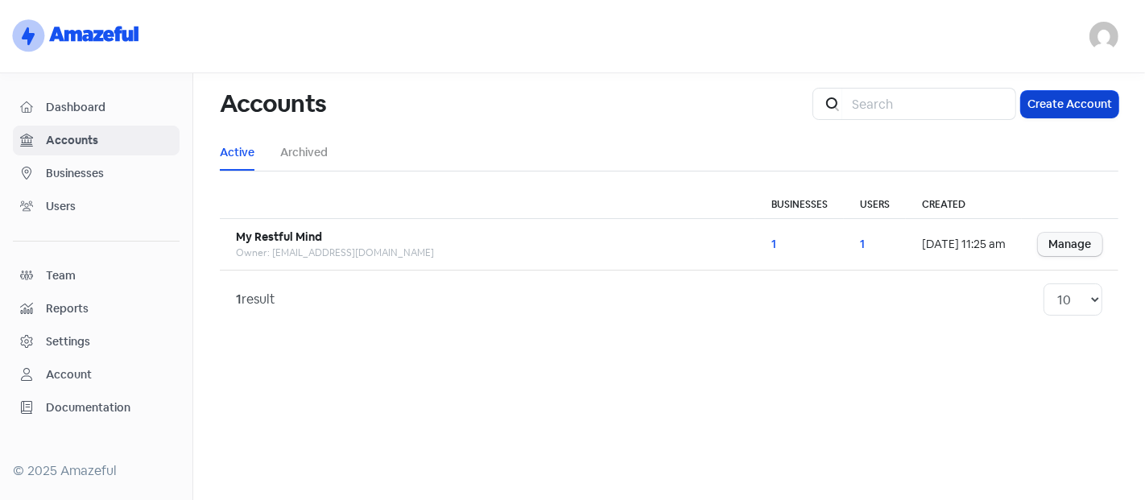
click at [1071, 106] on button "Create Account" at bounding box center [1069, 104] width 97 height 27
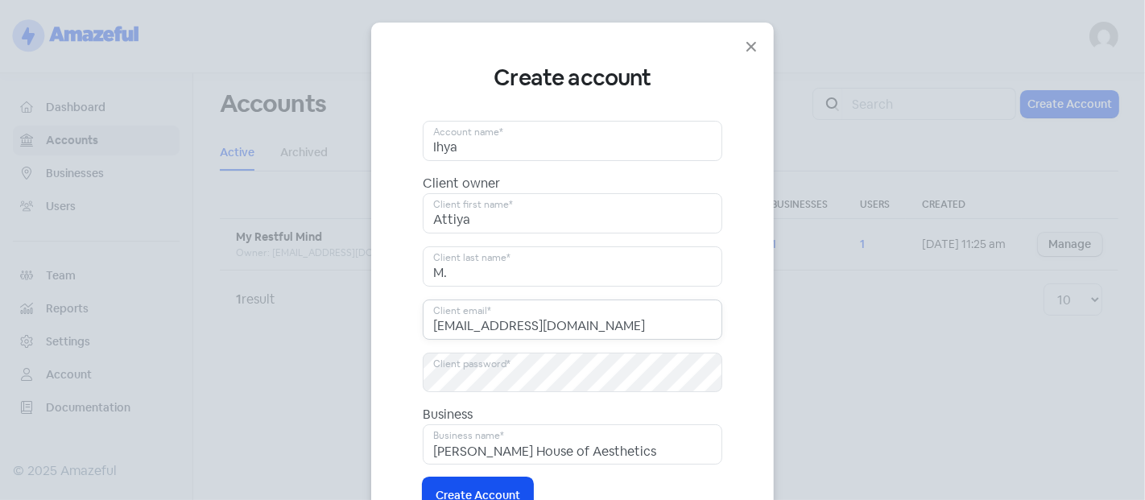
drag, startPoint x: 614, startPoint y: 329, endPoint x: 442, endPoint y: 311, distance: 172.4
click at [442, 311] on input "[EMAIL_ADDRESS][DOMAIN_NAME]" at bounding box center [573, 320] width 300 height 40
type input "a"
click at [498, 227] on input "Attiya" at bounding box center [573, 213] width 300 height 40
type input "A"
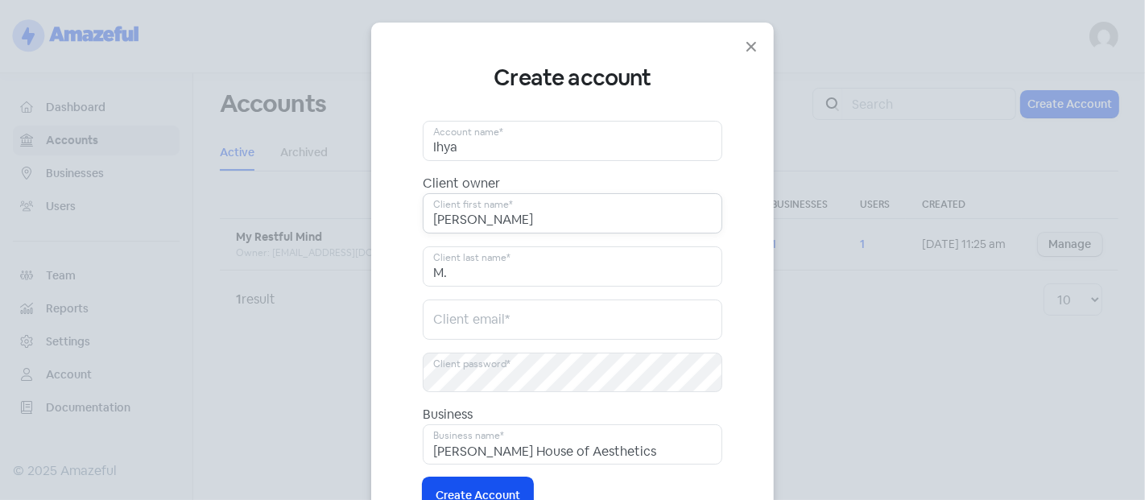
type input "[PERSON_NAME]"
click at [459, 268] on input "M." at bounding box center [573, 266] width 300 height 40
type input "M"
type input "A."
click at [453, 318] on input "email" at bounding box center [573, 320] width 300 height 40
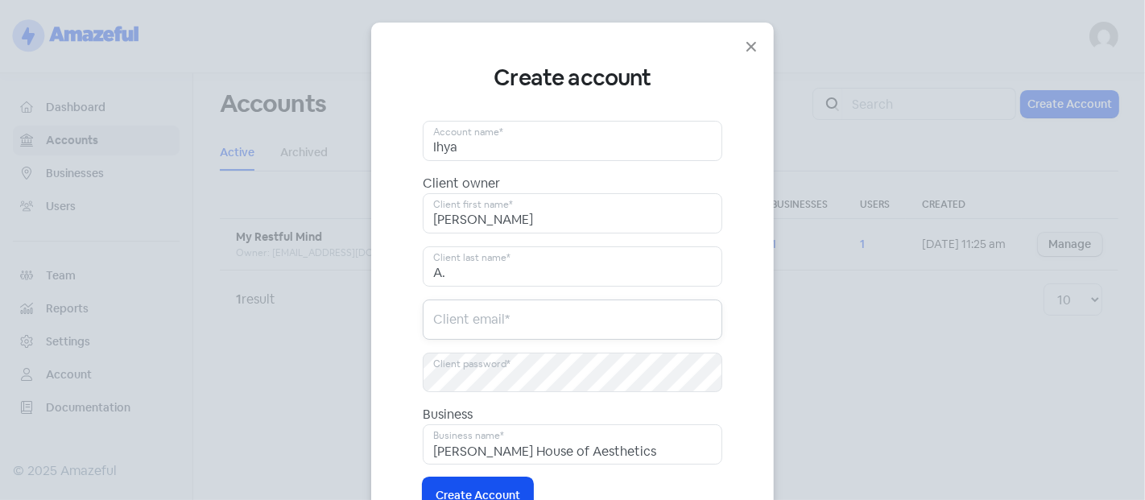
paste input "[PERSON_NAME][EMAIL_ADDRESS][DOMAIN_NAME]"
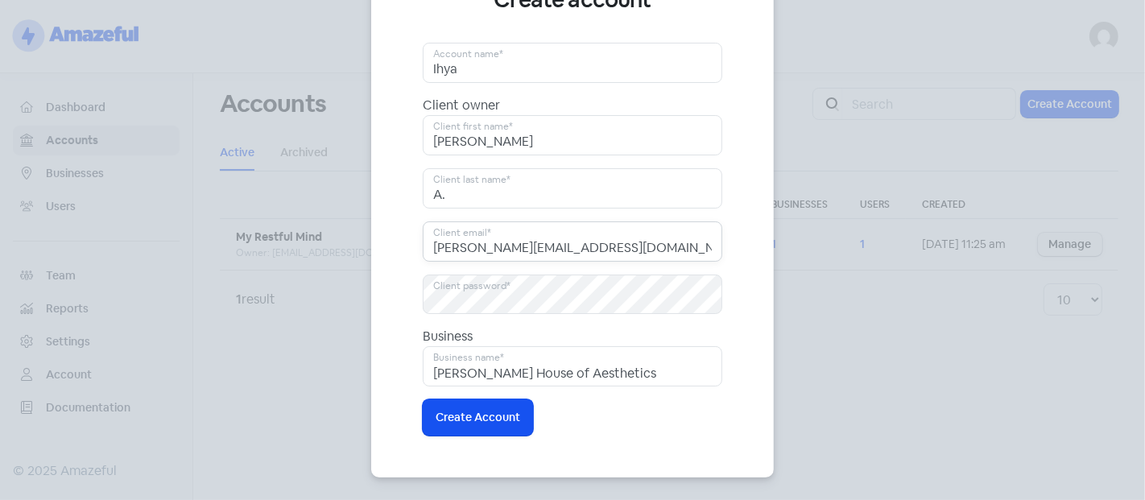
type input "[PERSON_NAME][EMAIL_ADDRESS][DOMAIN_NAME]"
click at [323, 275] on div "Create account [PERSON_NAME] Account name* Client owner [PERSON_NAME] Client fi…" at bounding box center [572, 250] width 1145 height 500
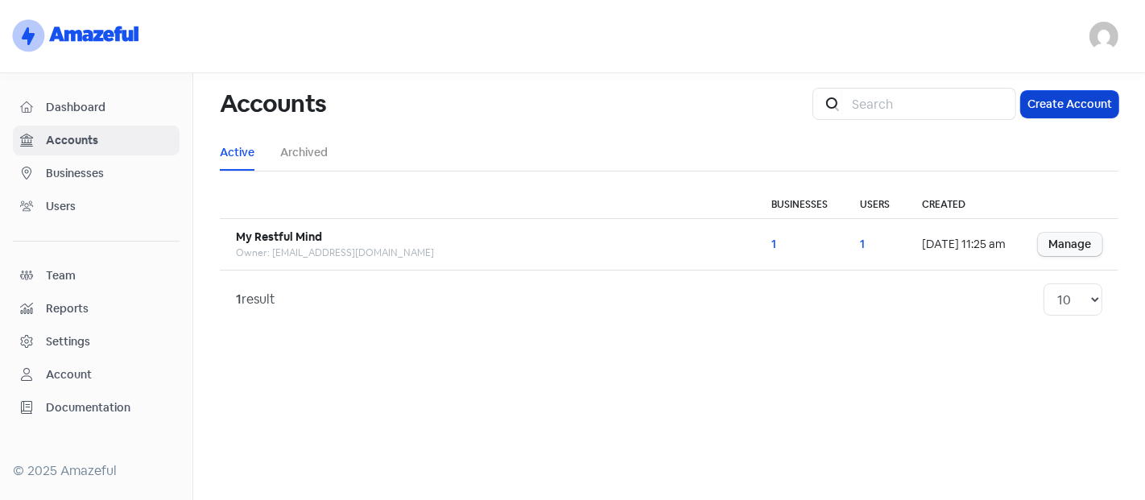
click at [1069, 104] on button "Create Account" at bounding box center [1069, 104] width 97 height 27
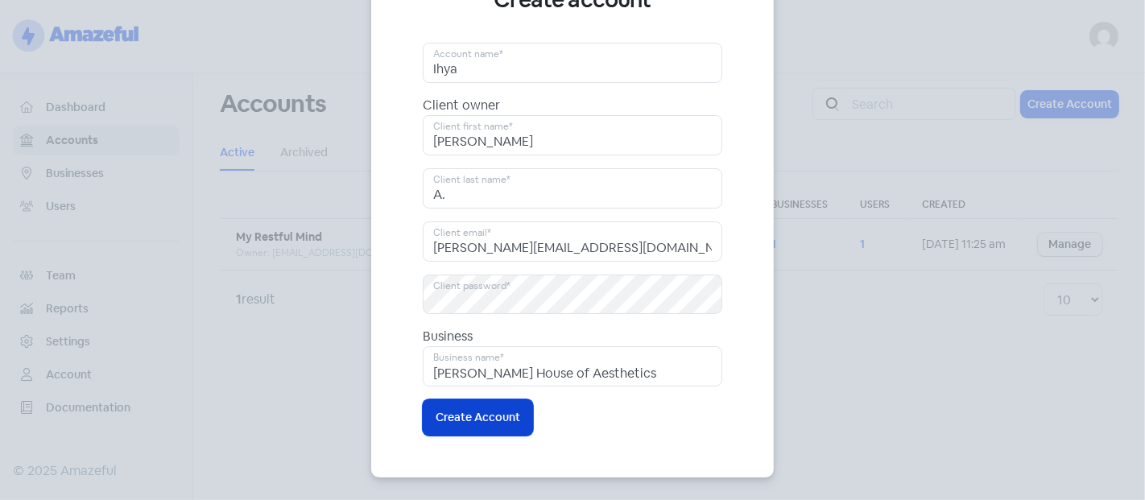
click at [437, 421] on span "Create Account" at bounding box center [478, 417] width 85 height 17
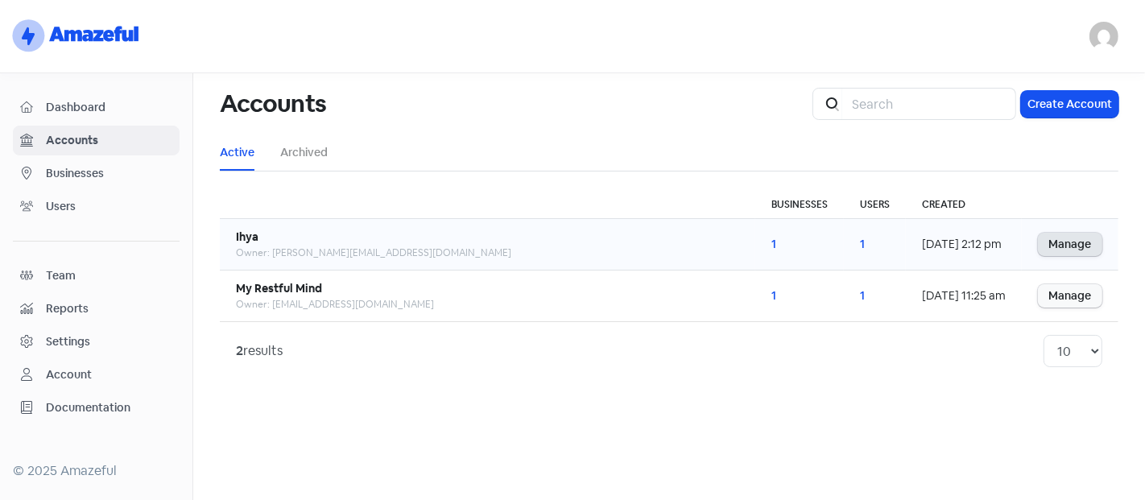
click at [1067, 246] on link "Manage" at bounding box center [1070, 244] width 64 height 23
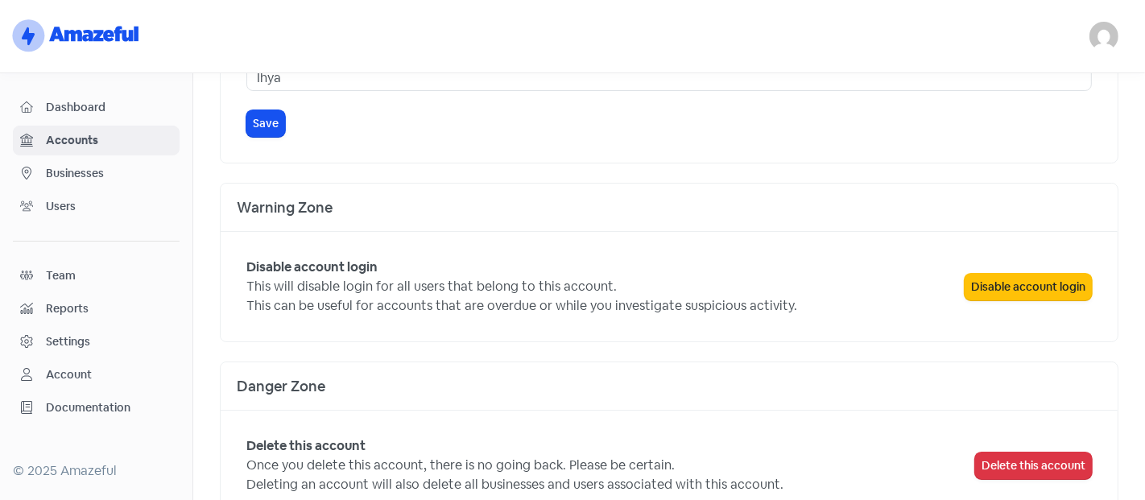
scroll to position [216, 0]
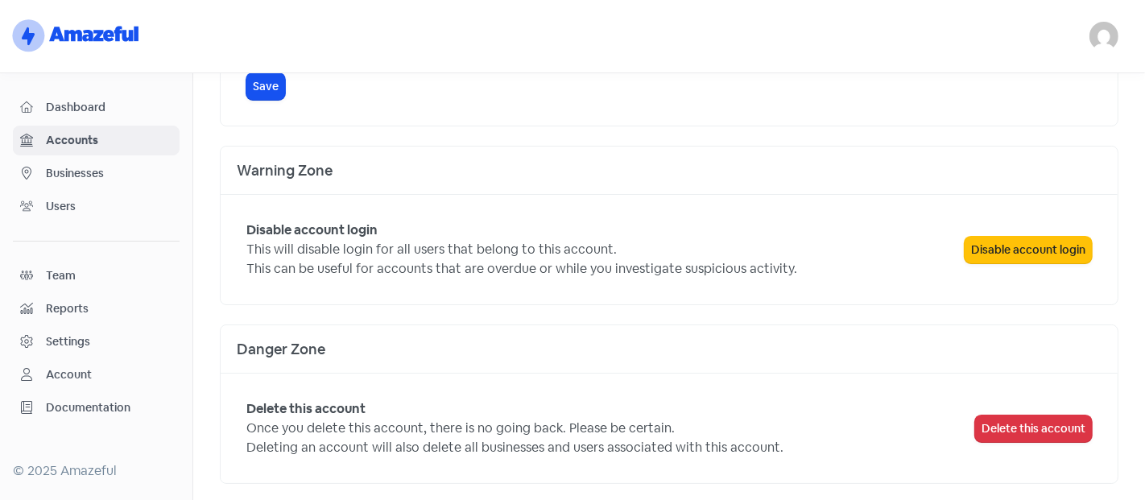
click at [73, 214] on link "Users" at bounding box center [96, 207] width 167 height 30
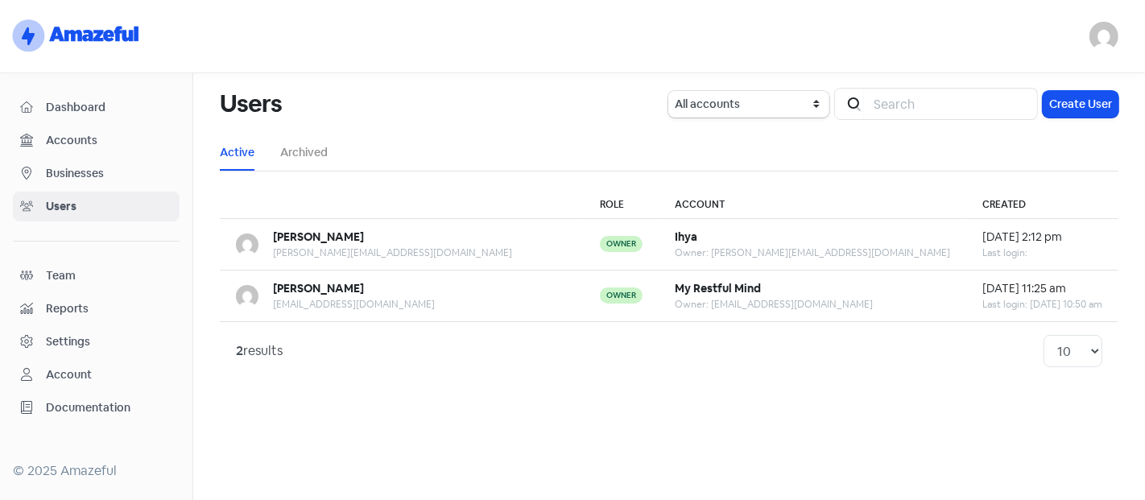
click at [1100, 30] on img at bounding box center [1104, 36] width 29 height 29
click at [876, 60] on nav "logo-amazeful_Logo [EMAIL_ADDRESS][DOMAIN_NAME] Sign out" at bounding box center [572, 36] width 1145 height 73
click at [52, 131] on div "Accounts" at bounding box center [96, 140] width 152 height 19
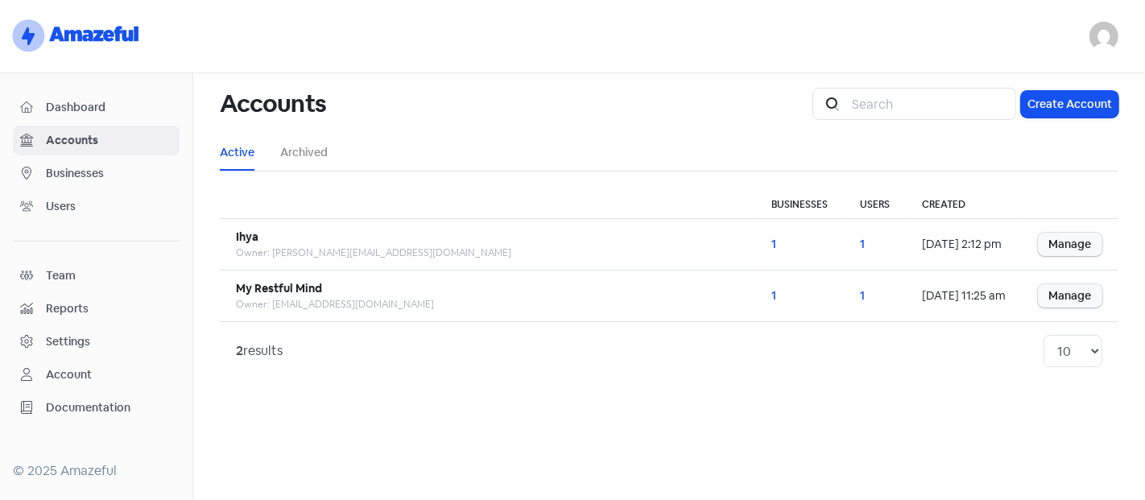
click at [63, 205] on span "Users" at bounding box center [109, 206] width 126 height 17
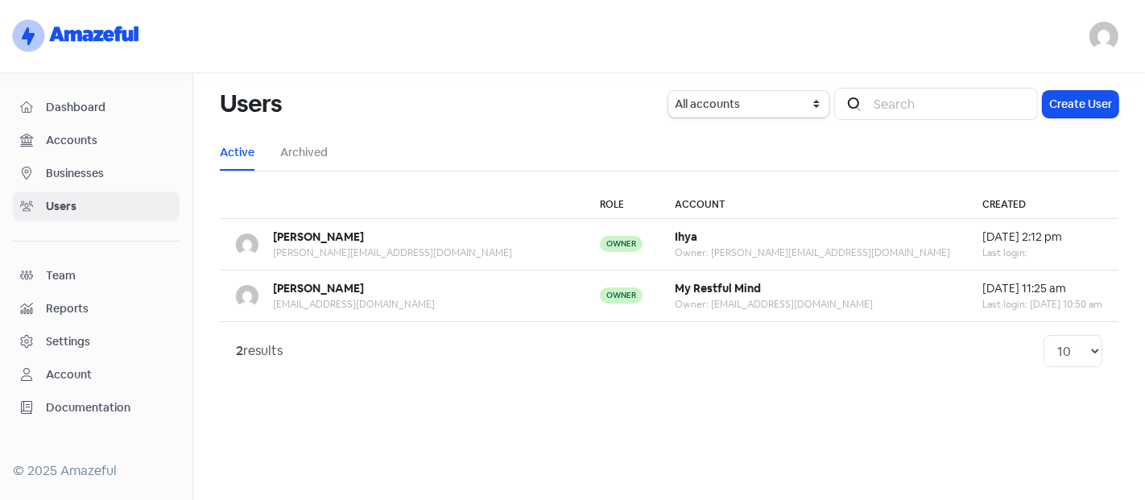
click at [56, 261] on link "Team" at bounding box center [96, 276] width 167 height 30
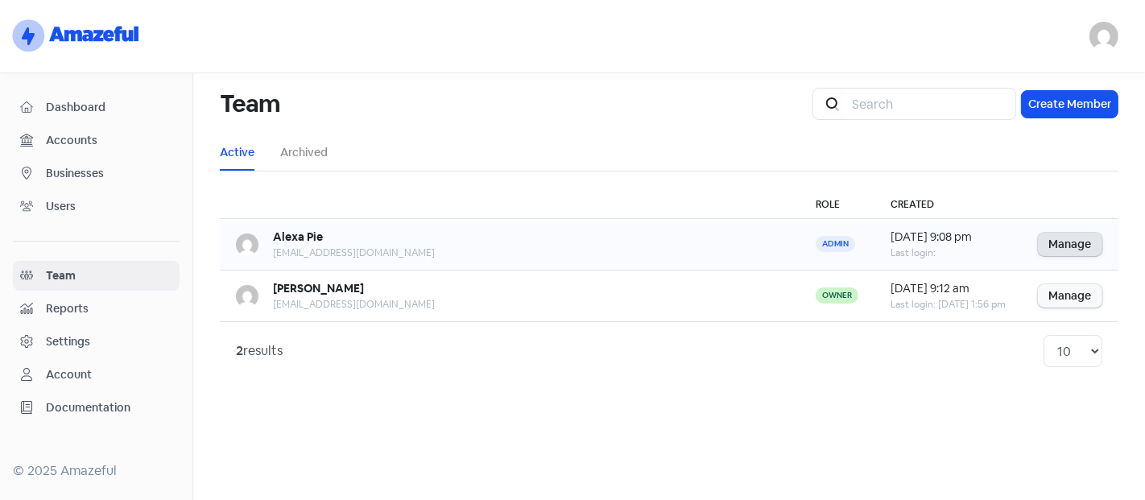
click at [1050, 250] on link "Manage" at bounding box center [1070, 244] width 64 height 23
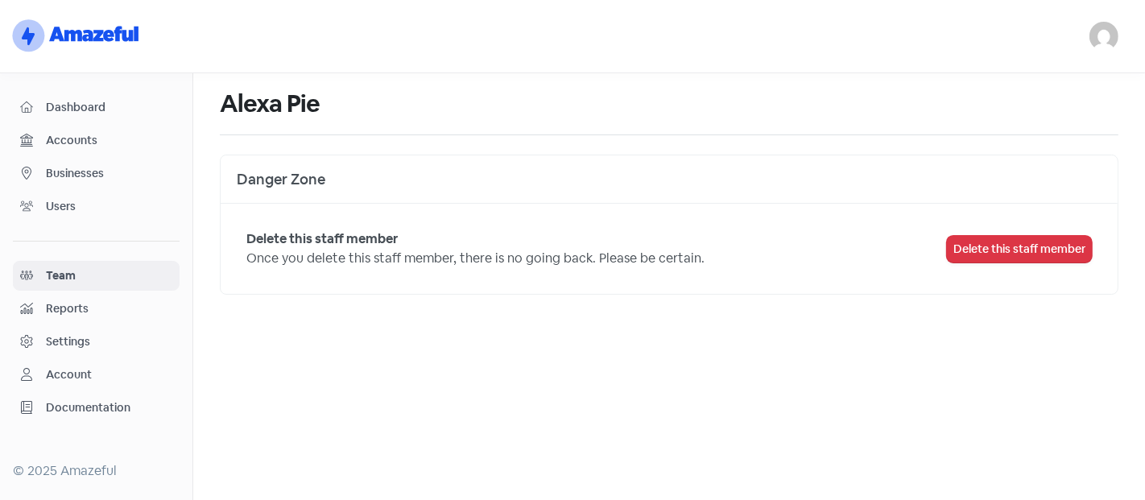
click at [105, 267] on div "Team" at bounding box center [96, 276] width 152 height 19
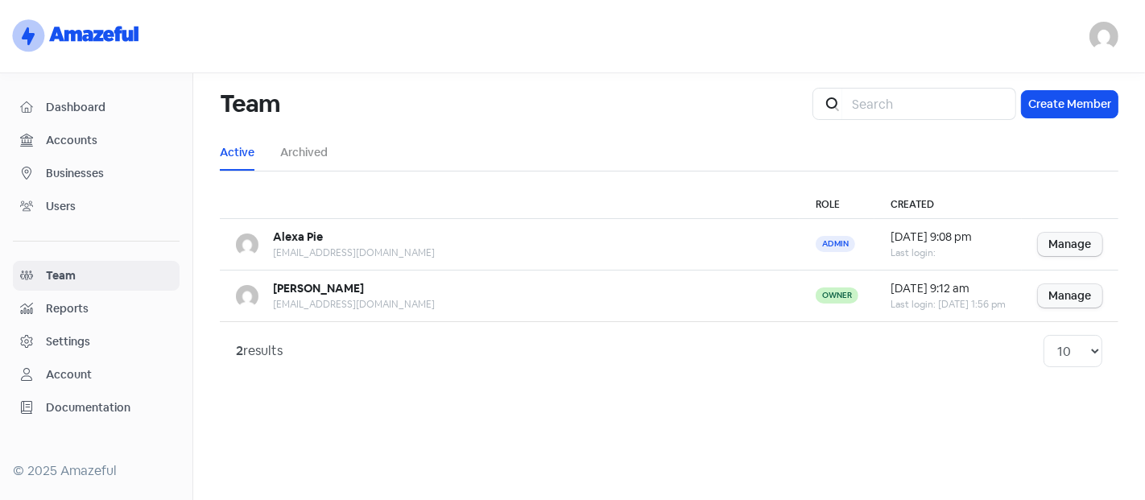
click at [66, 218] on link "Users" at bounding box center [96, 207] width 167 height 30
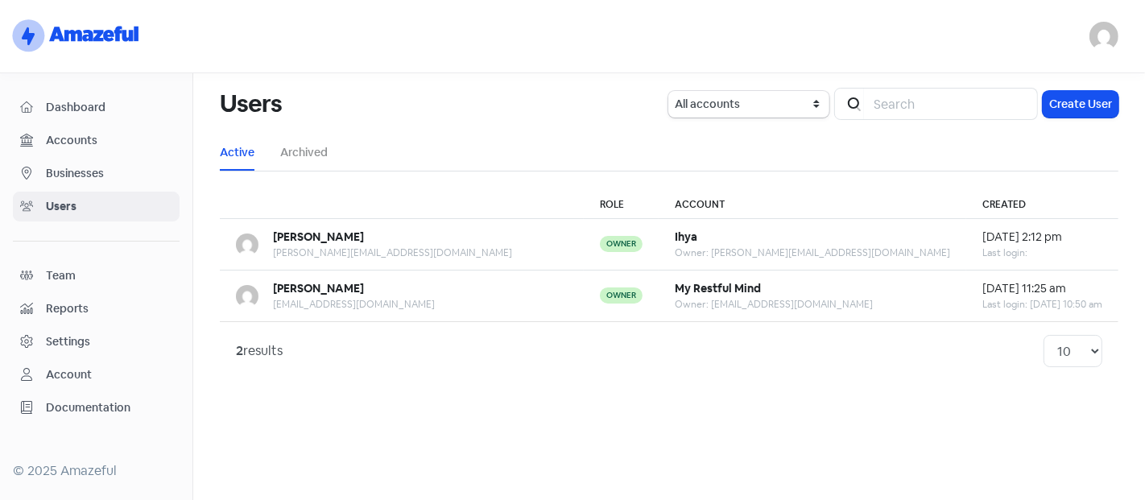
click at [62, 111] on span "Dashboard" at bounding box center [109, 107] width 126 height 17
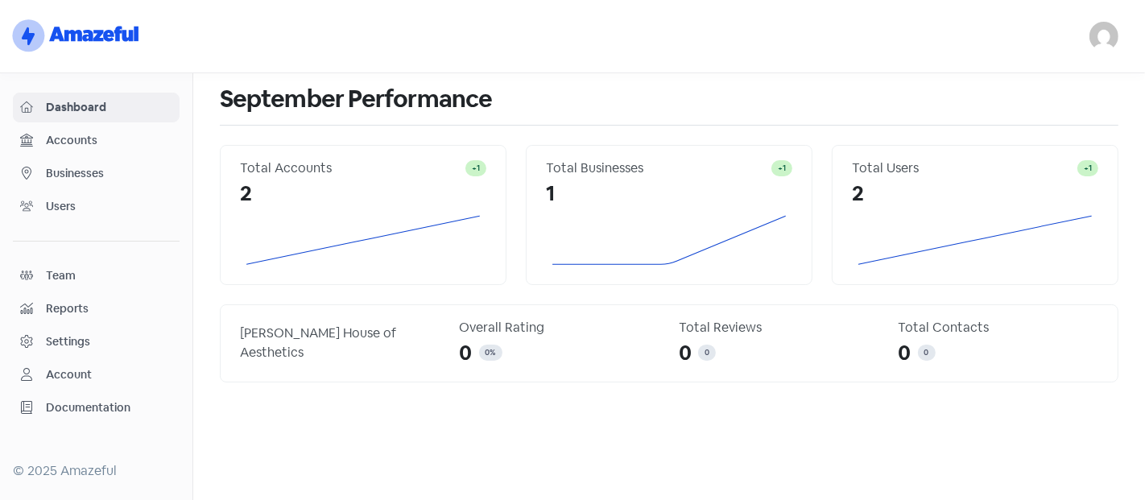
click at [399, 295] on div "Total Accounts +1 2" at bounding box center [363, 224] width 306 height 159
click at [379, 328] on div "[PERSON_NAME] House of Aesthetics Overall Rating 0 0 % Total Reviews 0 0 Total …" at bounding box center [669, 343] width 878 height 51
click at [46, 148] on div "Accounts" at bounding box center [96, 140] width 152 height 19
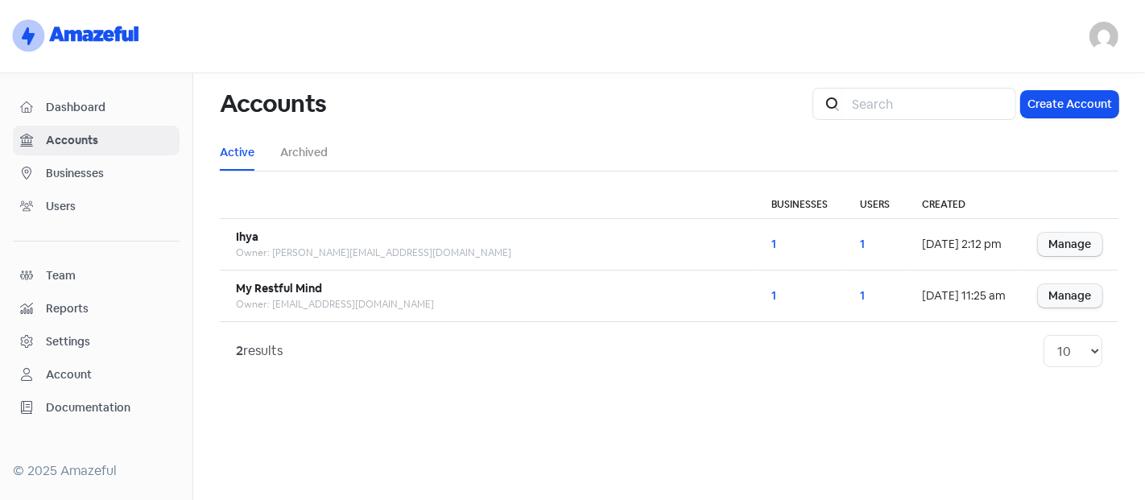
click at [64, 103] on span "Dashboard" at bounding box center [109, 107] width 126 height 17
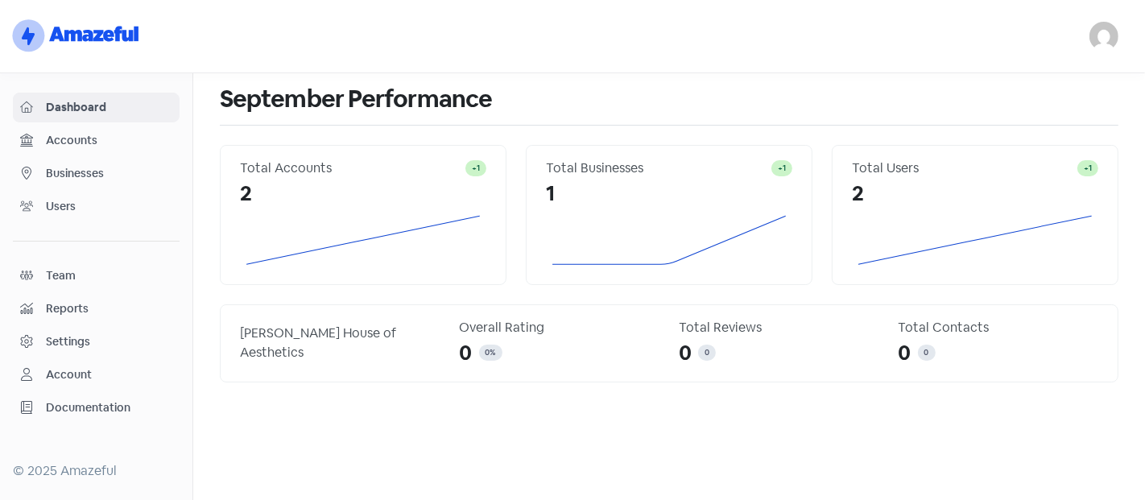
click at [62, 144] on span "Accounts" at bounding box center [109, 140] width 126 height 17
